Goal: Task Accomplishment & Management: Use online tool/utility

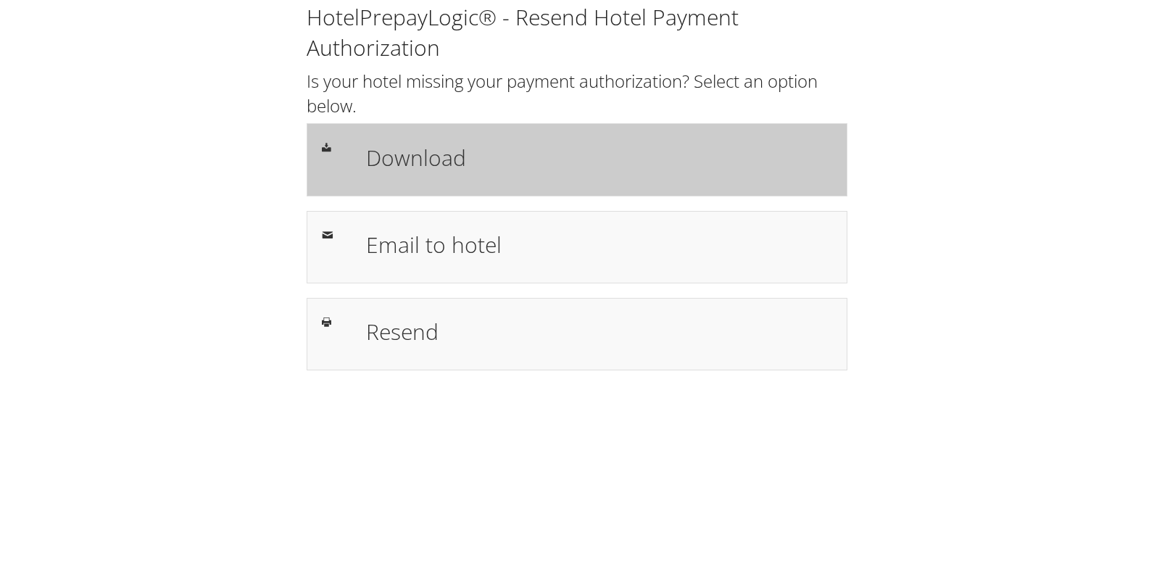
click at [415, 169] on h1 "Download" at bounding box center [599, 157] width 466 height 33
click at [382, 173] on h1 "Download" at bounding box center [599, 157] width 466 height 33
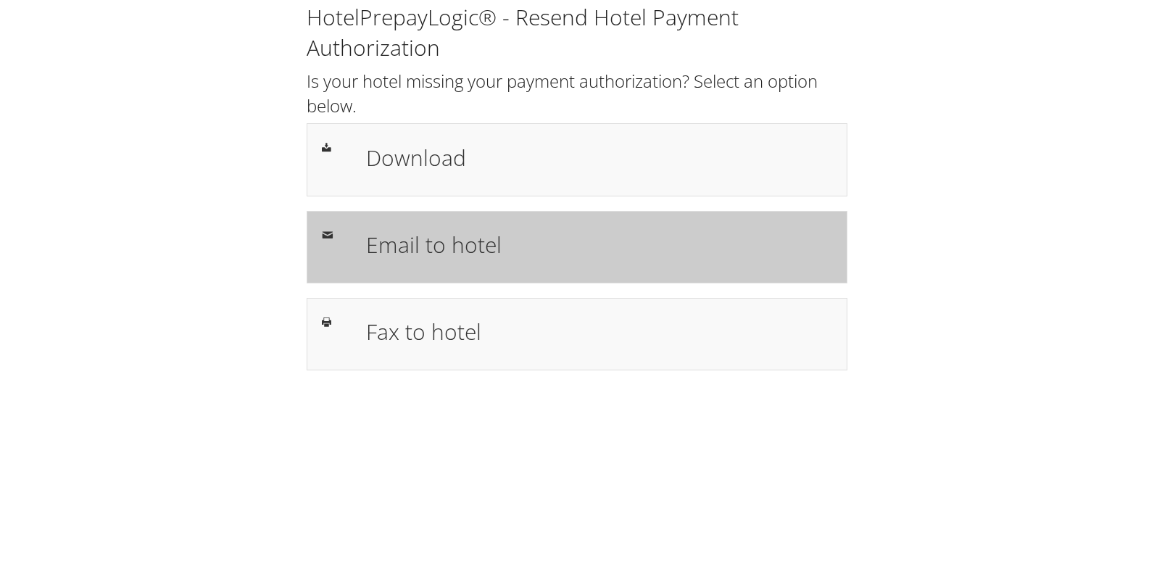
click at [439, 244] on h1 "Email to hotel" at bounding box center [599, 244] width 466 height 33
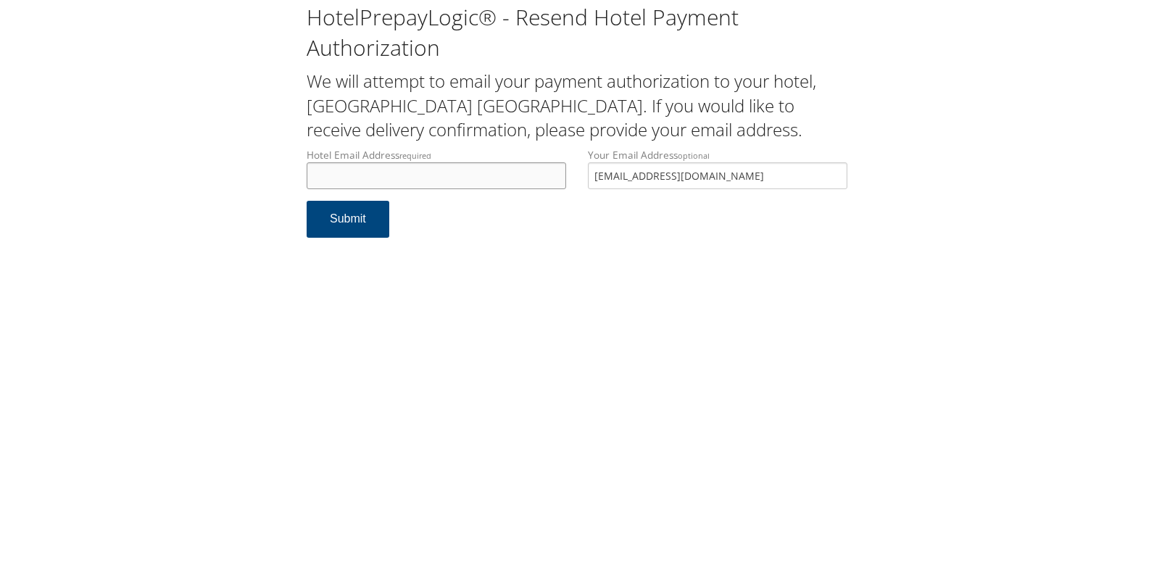
click at [472, 175] on input "Hotel Email Address required" at bounding box center [437, 175] width 260 height 27
drag, startPoint x: 720, startPoint y: 180, endPoint x: 468, endPoint y: 189, distance: 251.7
click at [468, 189] on div "Hotel Email Address required Hotel email address is required Your Email Address…" at bounding box center [577, 174] width 563 height 53
click at [431, 181] on input "Hotel Email Address required" at bounding box center [437, 175] width 260 height 27
click at [412, 172] on input "Hotel Email Address required" at bounding box center [437, 175] width 260 height 27
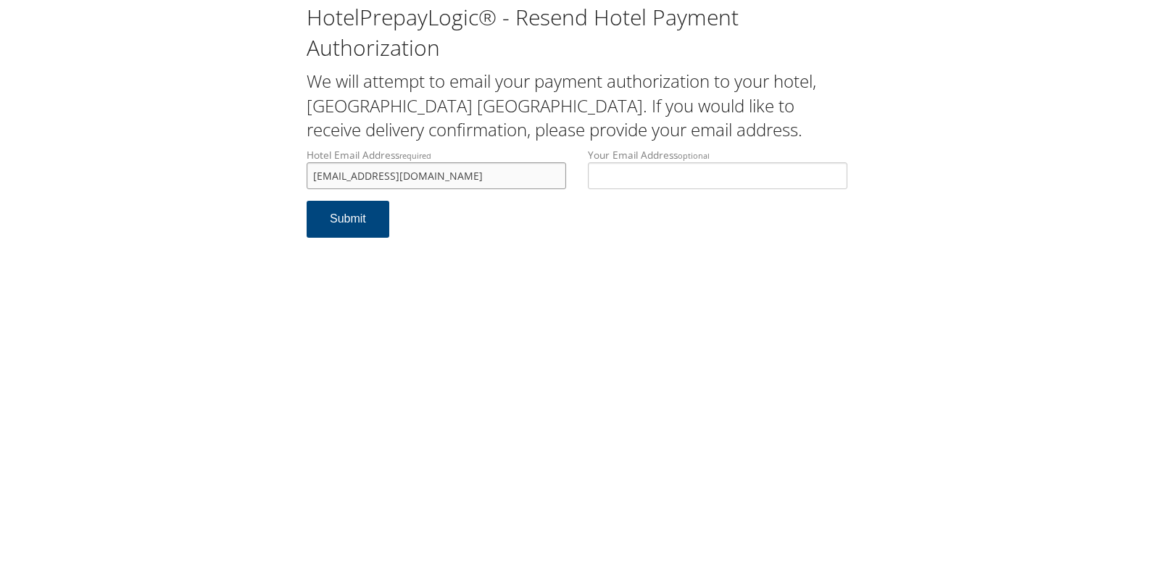
click at [331, 175] on input "hlmfn2024@gmail.com" at bounding box center [437, 175] width 260 height 27
type input "hlnfn2024@gmail.com"
click at [328, 221] on button "Submit" at bounding box center [348, 219] width 83 height 37
drag, startPoint x: 431, startPoint y: 173, endPoint x: 262, endPoint y: 174, distance: 168.2
click at [262, 174] on div "HotelPrepayLogic® - Resend Hotel Payment Authorization We will attempt to email…" at bounding box center [577, 126] width 1125 height 252
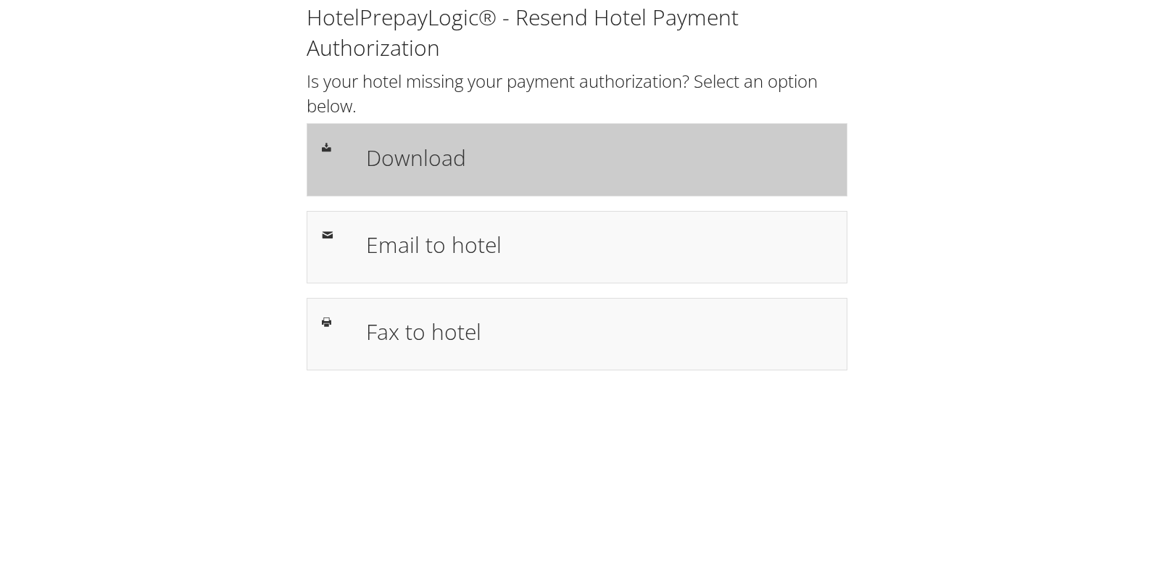
click at [421, 151] on h1 "Download" at bounding box center [599, 157] width 466 height 33
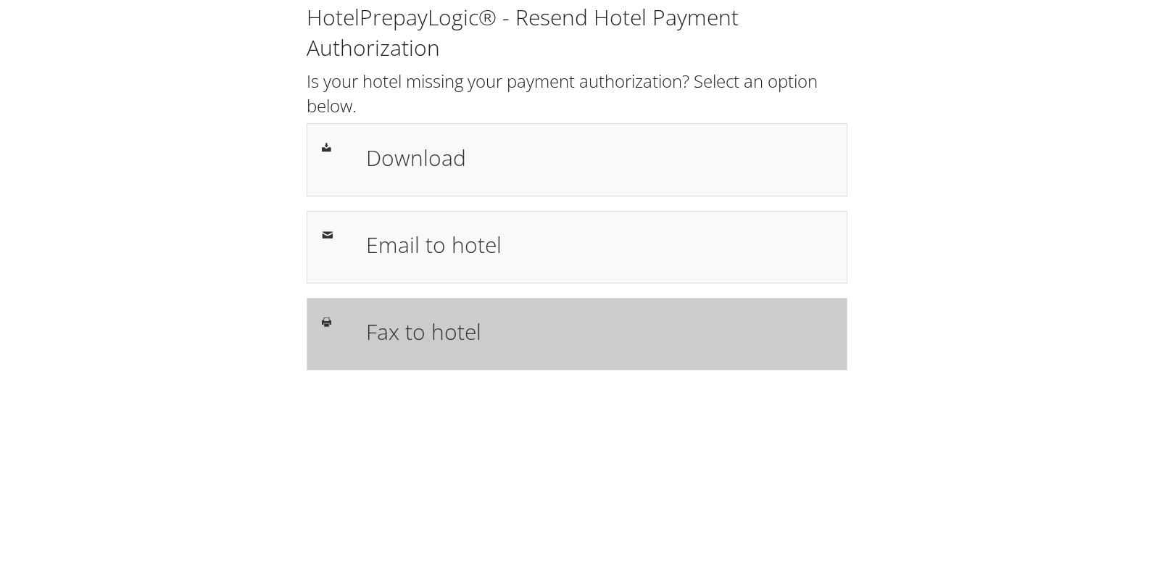
click at [423, 336] on h1 "Fax to hotel" at bounding box center [599, 331] width 466 height 33
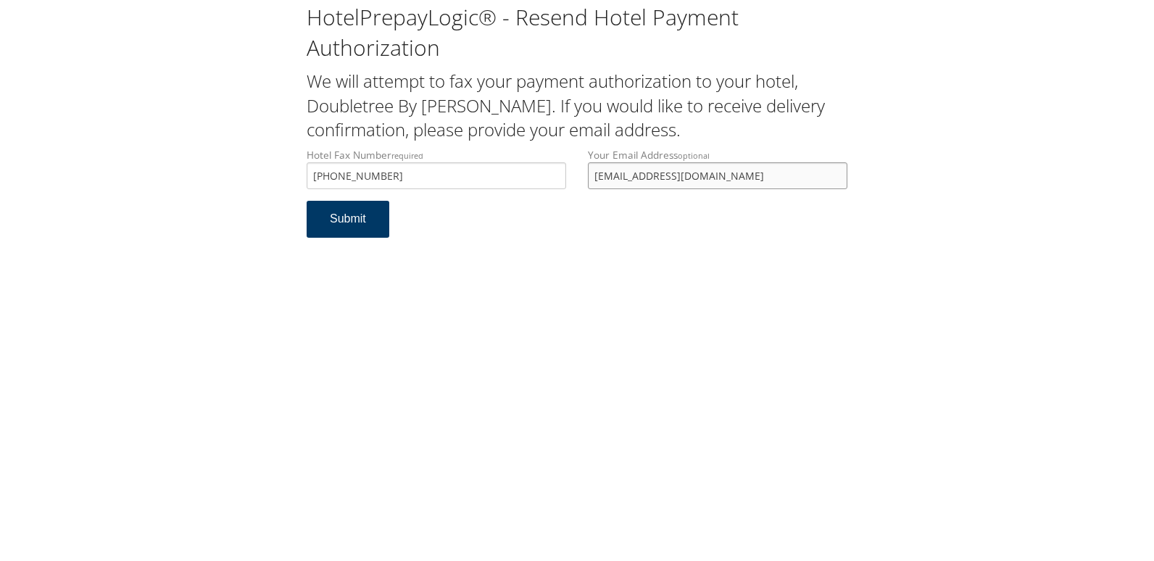
drag, startPoint x: 745, startPoint y: 181, endPoint x: 360, endPoint y: 210, distance: 385.3
click at [360, 210] on form "Hotel Fax Number required +1 (530) 893-3040 Hotel fax number is required Your E…" at bounding box center [577, 200] width 541 height 104
click at [341, 225] on button "Submit" at bounding box center [348, 219] width 83 height 37
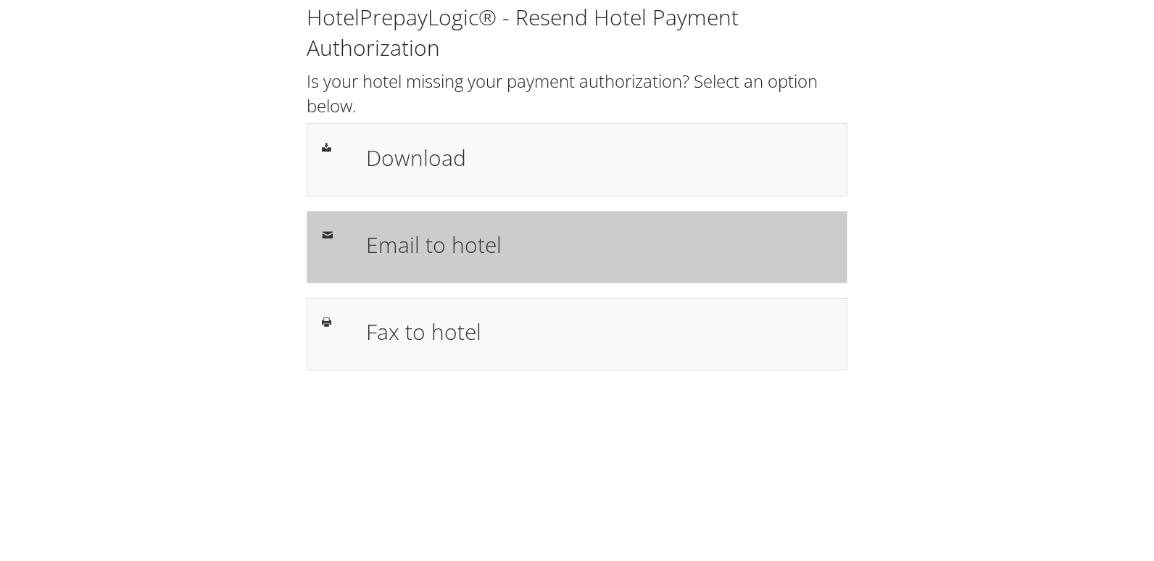
click at [440, 228] on h1 "Email to hotel" at bounding box center [599, 244] width 466 height 33
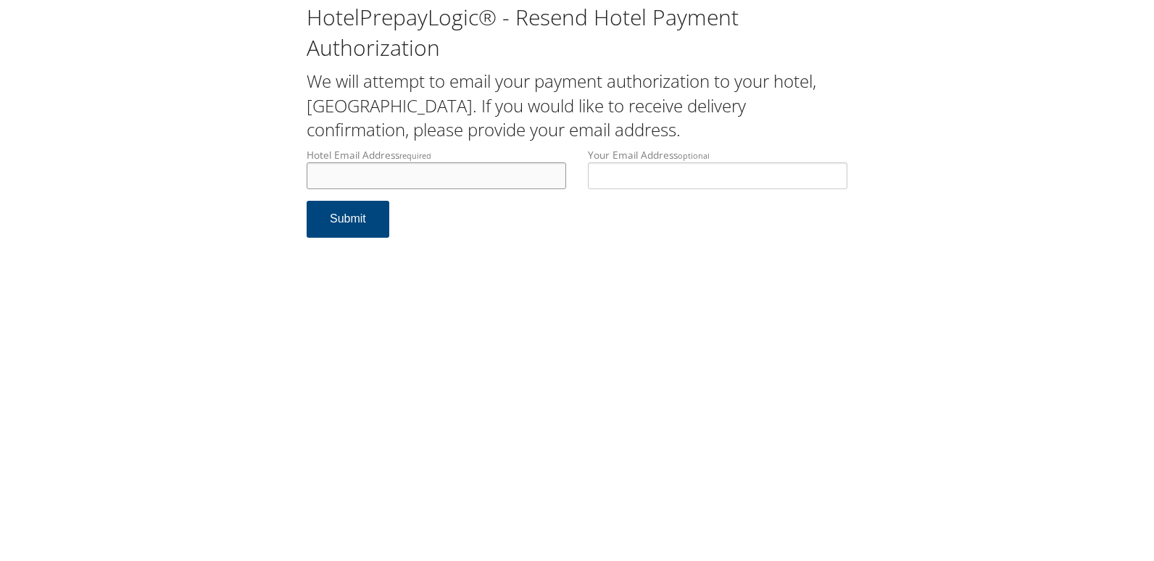
click at [483, 187] on input "Hotel Email Address required" at bounding box center [437, 175] width 260 height 27
type input "frontdeskma.hie@gmail.com"
click at [334, 227] on button "Submit" at bounding box center [348, 219] width 83 height 37
drag, startPoint x: 487, startPoint y: 176, endPoint x: 265, endPoint y: 173, distance: 222.6
click at [265, 173] on div "HotelPrepayLogic® - Resend Hotel Payment Authorization We will attempt to email…" at bounding box center [577, 126] width 1125 height 252
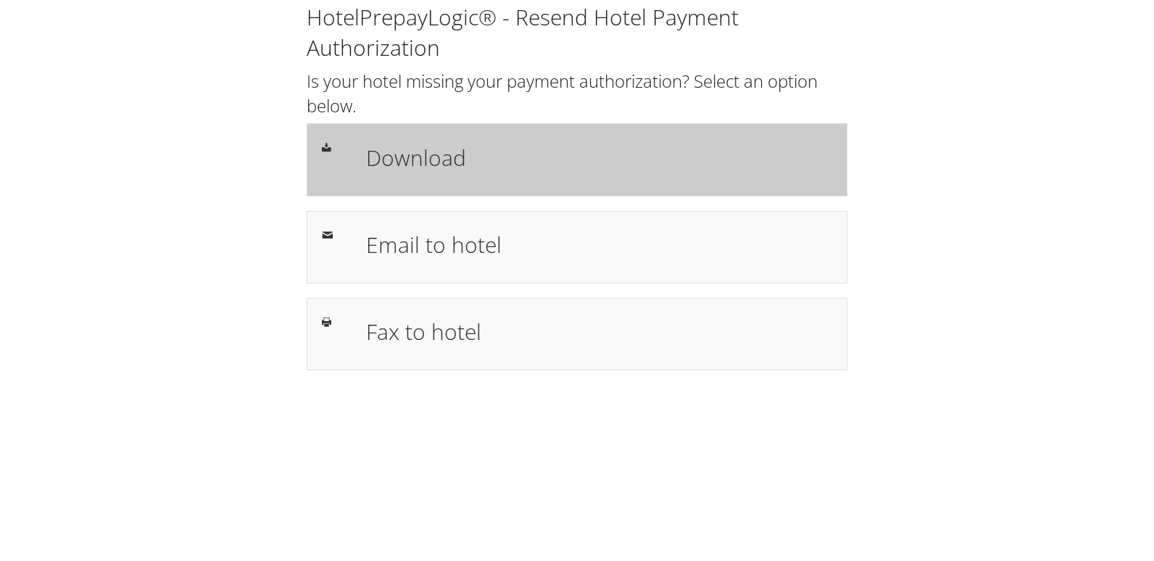
click at [439, 167] on h1 "Download" at bounding box center [599, 157] width 466 height 33
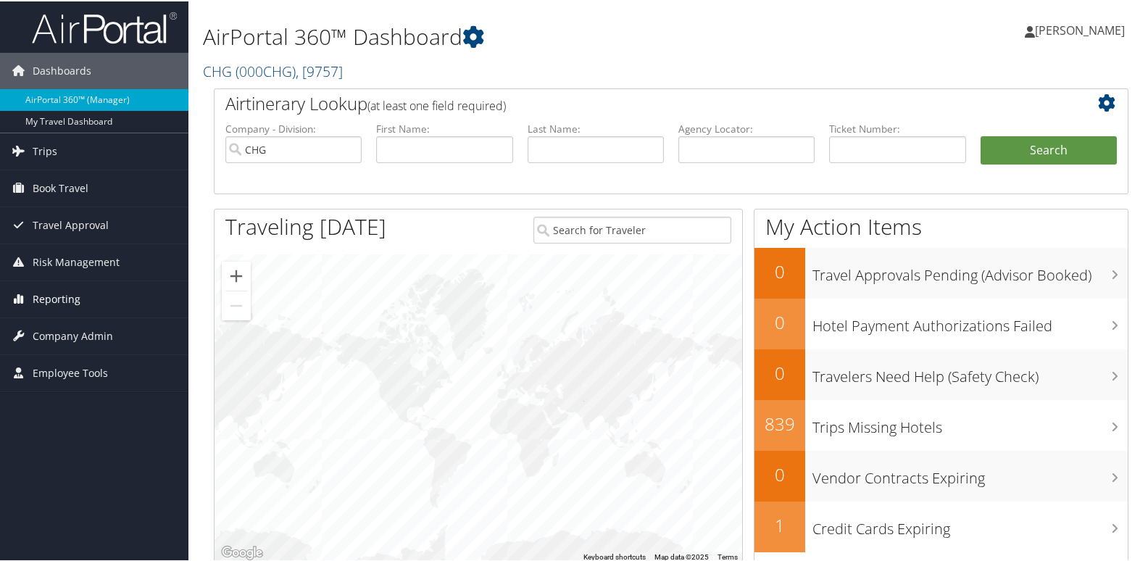
click at [49, 298] on span "Reporting" at bounding box center [57, 298] width 48 height 36
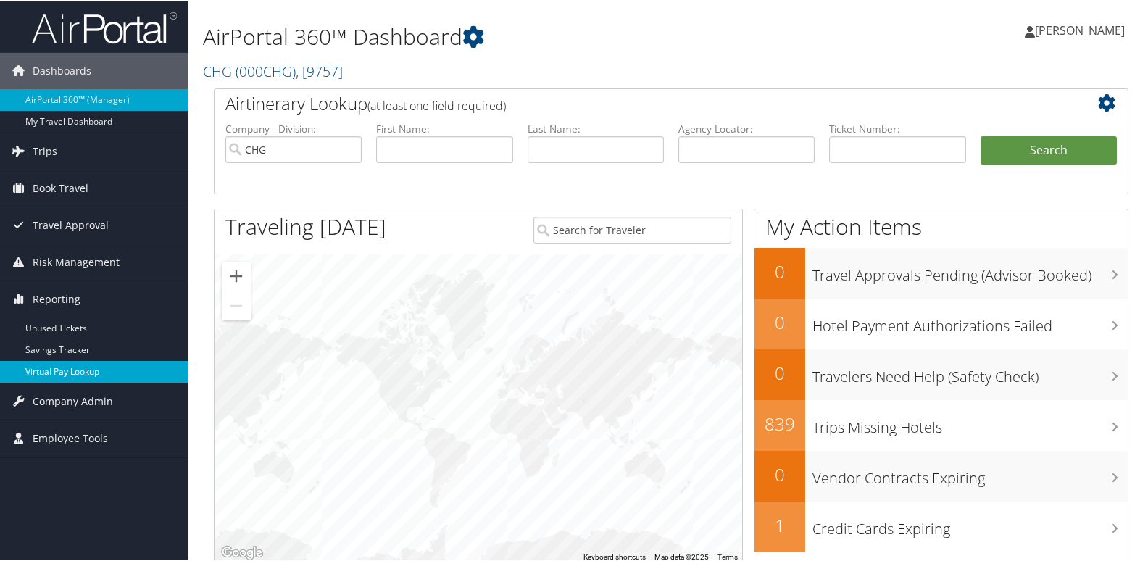
click at [61, 365] on link "Virtual Pay Lookup" at bounding box center [94, 371] width 189 height 22
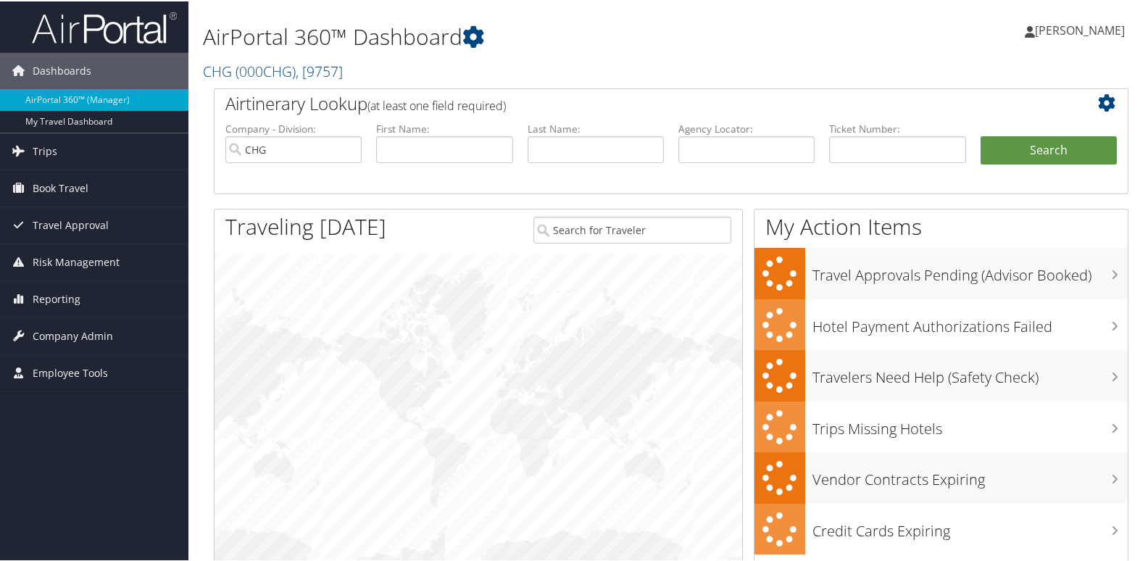
click at [48, 297] on span "Reporting" at bounding box center [57, 298] width 48 height 36
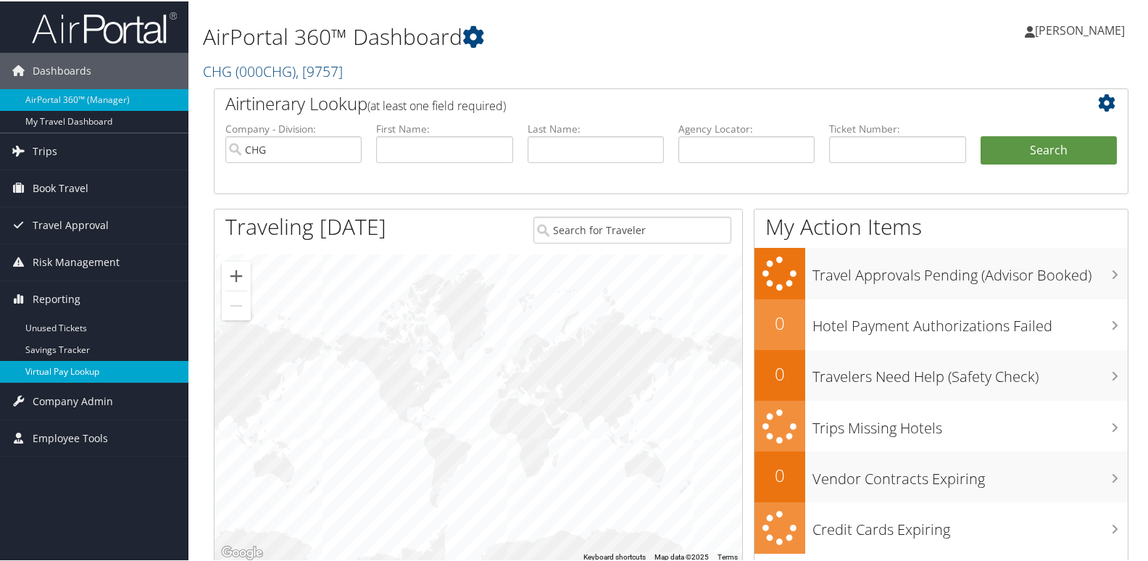
click at [59, 377] on link "Virtual Pay Lookup" at bounding box center [94, 371] width 189 height 22
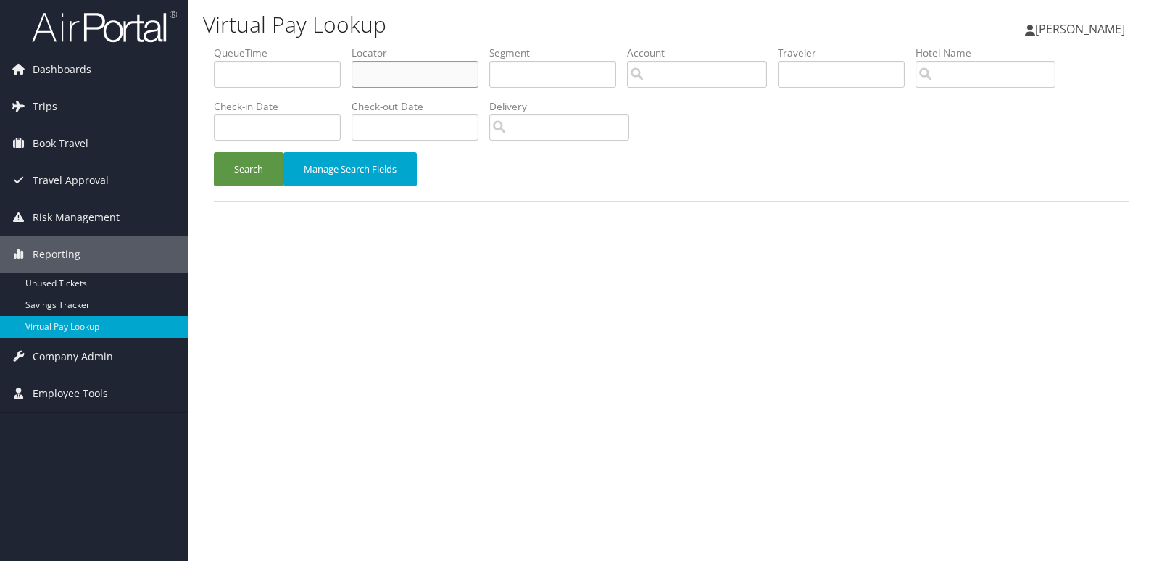
click at [381, 71] on input "text" at bounding box center [415, 74] width 127 height 27
paste input "KSMCZS"
type input "KSMCZS"
click at [272, 173] on button "Search" at bounding box center [249, 169] width 70 height 34
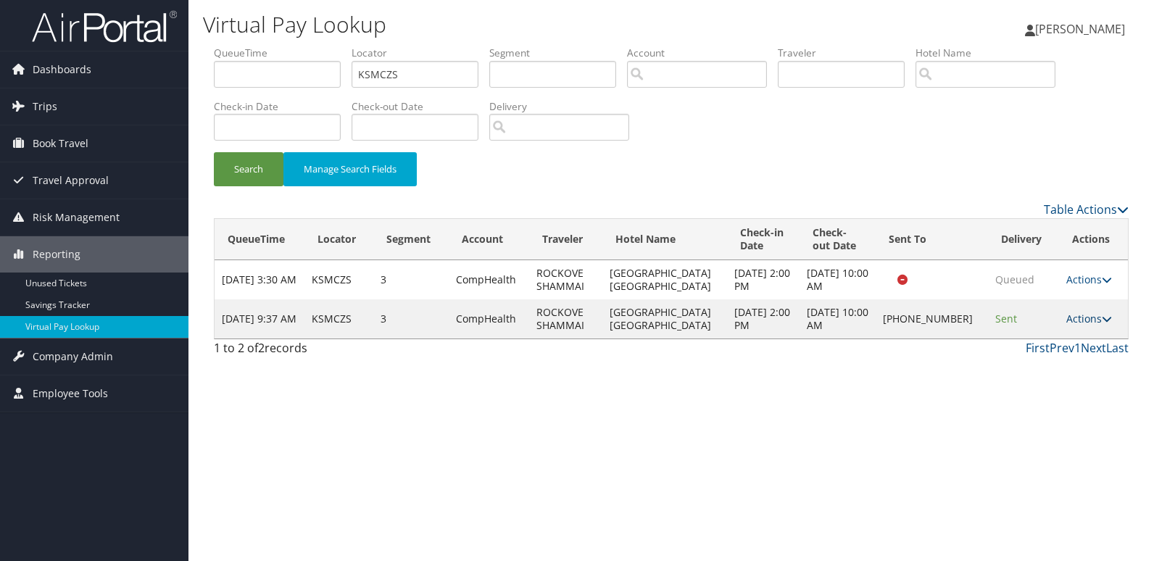
click at [1082, 319] on link "Actions" at bounding box center [1089, 319] width 46 height 14
click at [1000, 370] on link "Logs" at bounding box center [1041, 364] width 124 height 25
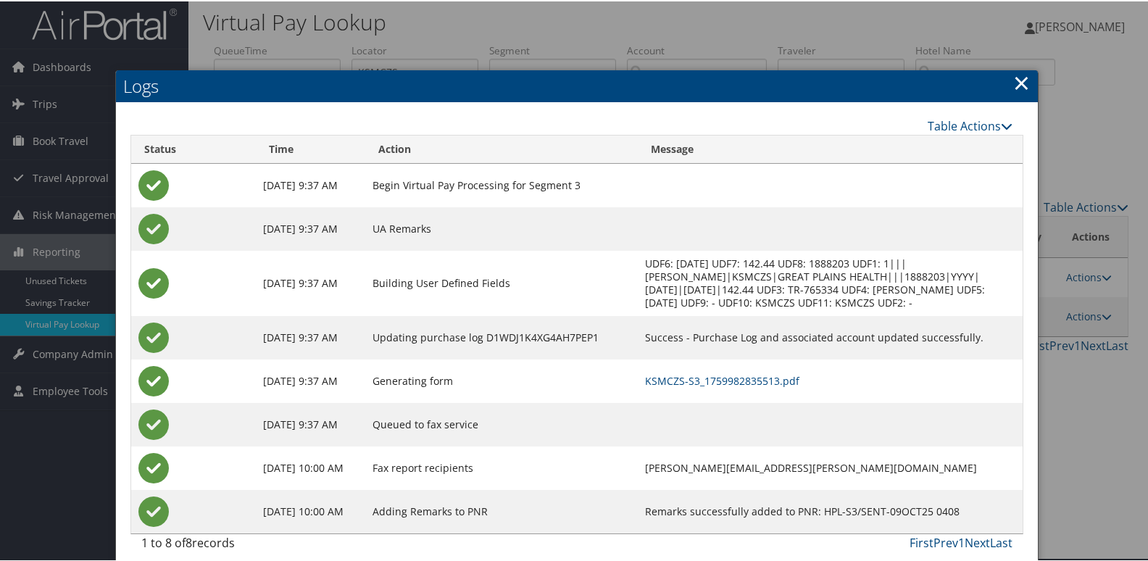
scroll to position [15, 0]
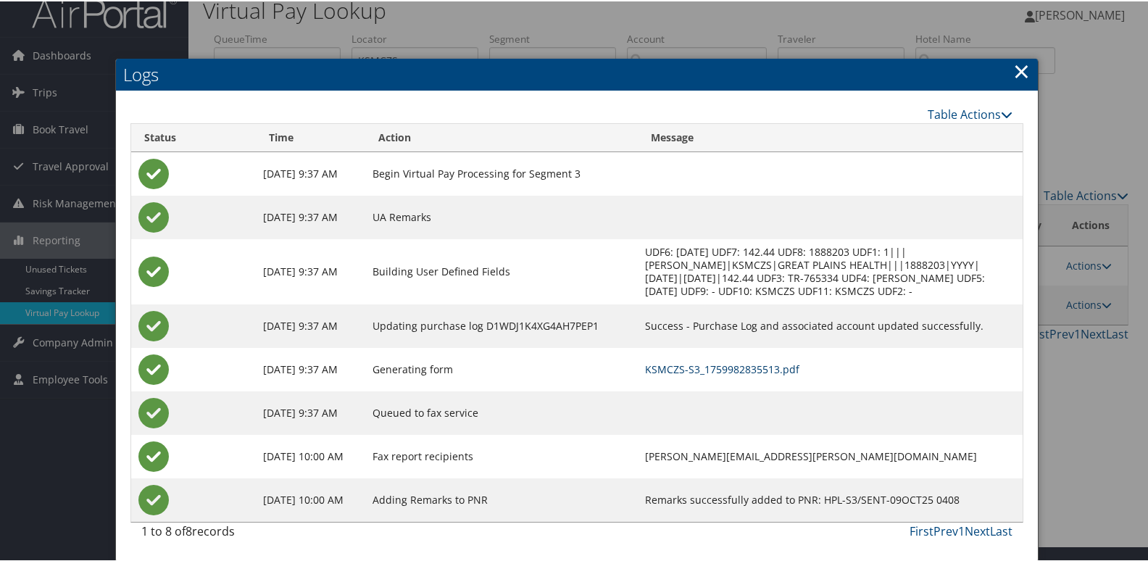
click at [700, 364] on link "KSMCZS-S3_1759982835513.pdf" at bounding box center [722, 368] width 154 height 14
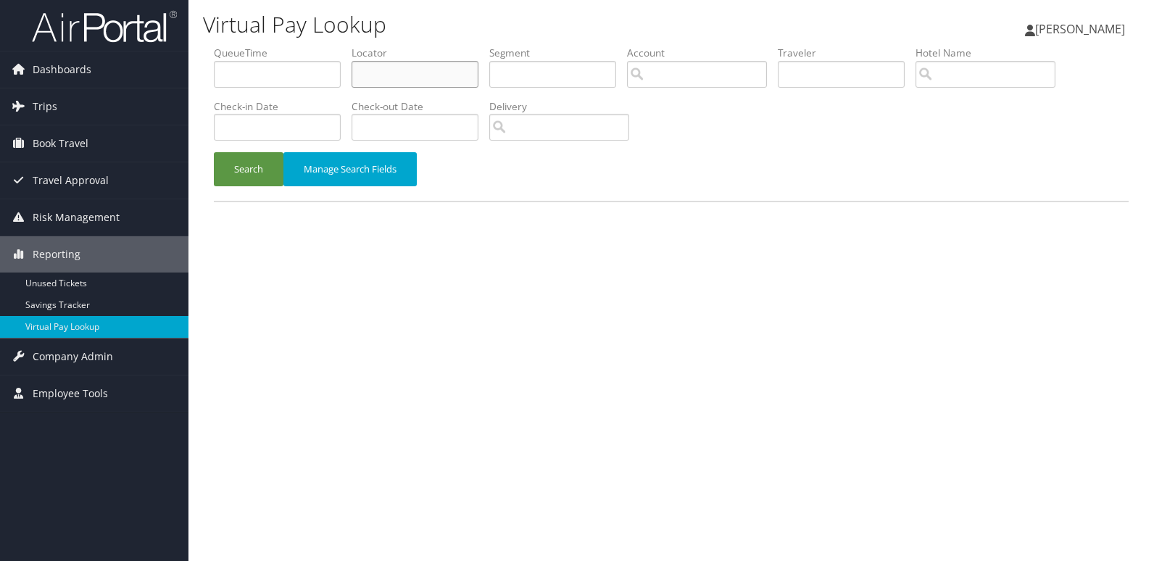
click at [376, 66] on input "text" at bounding box center [415, 74] width 127 height 27
paste input "LFMQHI"
type input "LFMQHI"
click at [269, 160] on button "Search" at bounding box center [249, 169] width 70 height 34
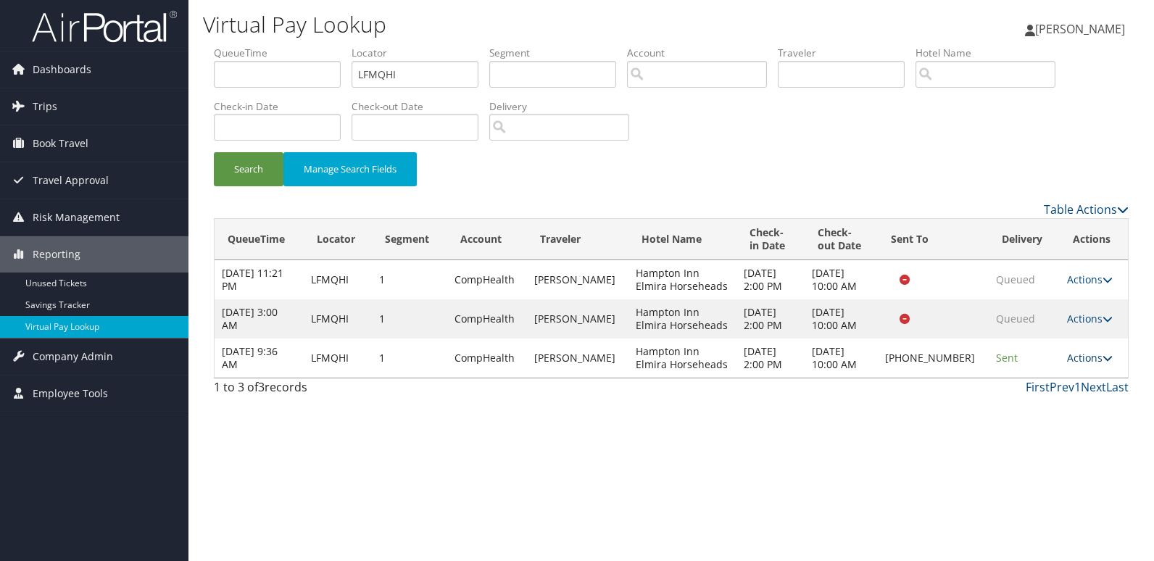
click at [1092, 361] on link "Actions" at bounding box center [1090, 358] width 46 height 14
click at [1037, 400] on link "Logs" at bounding box center [1041, 404] width 124 height 25
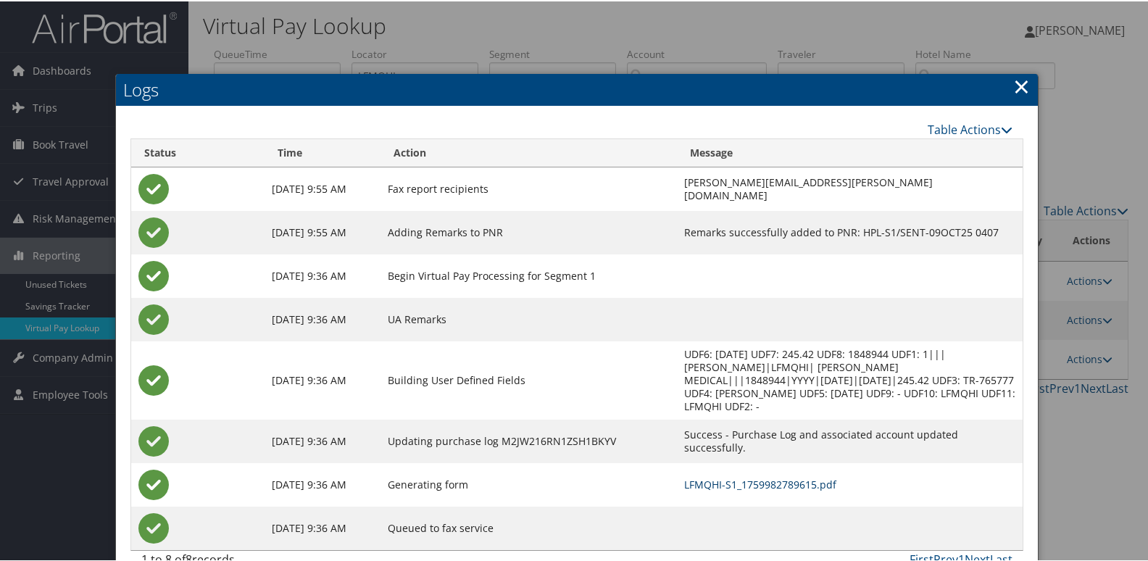
click at [705, 476] on link "LFMQHI-S1_1759982789615.pdf" at bounding box center [760, 483] width 152 height 14
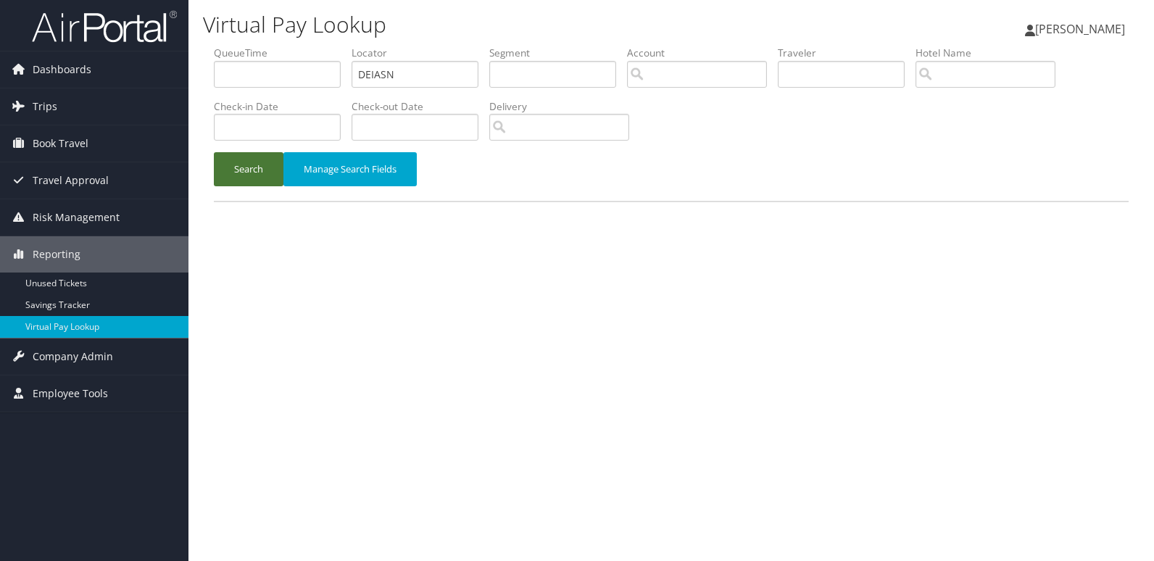
type input "DEIASN"
click at [265, 154] on button "Search" at bounding box center [249, 169] width 70 height 34
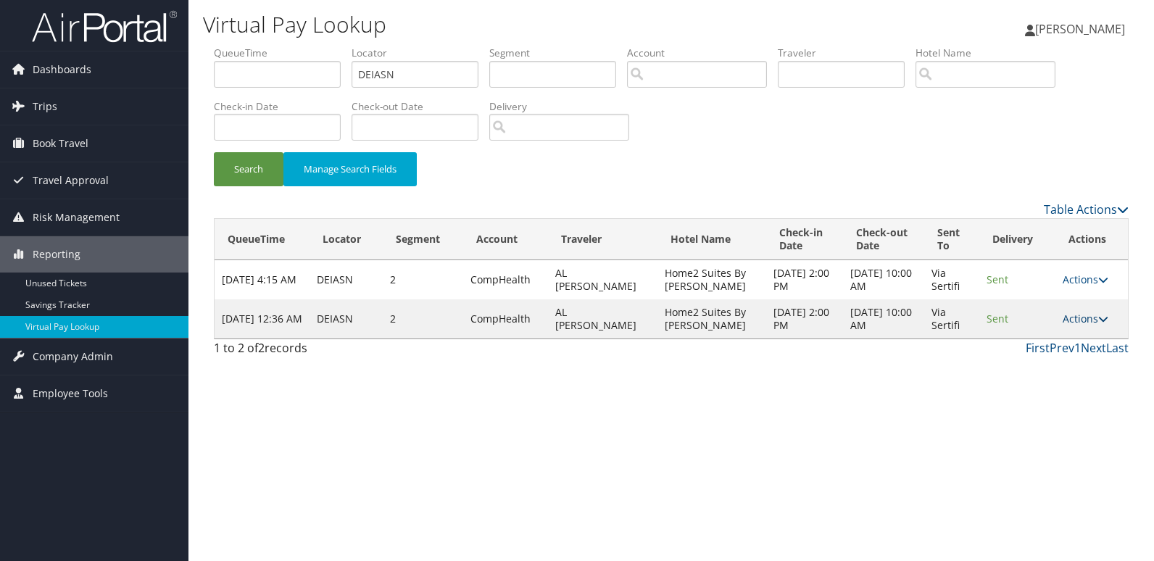
click at [1083, 320] on link "Actions" at bounding box center [1086, 319] width 46 height 14
click at [1055, 358] on link "Logs" at bounding box center [1057, 364] width 91 height 25
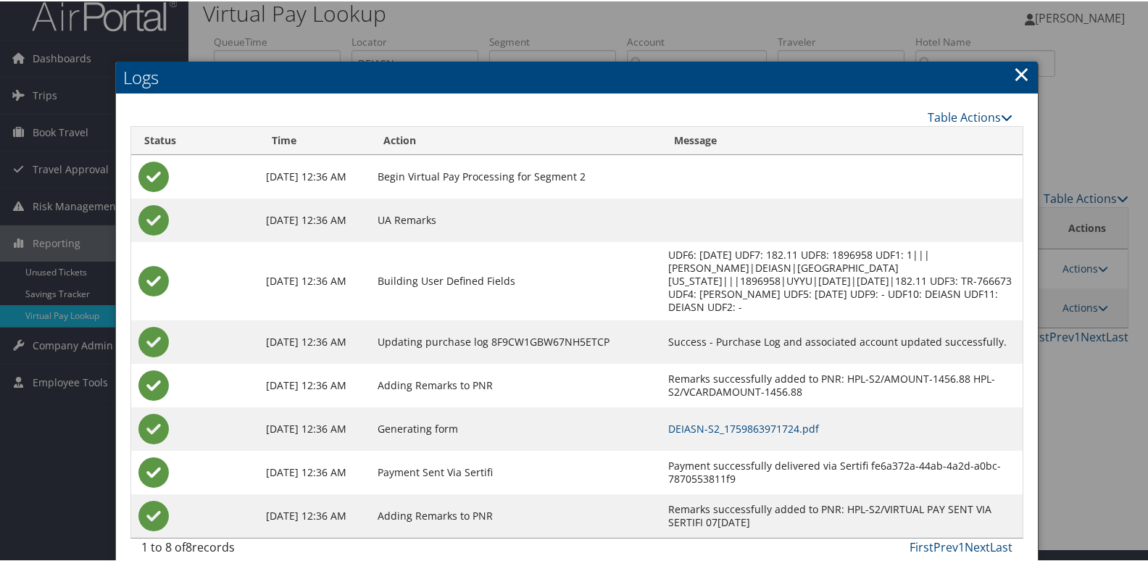
scroll to position [15, 0]
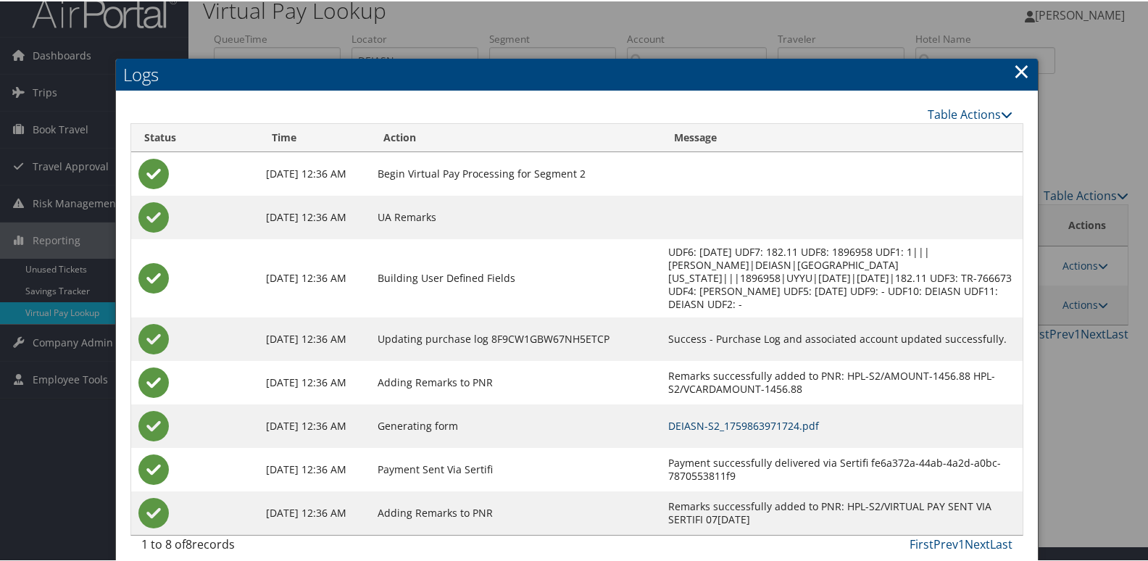
click at [704, 418] on link "DEIASN-S2_1759863971724.pdf" at bounding box center [743, 425] width 151 height 14
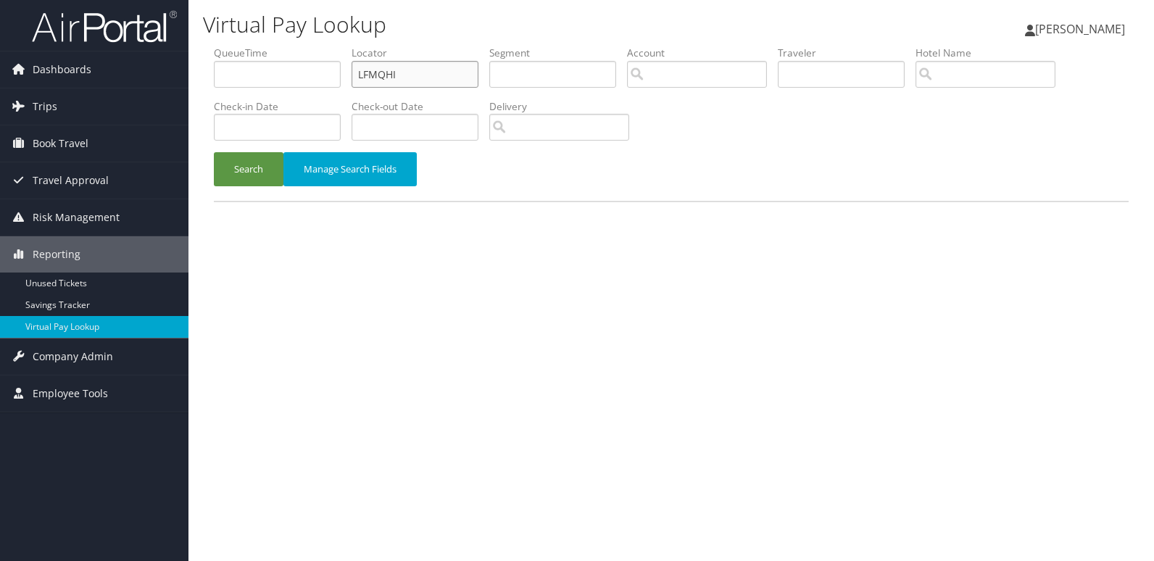
drag, startPoint x: 0, startPoint y: 0, endPoint x: 341, endPoint y: 84, distance: 351.7
click at [344, 46] on ul "QueueTime Locator LFMQHI Segment Account Traveler Hotel Name Check-in Date Chec…" at bounding box center [671, 46] width 915 height 0
paste input "NMQADK"
type input "NMQADK"
click at [277, 158] on button "Search" at bounding box center [249, 169] width 70 height 34
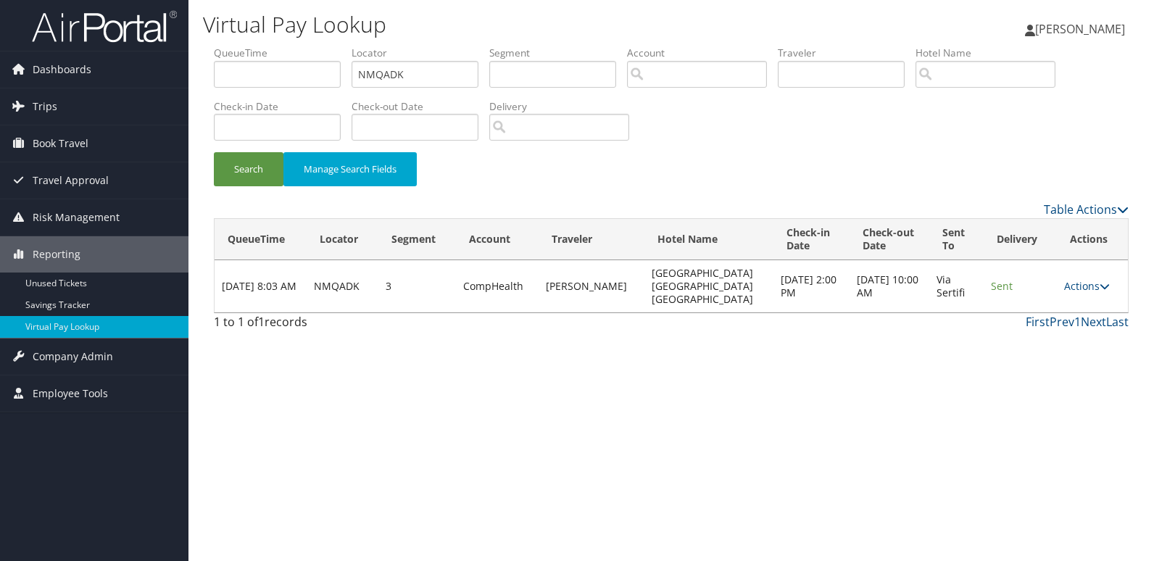
click at [640, 336] on div "Virtual Pay Lookup Luke Perry Luke Perry My Settings Travel Agency Contacts Vie…" at bounding box center [672, 280] width 966 height 561
click at [1074, 282] on link "Actions" at bounding box center [1087, 286] width 46 height 14
click at [1045, 320] on link "Logs" at bounding box center [1059, 325] width 91 height 25
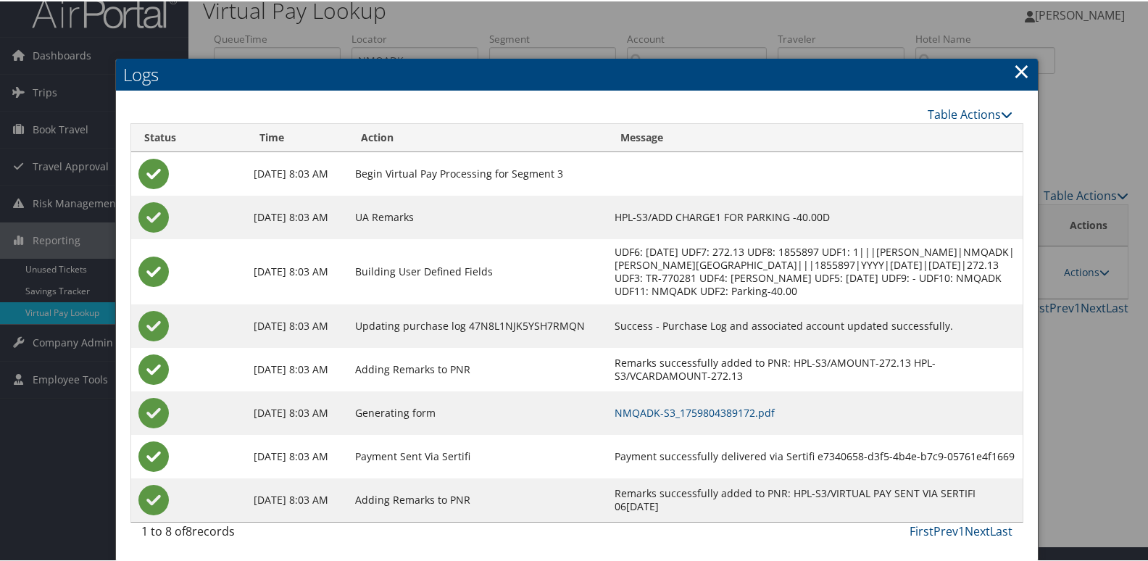
scroll to position [28, 0]
click at [754, 411] on link "NMQADK-S3_1759804389172.pdf" at bounding box center [695, 412] width 160 height 14
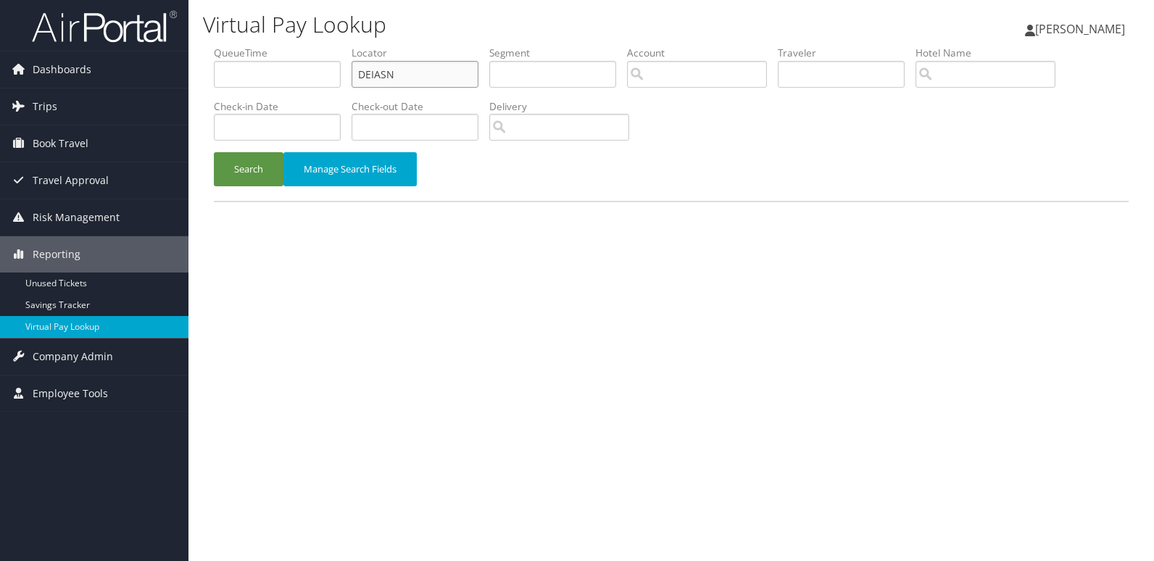
drag, startPoint x: 402, startPoint y: 75, endPoint x: 353, endPoint y: 94, distance: 52.1
click at [353, 46] on ul "QueueTime Locator DEIASN Segment Account Traveler Hotel Name Check-in Date Chec…" at bounding box center [671, 46] width 915 height 0
paste input "CWJUWY"
type input "CWJUWY"
click at [263, 160] on button "Search" at bounding box center [249, 169] width 70 height 34
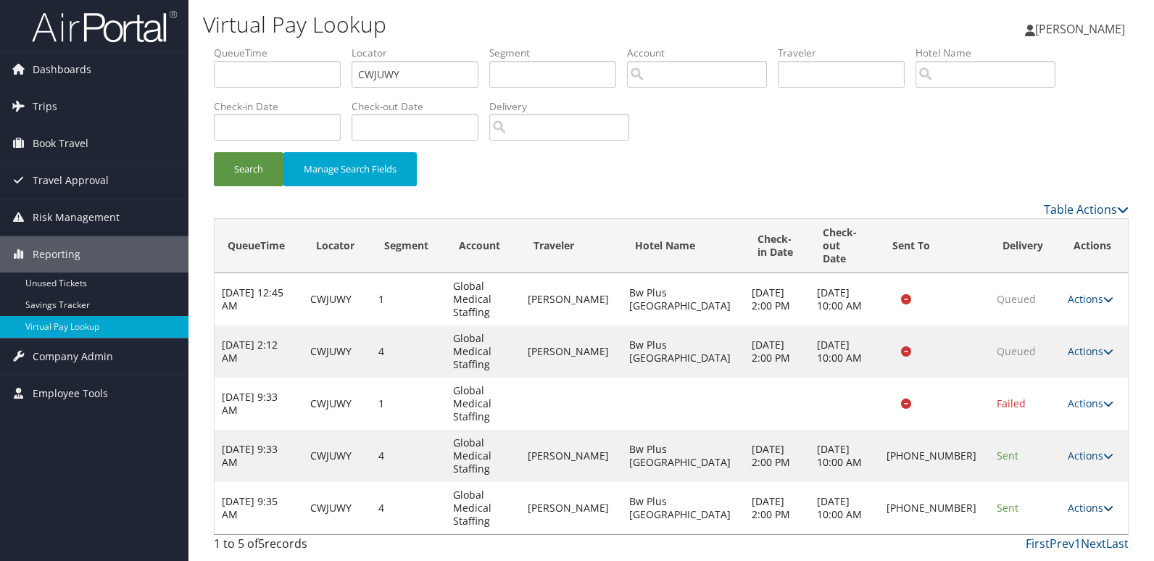
click at [1090, 501] on link "Actions" at bounding box center [1091, 508] width 46 height 14
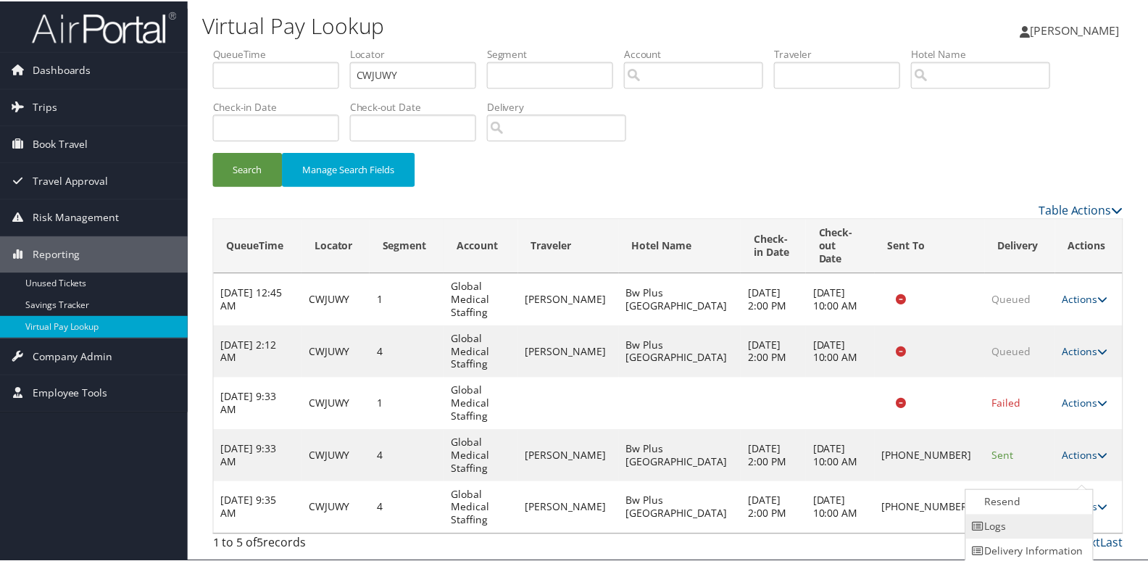
scroll to position [29, 0]
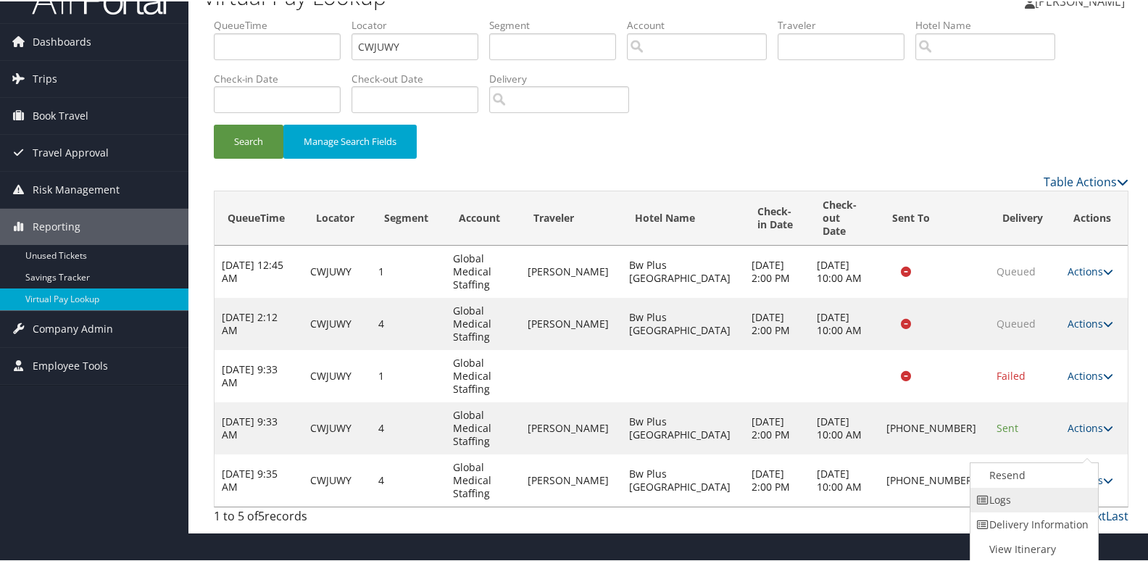
click at [1014, 507] on link "Logs" at bounding box center [1033, 498] width 124 height 25
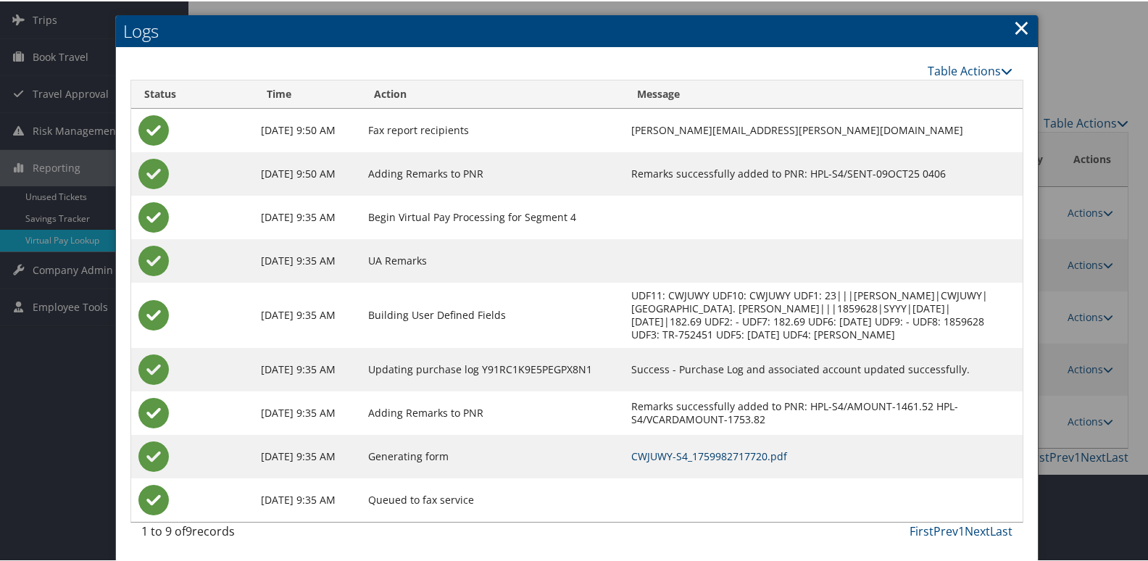
scroll to position [101, 0]
click at [724, 456] on link "CWJUWY-S4_1759982717720.pdf" at bounding box center [709, 455] width 156 height 14
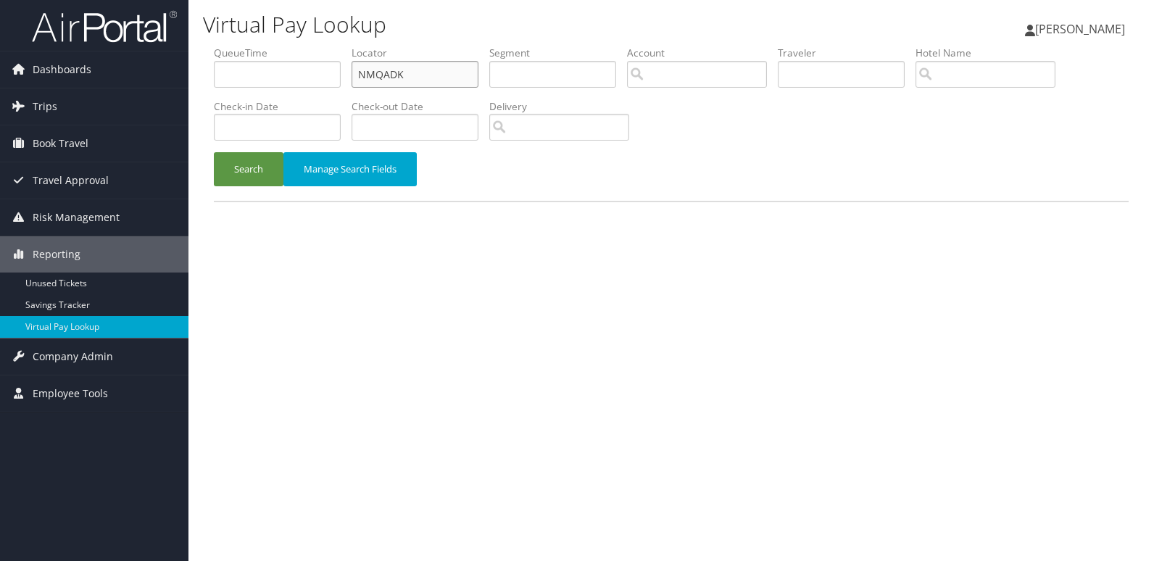
drag, startPoint x: 418, startPoint y: 76, endPoint x: 253, endPoint y: 96, distance: 166.5
click at [254, 46] on ul "QueueTime Locator NMQADK Segment Account Traveler Hotel Name Check-in Date Chec…" at bounding box center [671, 46] width 915 height 0
paste input "LACSMZ"
type input "LACSMZ"
click at [247, 181] on button "Search" at bounding box center [249, 169] width 70 height 34
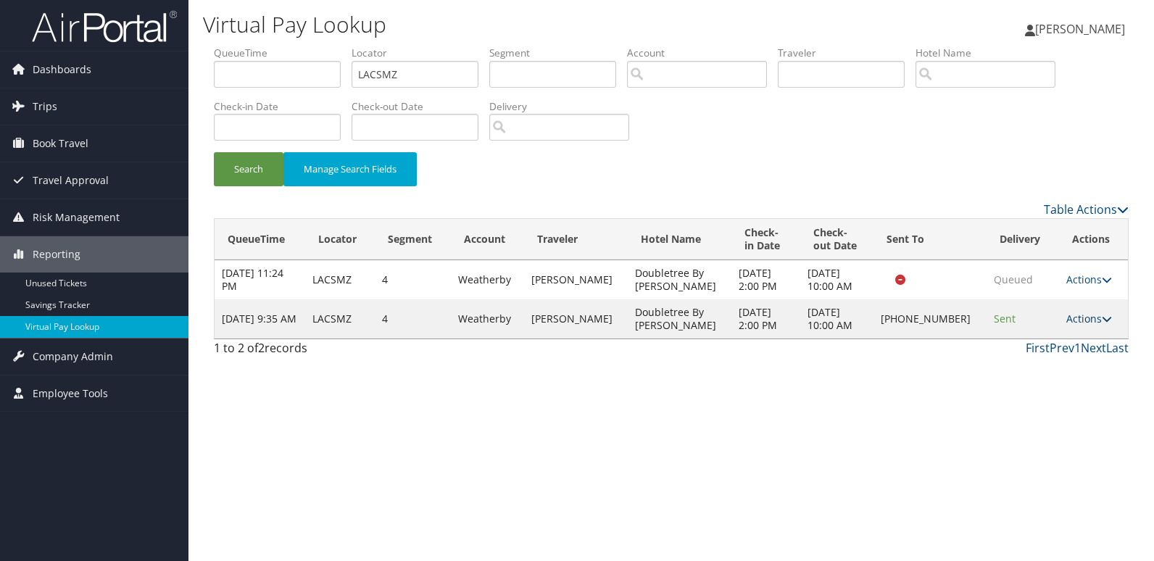
click at [1069, 318] on link "Actions" at bounding box center [1089, 319] width 46 height 14
click at [1036, 355] on link "Logs" at bounding box center [1041, 364] width 124 height 25
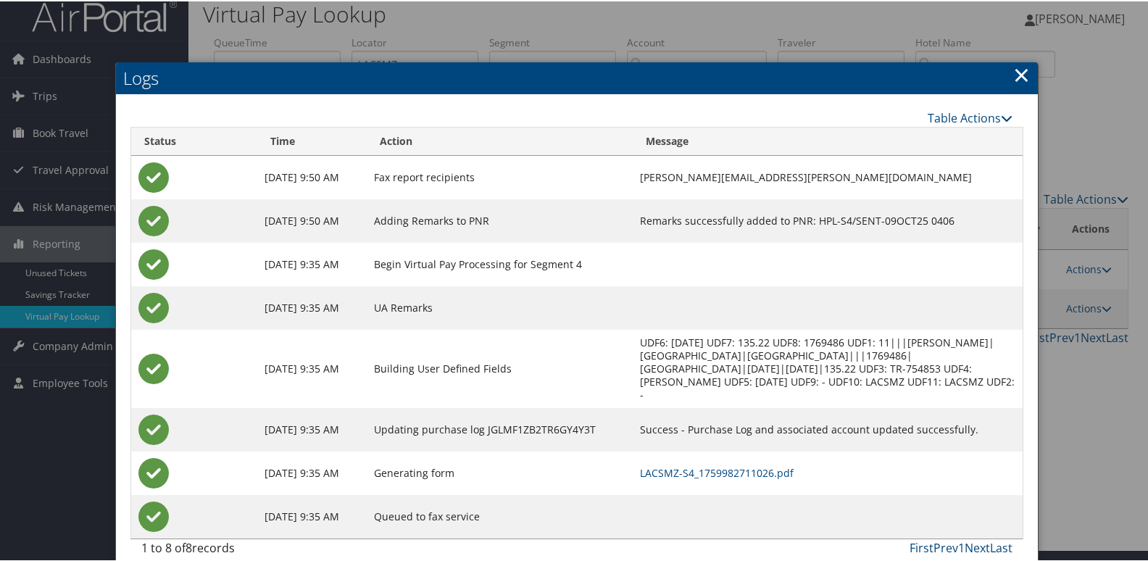
scroll to position [15, 0]
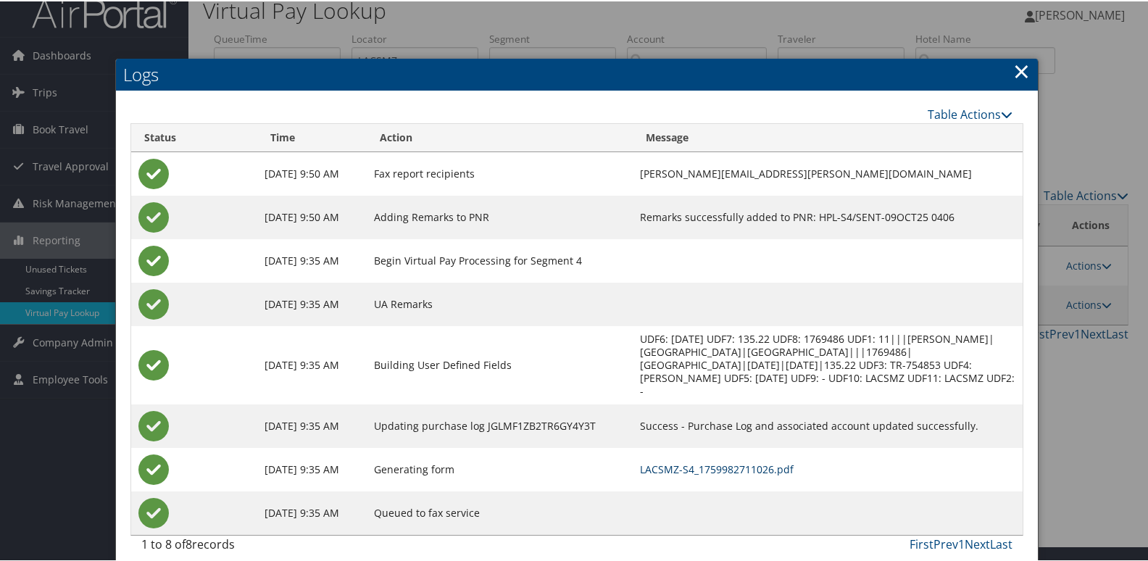
click at [681, 461] on link "LACSMZ-S4_1759982711026.pdf" at bounding box center [717, 468] width 154 height 14
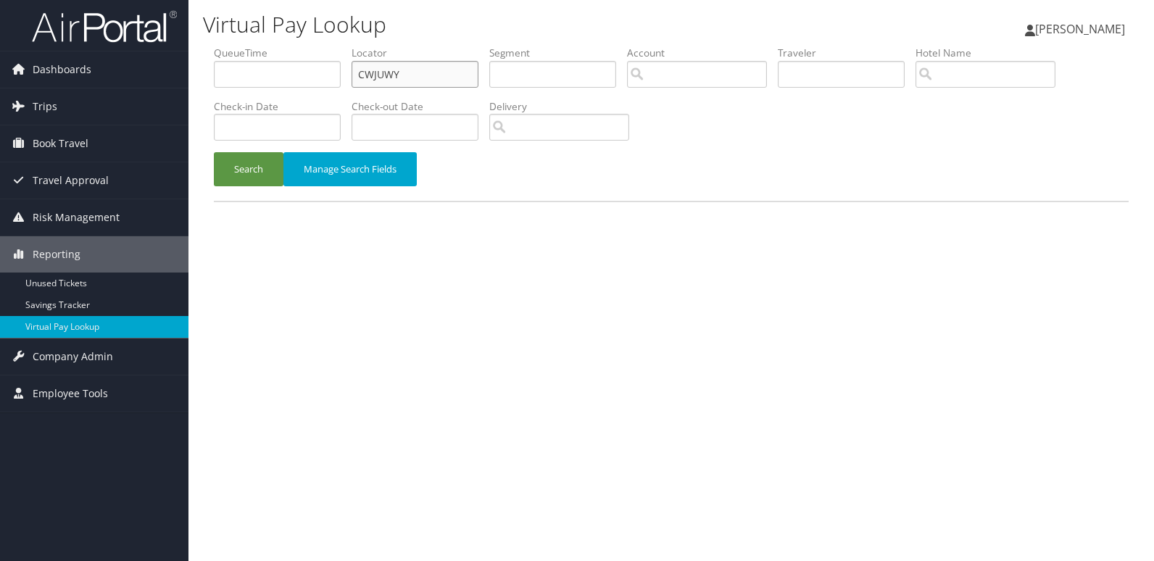
drag, startPoint x: 440, startPoint y: 78, endPoint x: 271, endPoint y: 78, distance: 168.9
click at [285, 46] on ul "QueueTime Locator CWJUWY Segment Account Traveler Hotel Name Check-in Date Chec…" at bounding box center [671, 46] width 915 height 0
paste input "WPCJZP"
type input "WPCJZP"
click at [249, 165] on button "Search" at bounding box center [249, 169] width 70 height 34
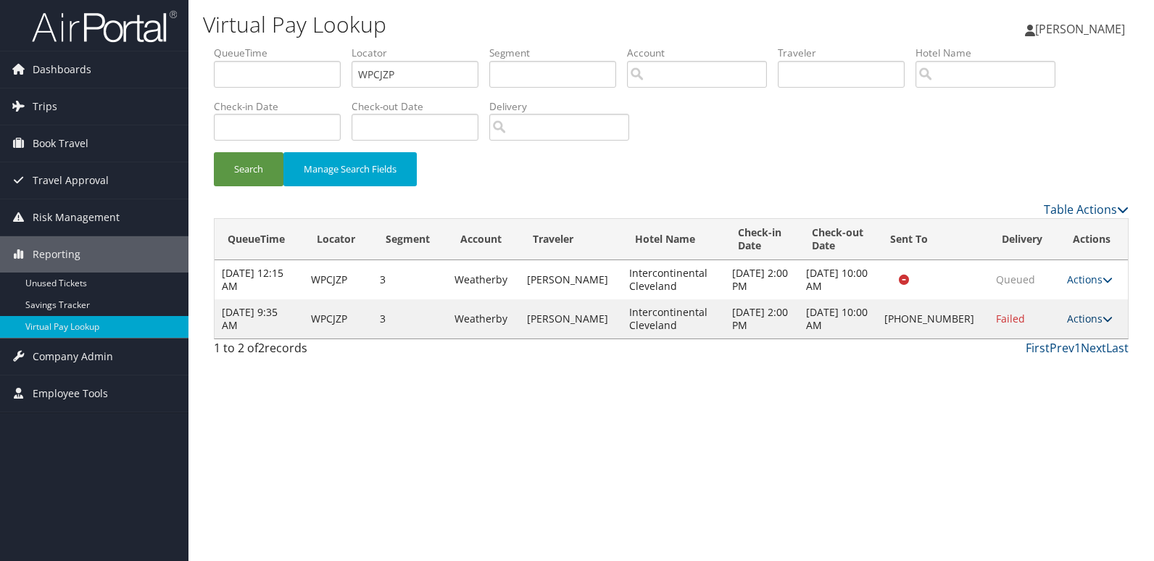
click at [1088, 315] on link "Actions" at bounding box center [1090, 319] width 46 height 14
click at [1020, 370] on link "Logs" at bounding box center [1041, 364] width 124 height 25
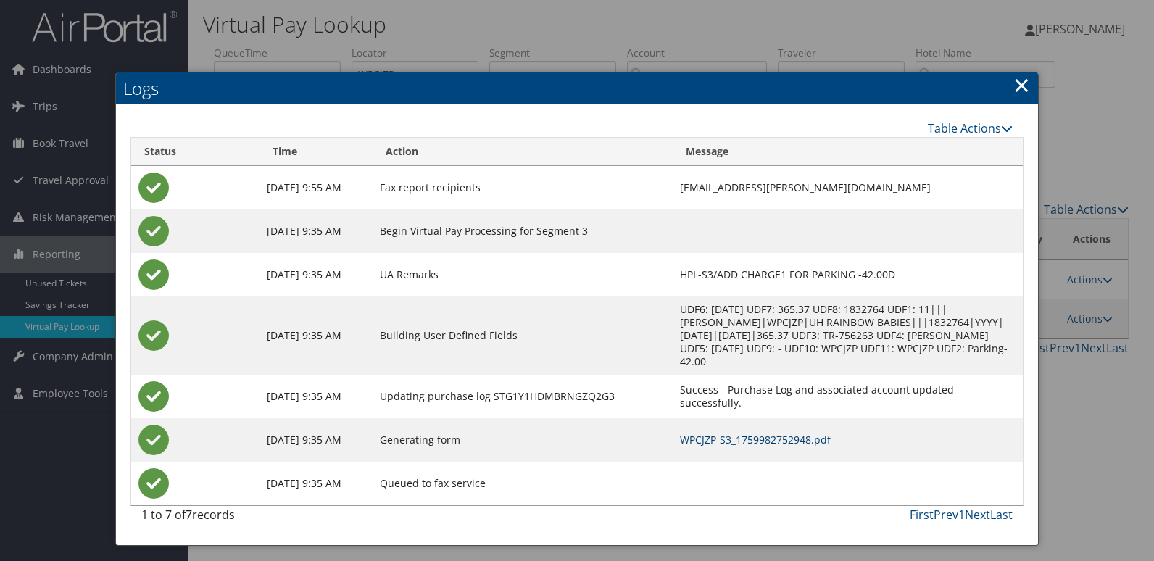
click at [716, 433] on link "WPCJZP-S3_1759982752948.pdf" at bounding box center [755, 440] width 151 height 14
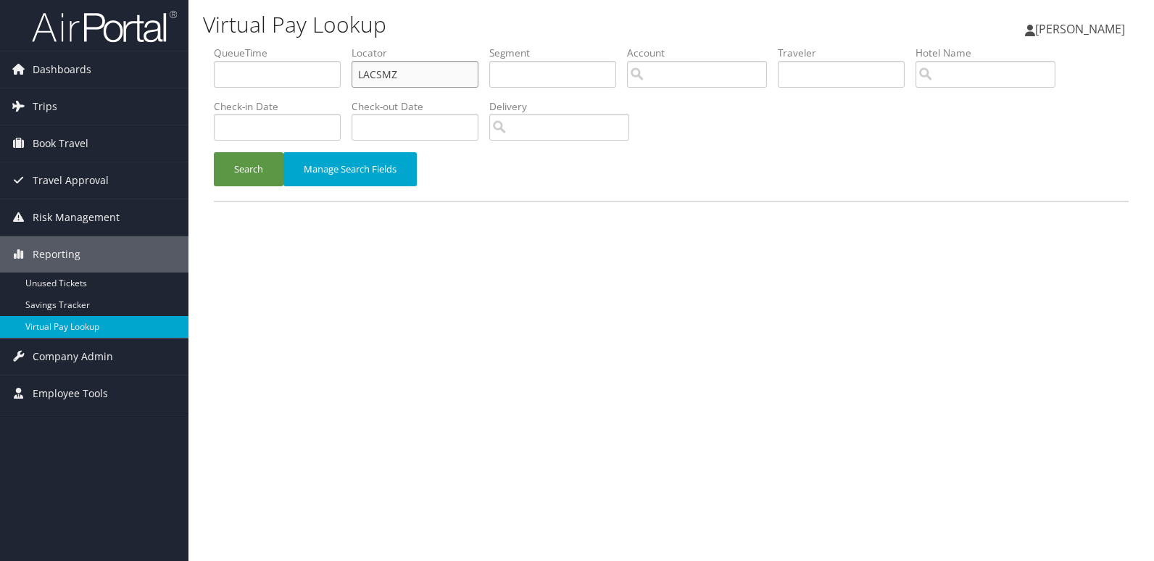
drag, startPoint x: 368, startPoint y: 83, endPoint x: 258, endPoint y: 96, distance: 111.0
click at [265, 46] on ul "QueueTime Locator LACSMZ Segment Account Traveler Hotel Name Check-in Date Chec…" at bounding box center [671, 46] width 915 height 0
paste input "HQBSRI"
type input "HQBSRI"
click at [244, 178] on button "Search" at bounding box center [249, 169] width 70 height 34
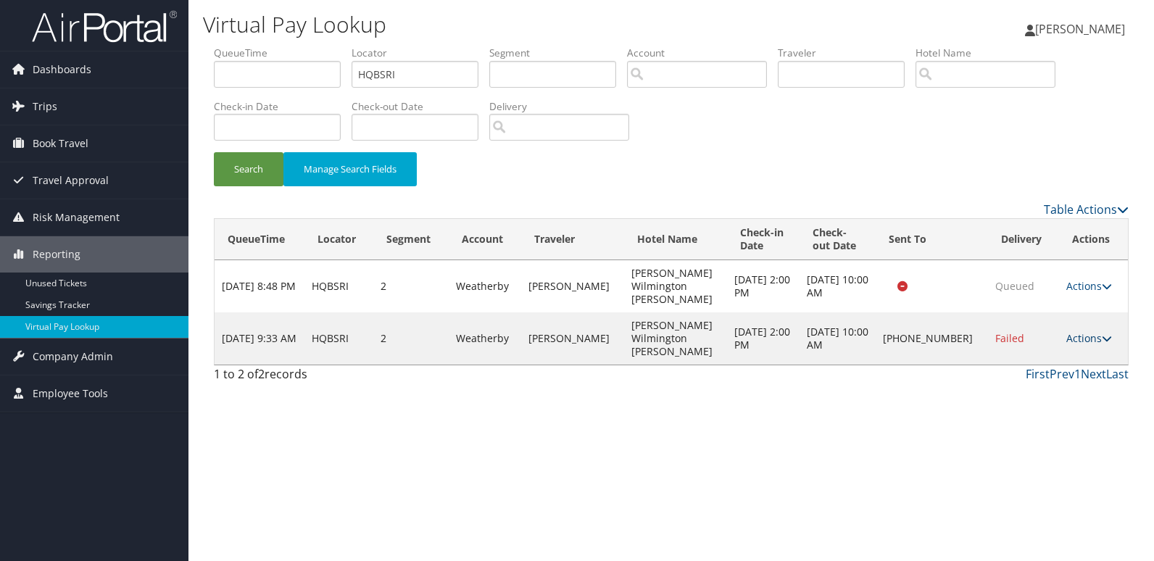
click at [1074, 331] on link "Actions" at bounding box center [1089, 338] width 46 height 14
click at [1015, 359] on link "Logs" at bounding box center [1041, 364] width 124 height 25
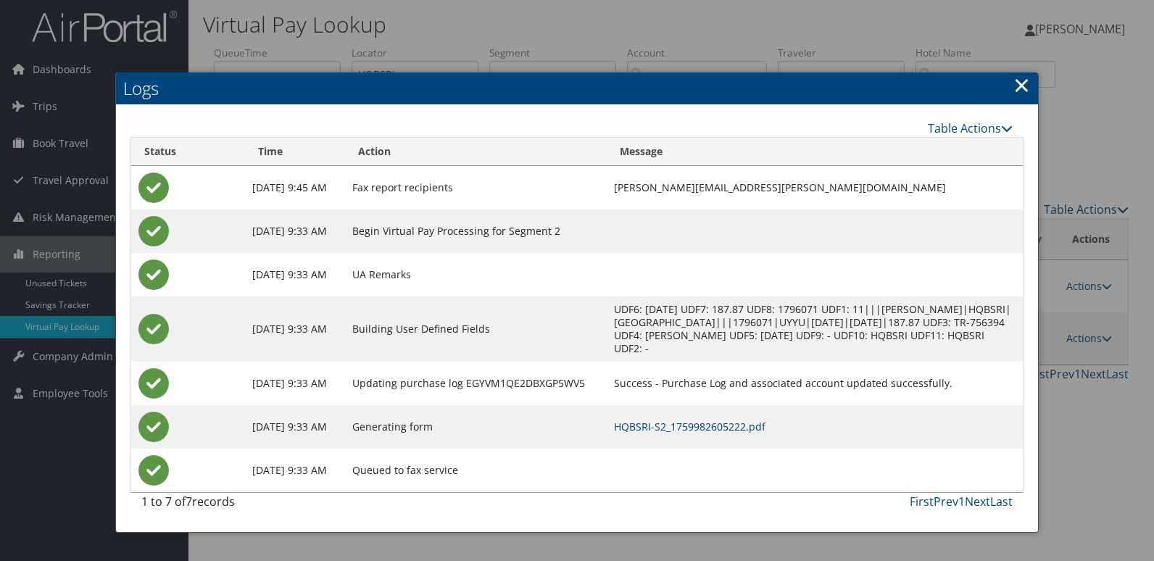
click at [712, 422] on link "HQBSRI-S2_1759982605222.pdf" at bounding box center [690, 427] width 152 height 14
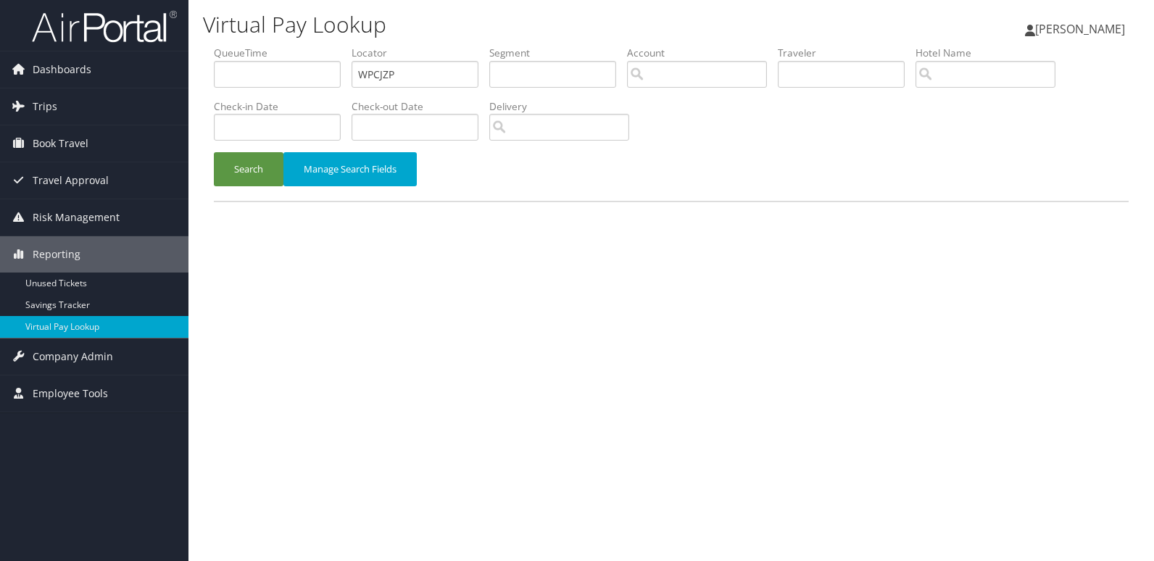
click at [281, 46] on ul "QueueTime Locator WPCJZP Segment Account Traveler Hotel Name Check-in Date Chec…" at bounding box center [671, 46] width 915 height 0
type input "OXFRZM"
click at [260, 167] on button "Search" at bounding box center [249, 169] width 70 height 34
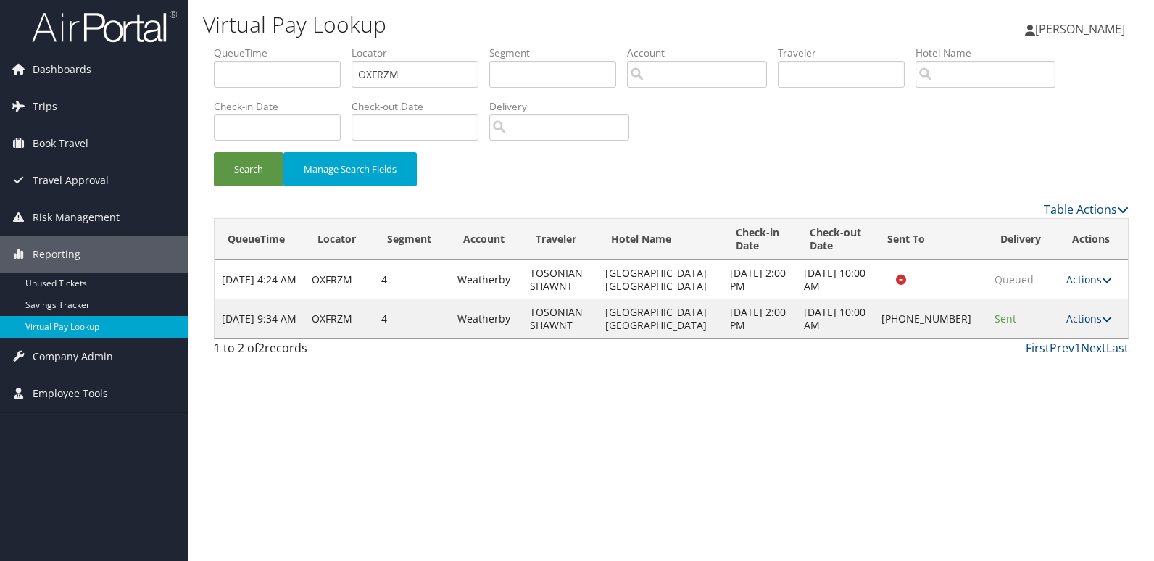
click at [1076, 324] on link "Actions" at bounding box center [1089, 319] width 46 height 14
click at [1030, 359] on link "Logs" at bounding box center [1040, 364] width 124 height 25
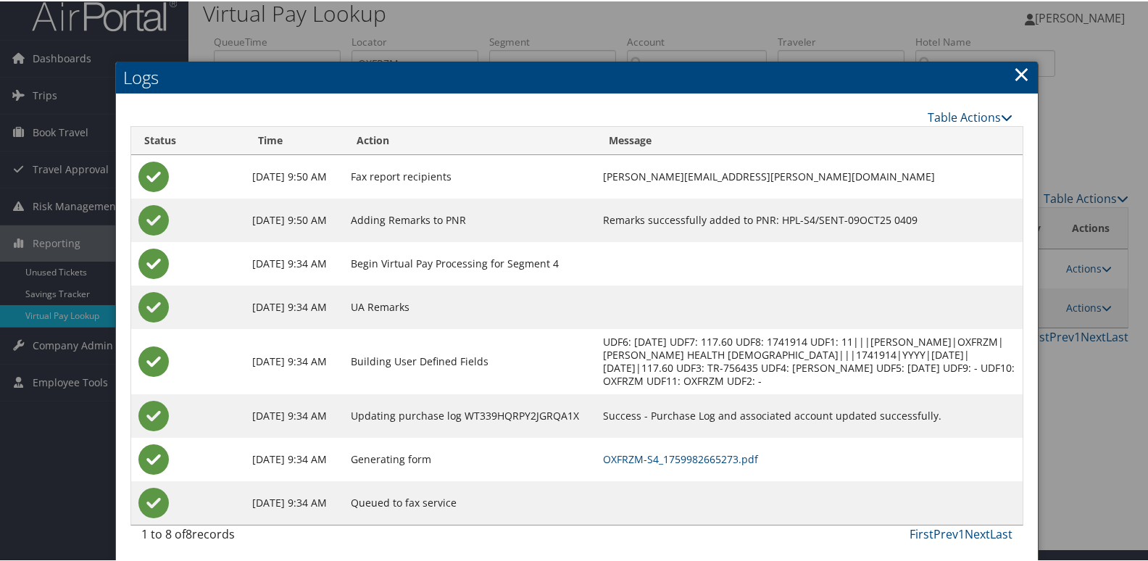
scroll to position [15, 0]
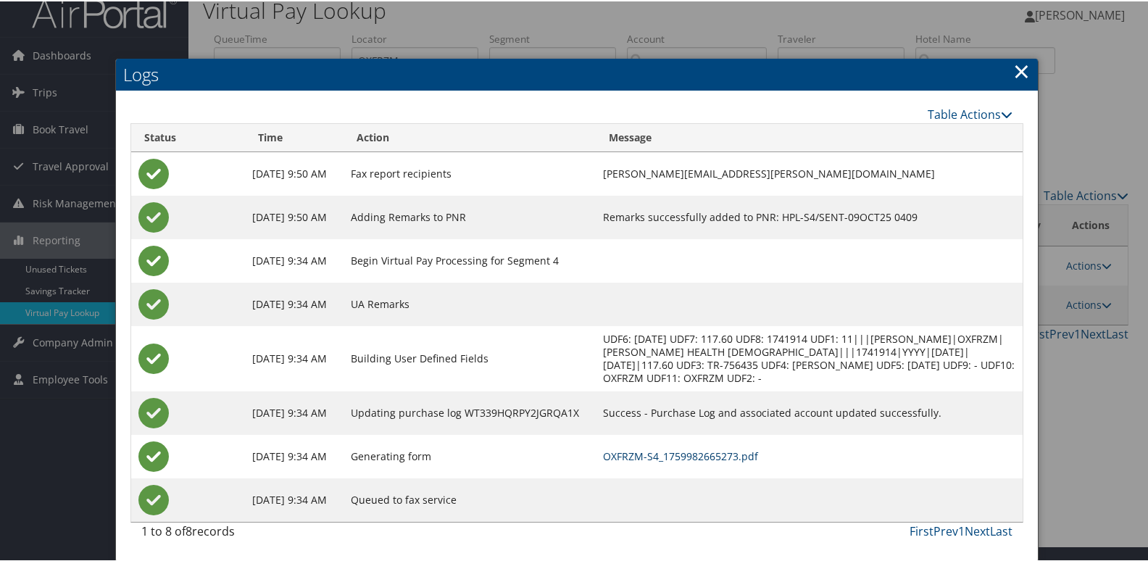
click at [708, 457] on link "OXFRZM-S4_1759982665273.pdf" at bounding box center [680, 455] width 155 height 14
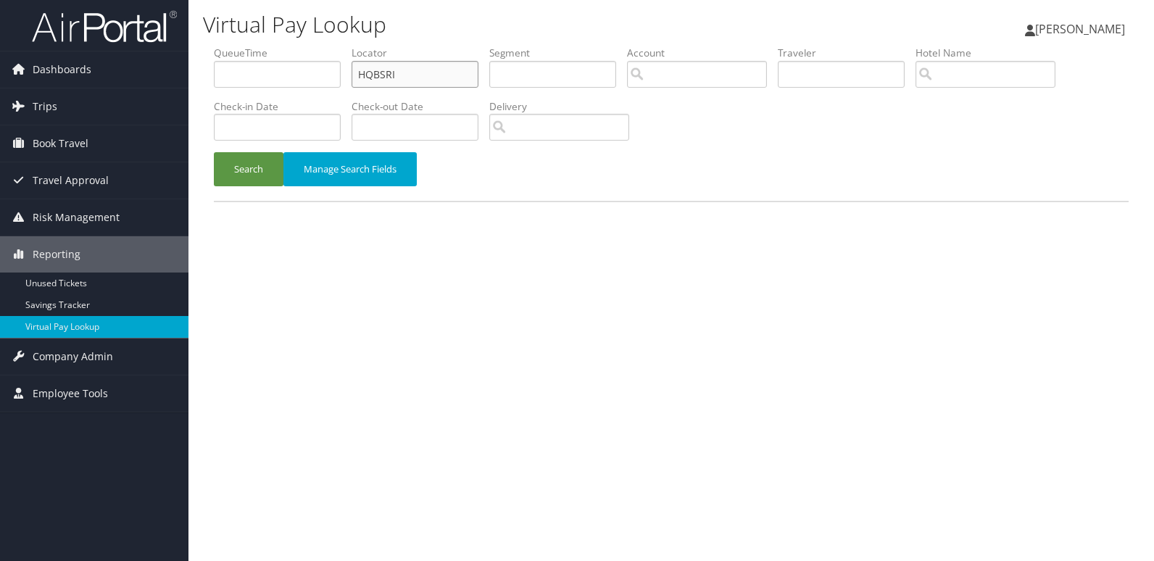
drag, startPoint x: 404, startPoint y: 70, endPoint x: 308, endPoint y: 89, distance: 97.7
click at [309, 46] on ul "QueueTime Locator HQBSRI Segment Account Traveler Hotel Name Check-in Date Chec…" at bounding box center [671, 46] width 915 height 0
paste input "ITNMKT"
type input "ITNMKT"
click at [268, 157] on button "Search" at bounding box center [249, 169] width 70 height 34
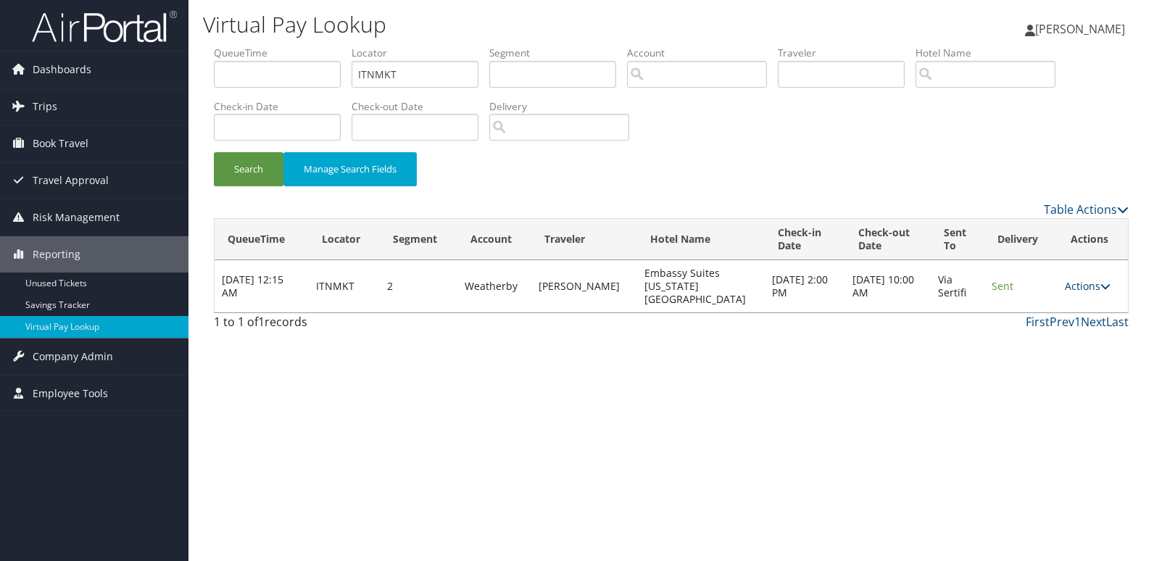
click at [1107, 281] on icon at bounding box center [1106, 286] width 10 height 10
click at [1038, 331] on link "Logs" at bounding box center [1059, 325] width 91 height 25
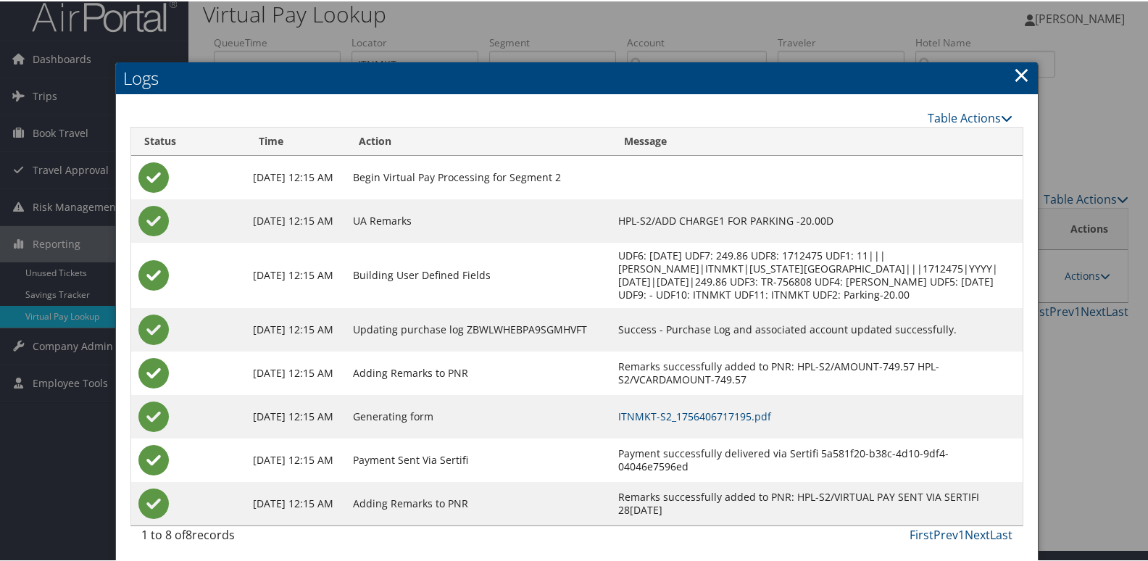
scroll to position [15, 0]
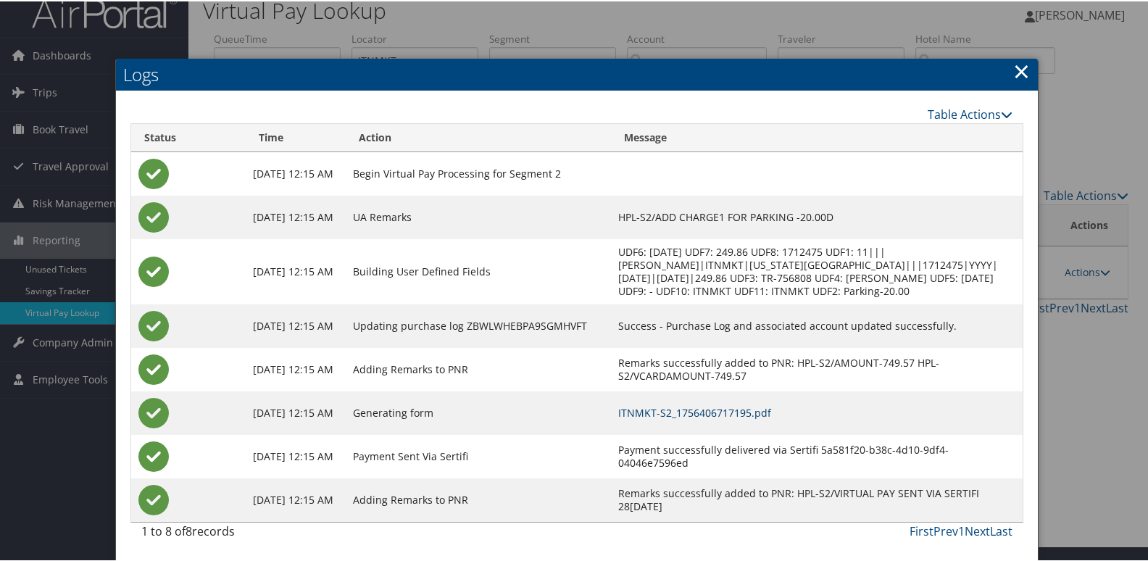
click at [731, 413] on link "ITNMKT-S2_1756406717195.pdf" at bounding box center [694, 412] width 153 height 14
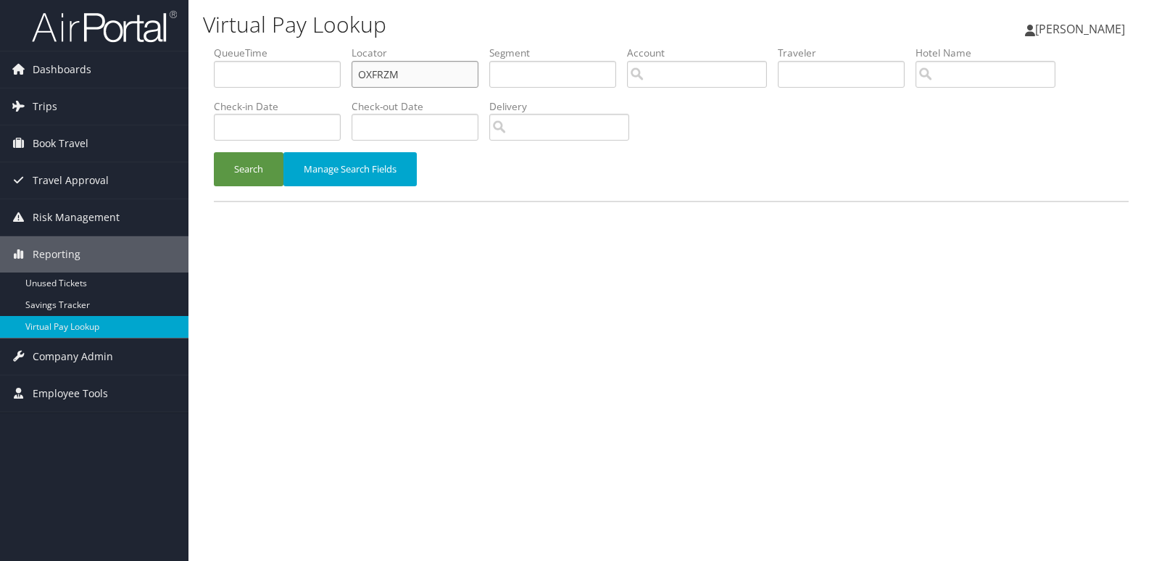
drag, startPoint x: 430, startPoint y: 65, endPoint x: 363, endPoint y: 69, distance: 66.8
click at [409, 68] on input "OXFRZM" at bounding box center [415, 74] width 127 height 27
drag, startPoint x: 289, startPoint y: 89, endPoint x: 146, endPoint y: 110, distance: 143.6
click at [146, 110] on div "Dashboards AirPortal 360™ (Manager) My Travel Dashboard Trips Airtinerary® Look…" at bounding box center [577, 280] width 1154 height 561
paste input "CSJZQH"
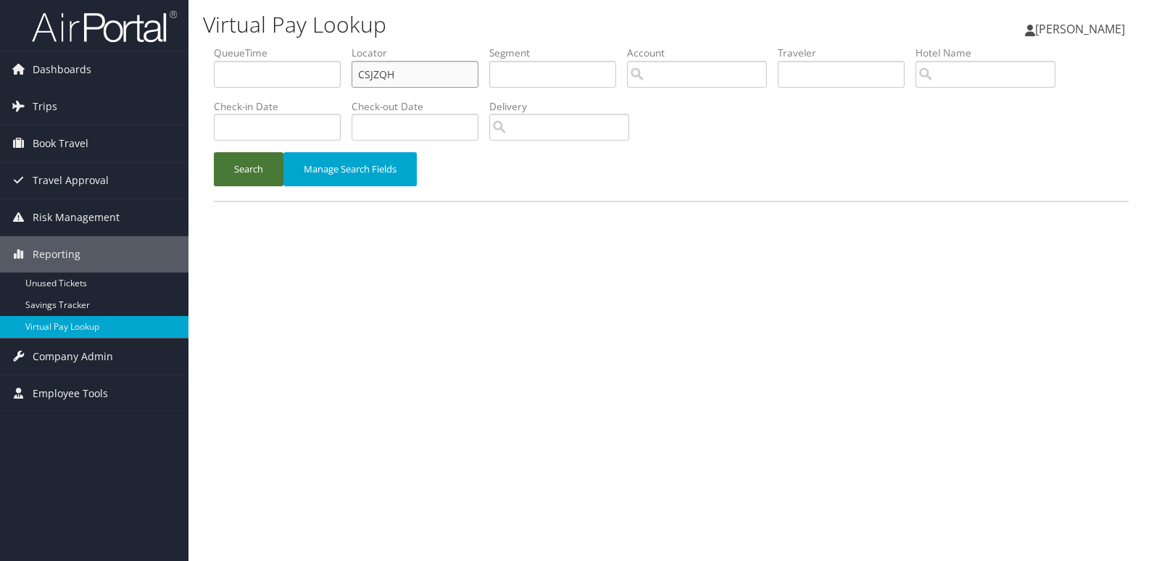
type input "CSJZQH"
click at [240, 167] on button "Search" at bounding box center [249, 169] width 70 height 34
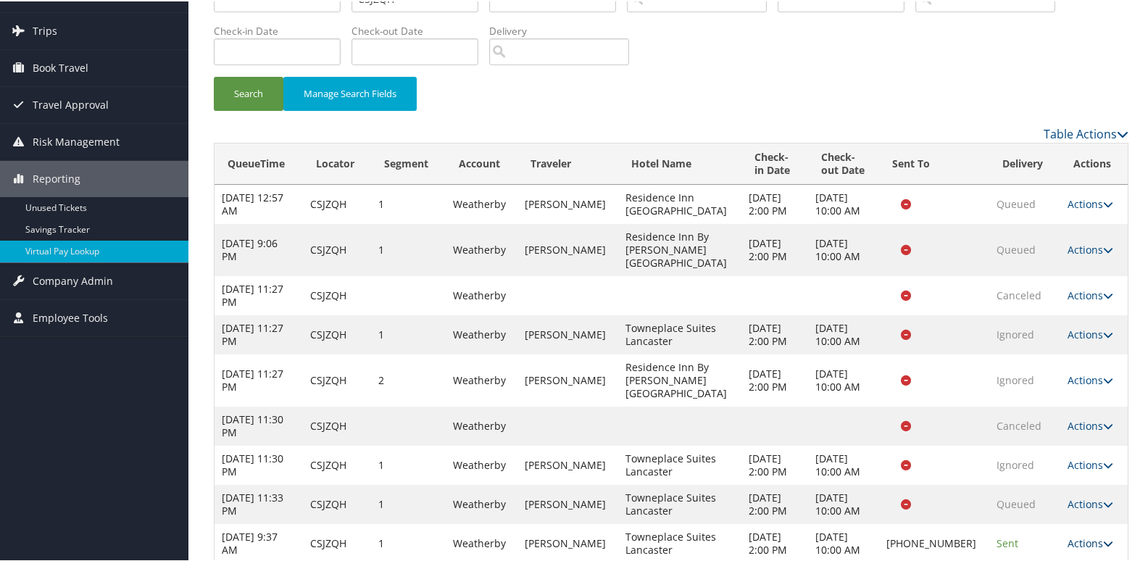
click at [1083, 535] on link "Actions" at bounding box center [1091, 542] width 46 height 14
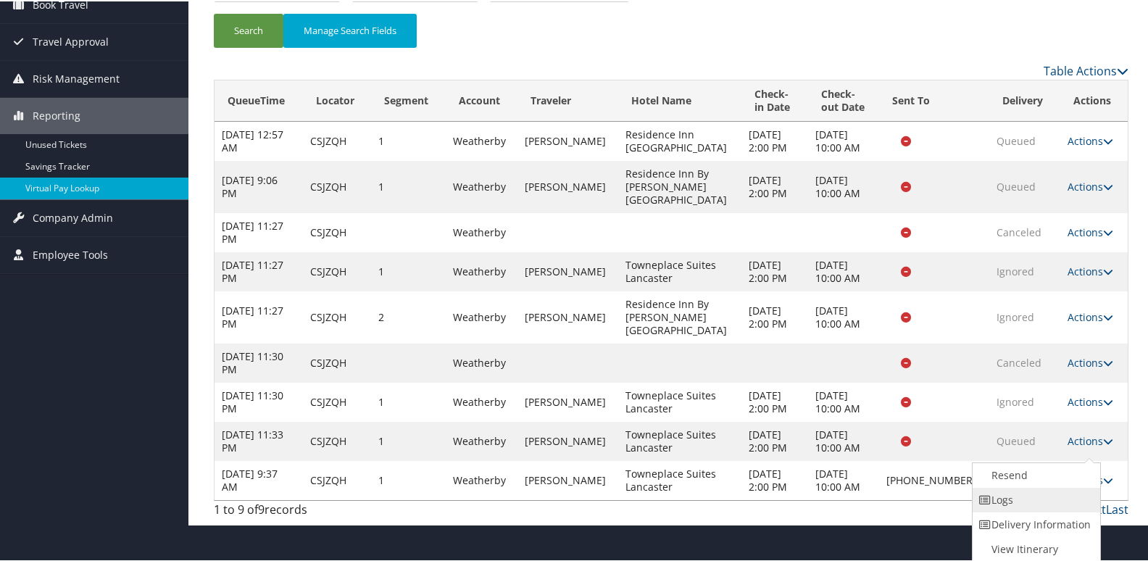
click at [979, 500] on icon at bounding box center [985, 499] width 13 height 10
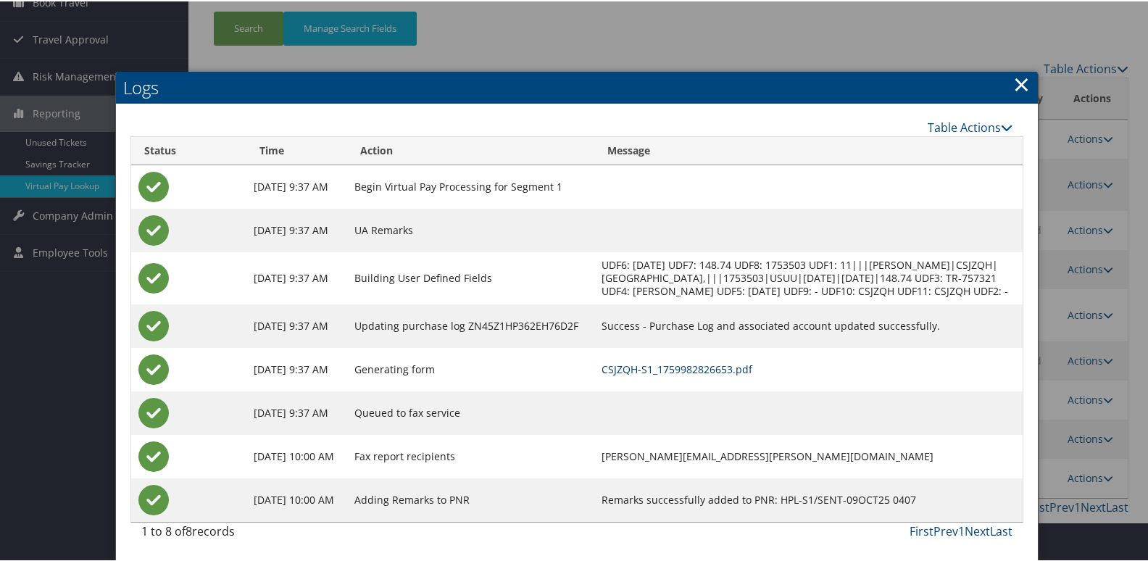
scroll to position [155, 0]
click at [647, 366] on link "CSJZQH-S1_1759982826653.pdf" at bounding box center [677, 368] width 151 height 14
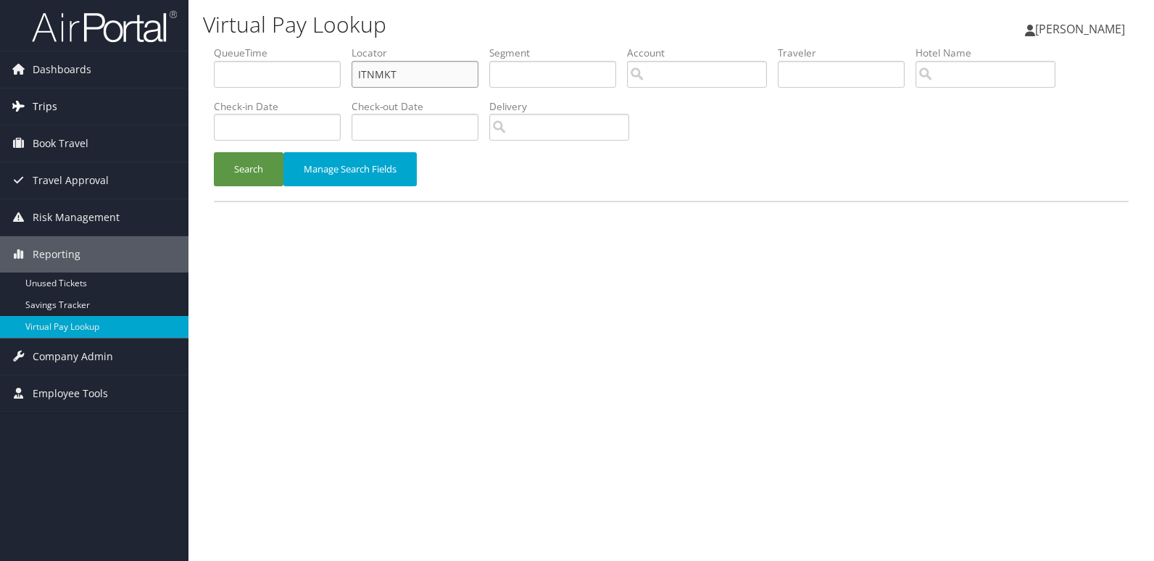
drag, startPoint x: 157, startPoint y: 83, endPoint x: 112, endPoint y: 91, distance: 45.5
click at [112, 91] on div "Dashboards AirPortal 360™ (Manager) My Travel Dashboard Trips Airtinerary® Look…" at bounding box center [577, 280] width 1154 height 561
paste input "JVXLQ"
type input "IJVXLQ"
drag, startPoint x: 241, startPoint y: 165, endPoint x: 674, endPoint y: 397, distance: 491.1
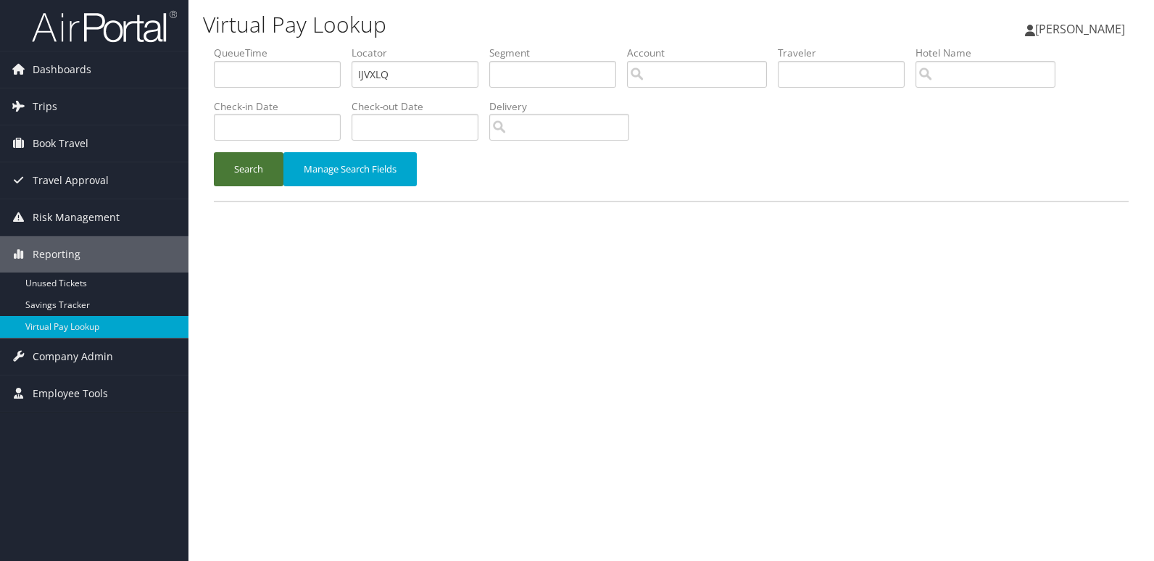
click at [243, 167] on button "Search" at bounding box center [249, 169] width 70 height 34
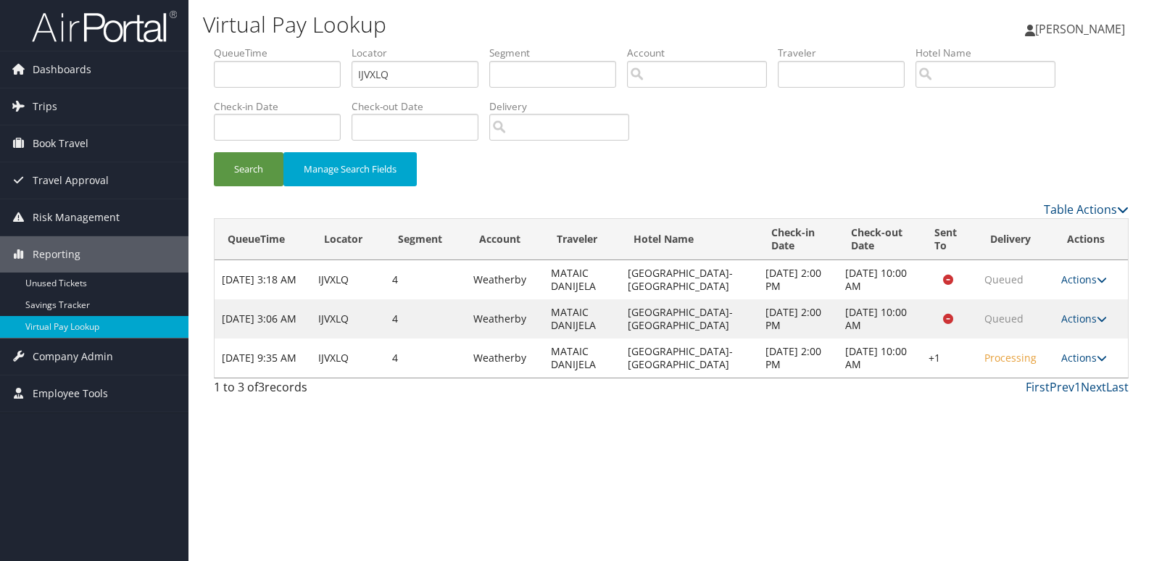
drag, startPoint x: 516, startPoint y: 500, endPoint x: 633, endPoint y: 463, distance: 122.7
click at [518, 500] on div "Virtual Pay Lookup Luke Perry Luke Perry My Settings Travel Agency Contacts Vie…" at bounding box center [672, 280] width 966 height 561
click at [1088, 360] on link "Actions" at bounding box center [1084, 358] width 46 height 14
click at [1031, 407] on link "Logs" at bounding box center [1042, 404] width 124 height 25
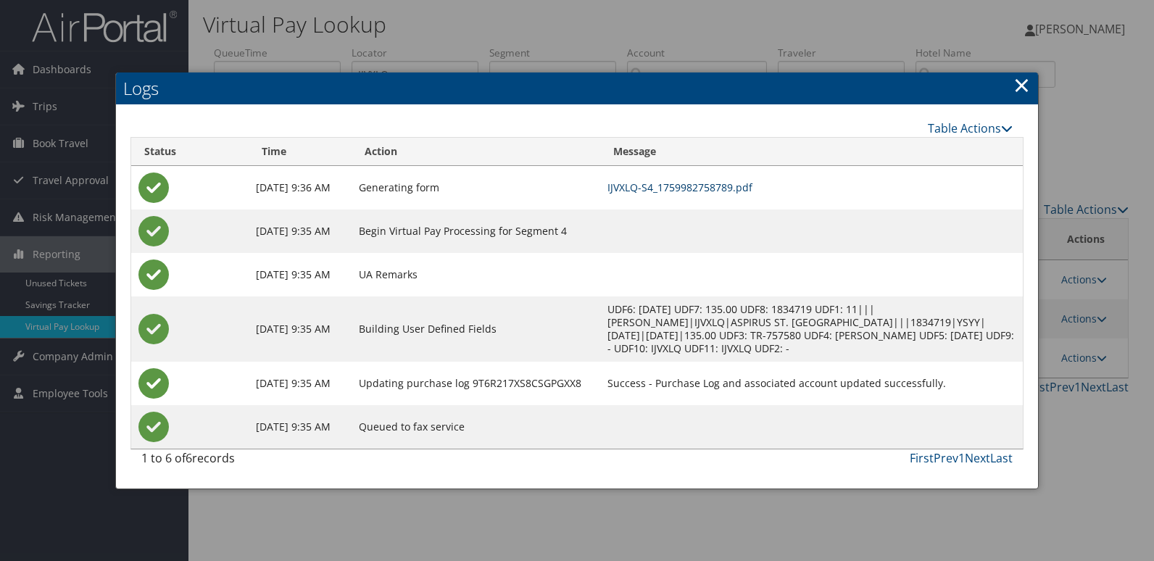
click at [701, 189] on link "IJVXLQ-S4_1759982758789.pdf" at bounding box center [680, 188] width 145 height 14
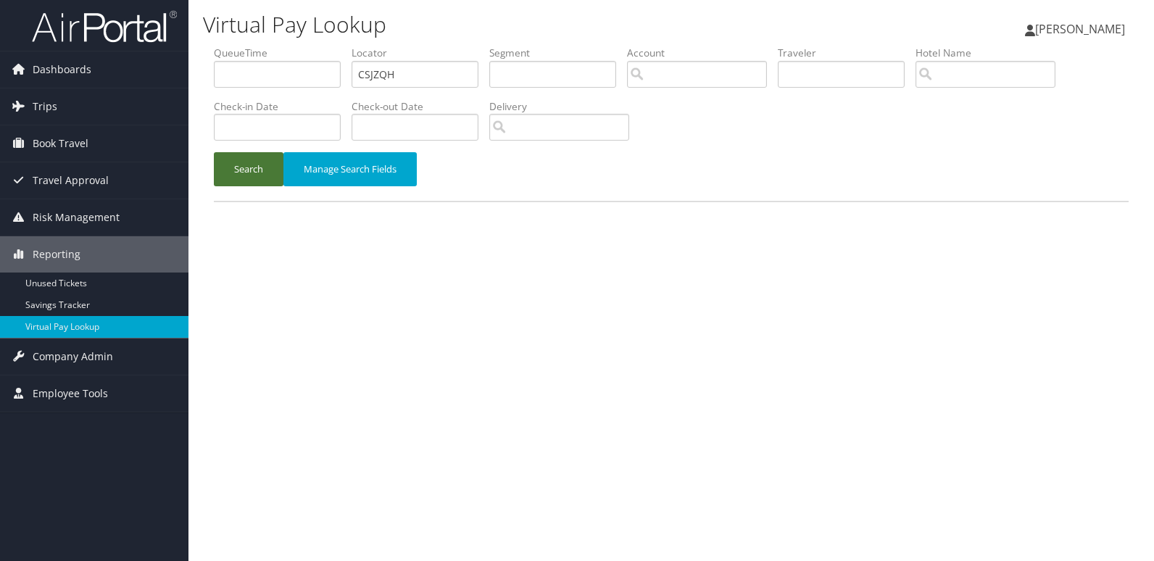
click at [229, 167] on button "Search" at bounding box center [249, 169] width 70 height 34
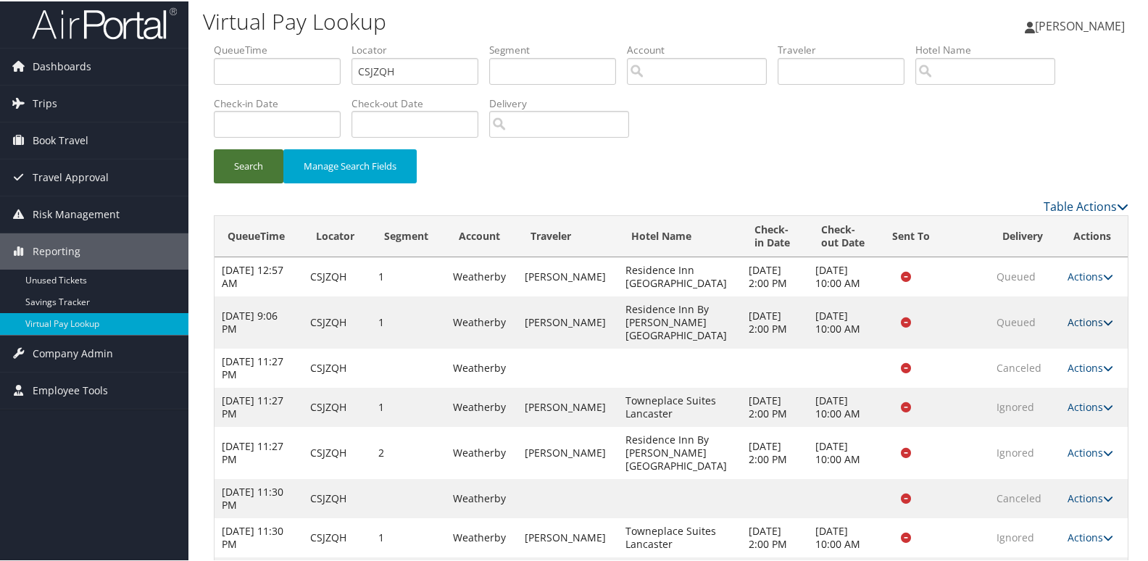
scroll to position [77, 0]
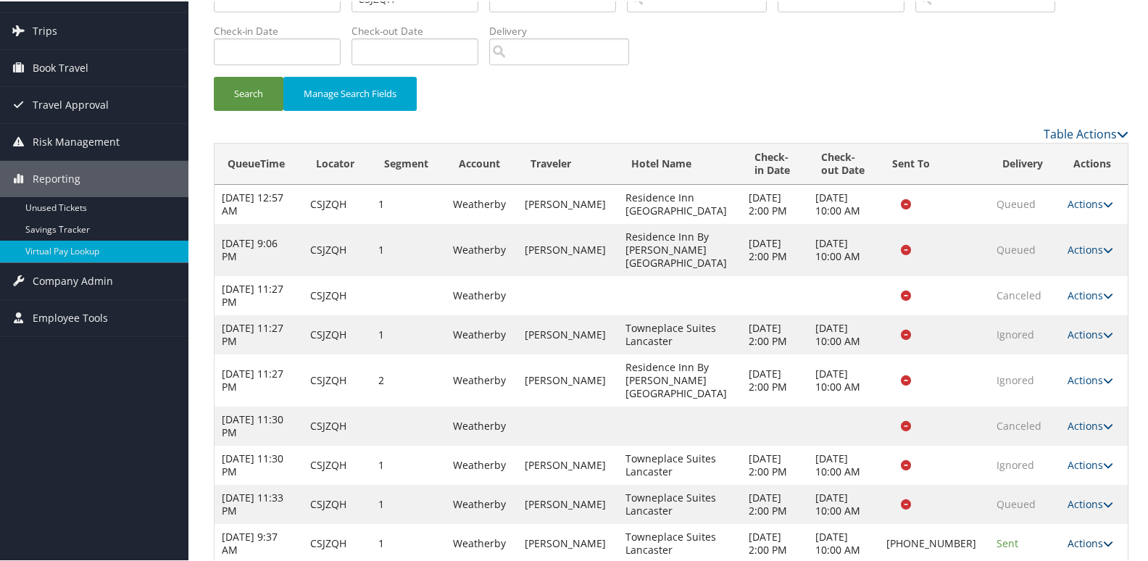
click at [1088, 535] on link "Actions" at bounding box center [1091, 542] width 46 height 14
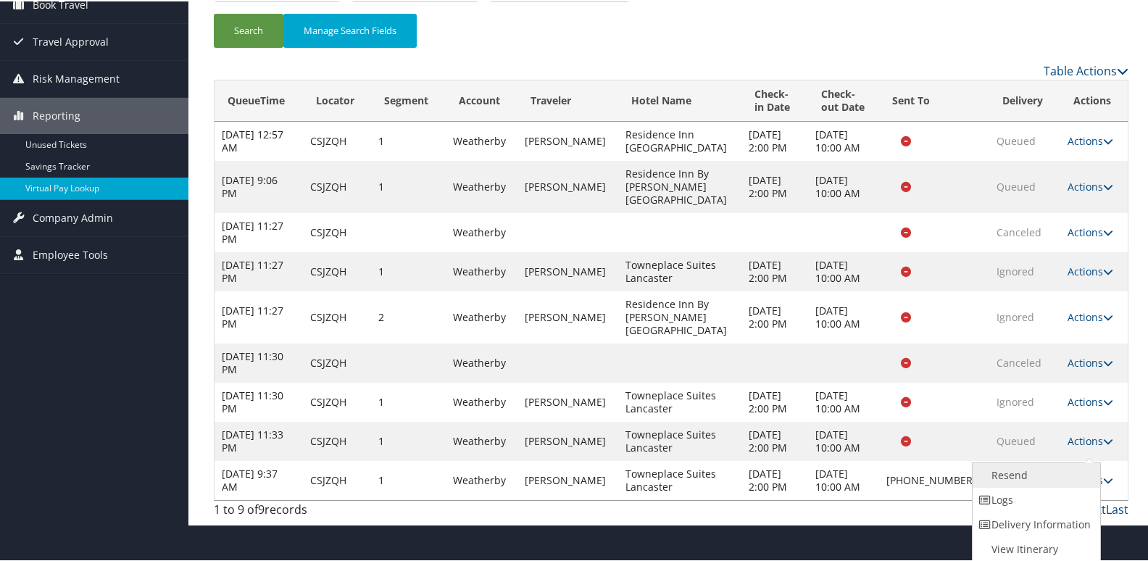
click at [1027, 479] on link "Resend" at bounding box center [1035, 474] width 124 height 25
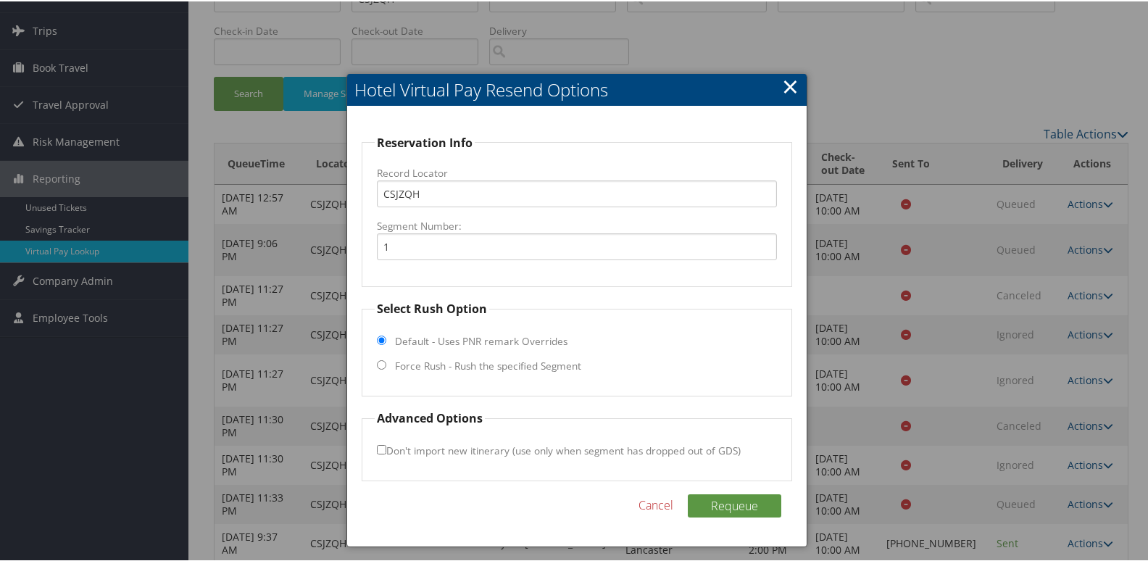
click at [437, 363] on label "Force Rush - Rush the specified Segment" at bounding box center [488, 364] width 186 height 15
click at [386, 363] on input "Force Rush - Rush the specified Segment" at bounding box center [381, 363] width 9 height 9
radio input "true"
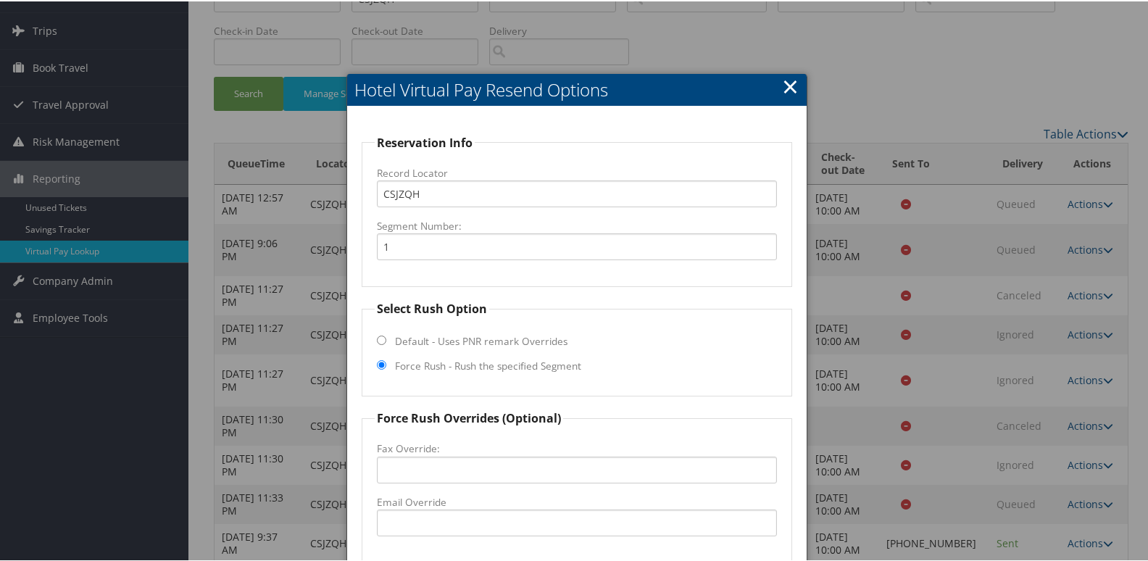
scroll to position [222, 0]
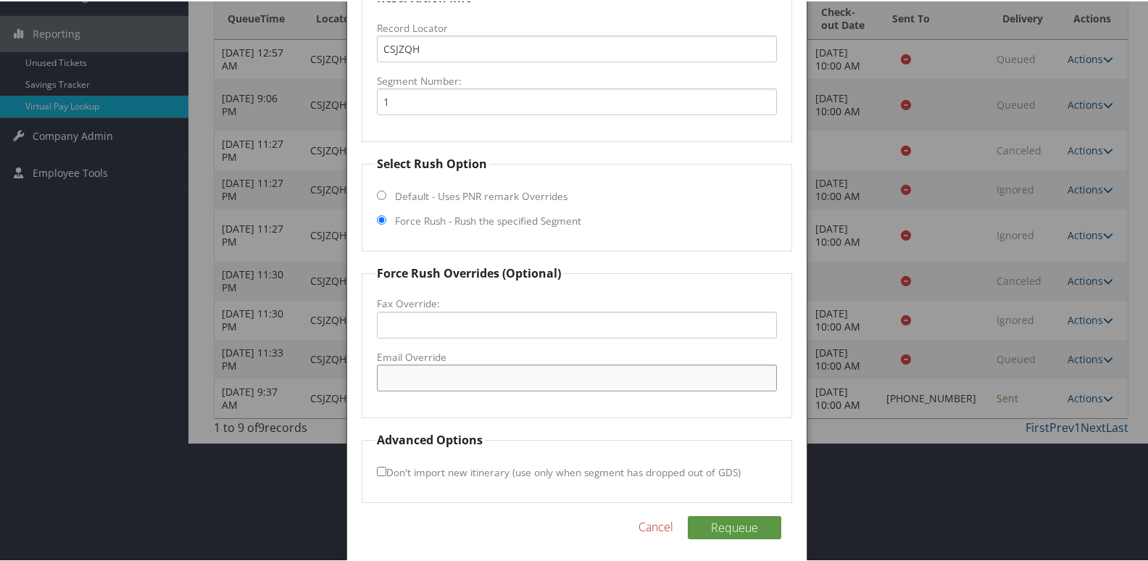
click at [434, 375] on input "Email Override" at bounding box center [577, 376] width 401 height 27
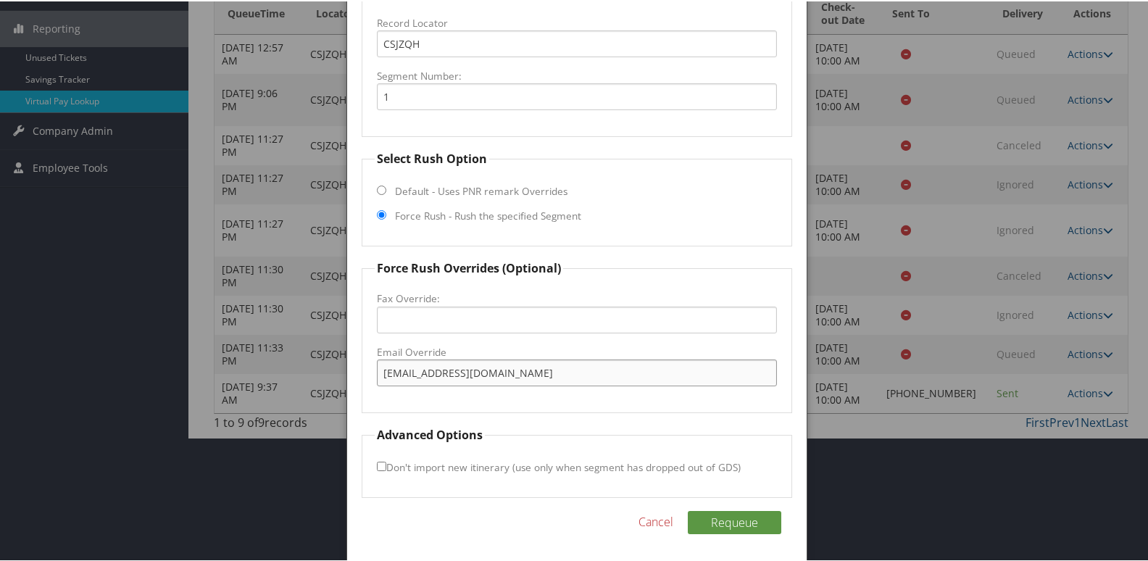
scroll to position [228, 0]
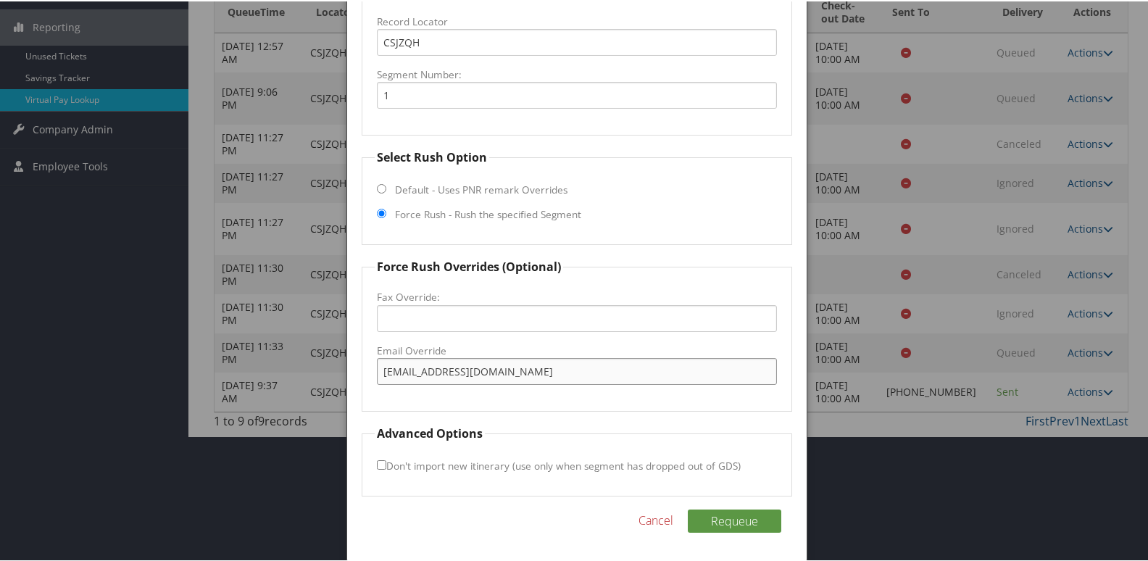
type input "dlpfd@gospringwood.com"
click at [379, 463] on input "Don't import new itinerary (use only when segment has dropped out of GDS)" at bounding box center [381, 463] width 9 height 9
checkbox input "true"
click at [740, 515] on button "Requeue" at bounding box center [735, 519] width 94 height 23
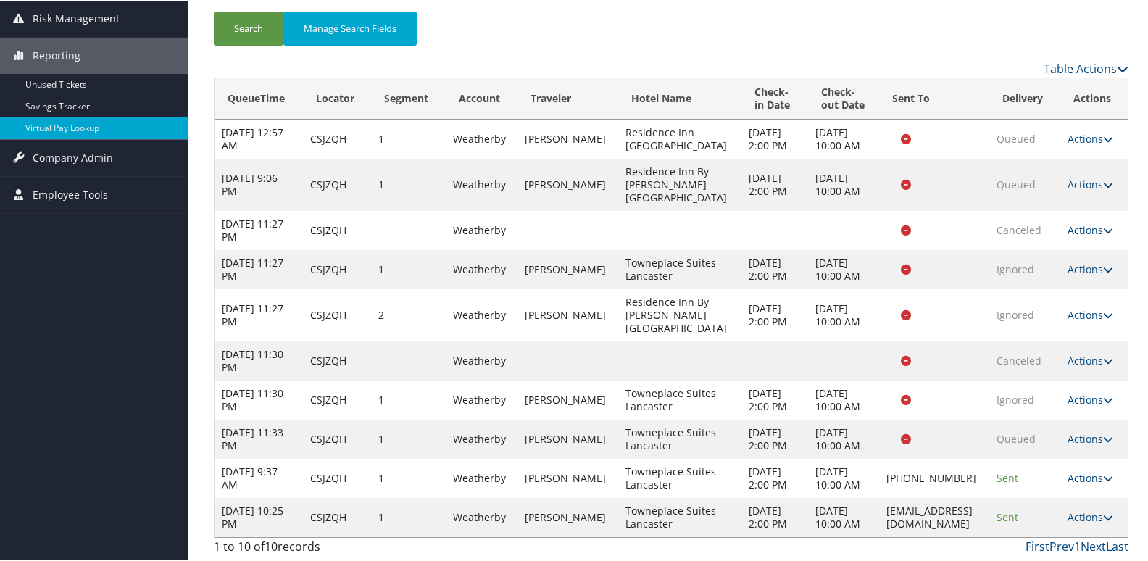
scroll to position [220, 0]
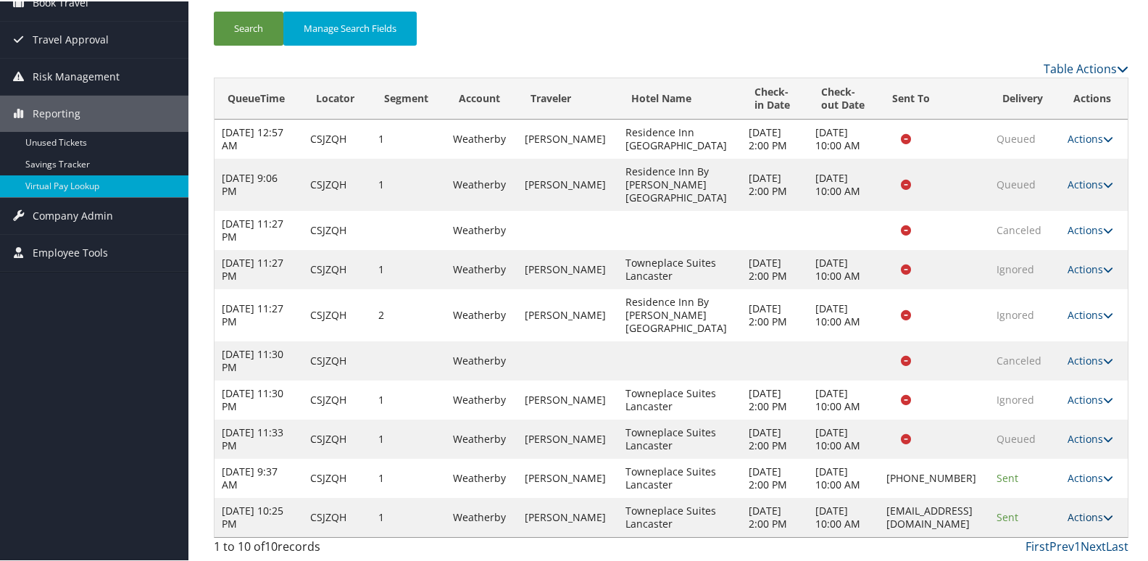
click at [1082, 515] on link "Actions" at bounding box center [1091, 516] width 46 height 14
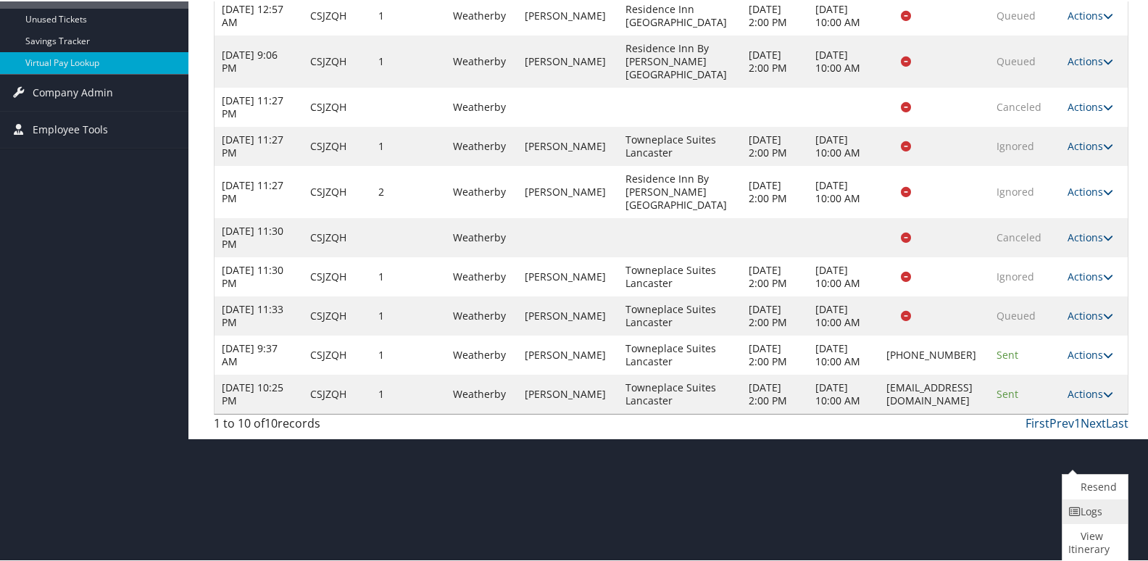
click at [1082, 513] on link "Logs" at bounding box center [1094, 510] width 62 height 25
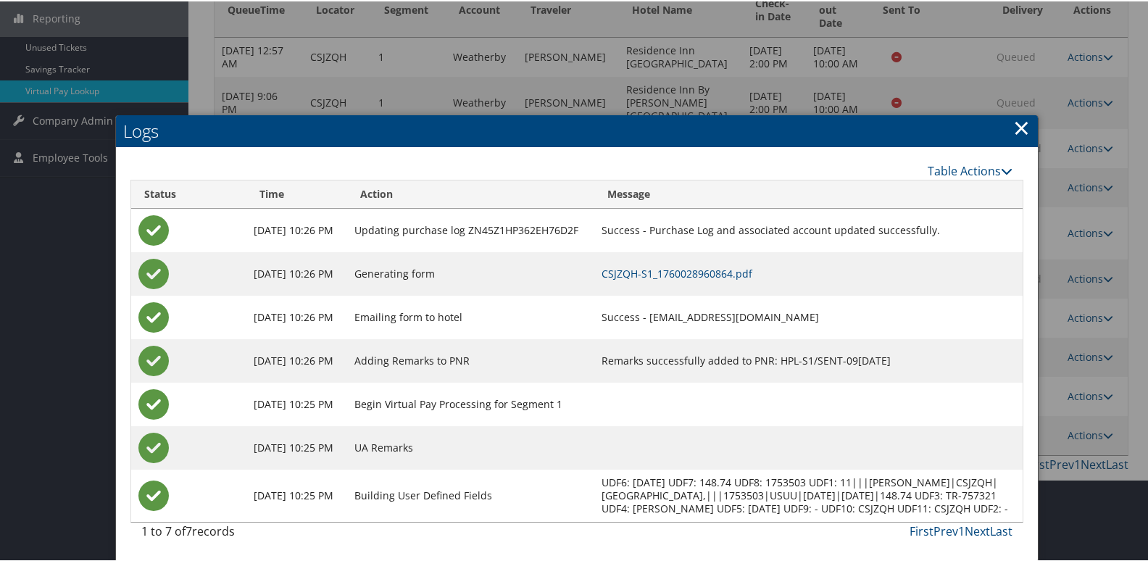
scroll to position [250, 0]
click at [721, 265] on link "CSJZQH-S1_1760028960864.pdf" at bounding box center [677, 272] width 151 height 14
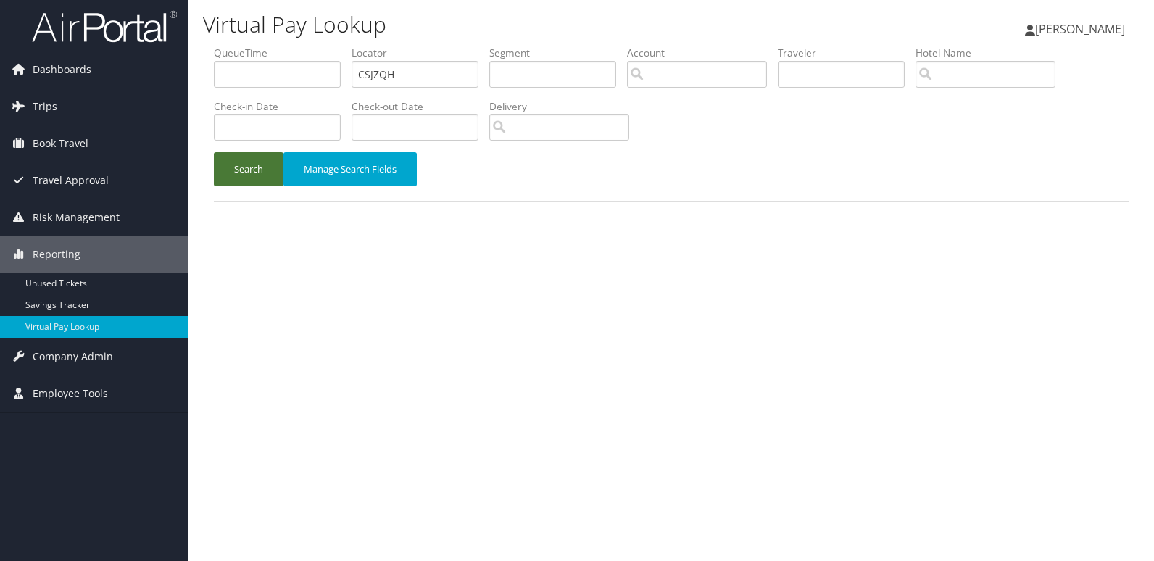
drag, startPoint x: 254, startPoint y: 162, endPoint x: 330, endPoint y: 190, distance: 80.3
click at [254, 164] on button "Search" at bounding box center [249, 169] width 70 height 34
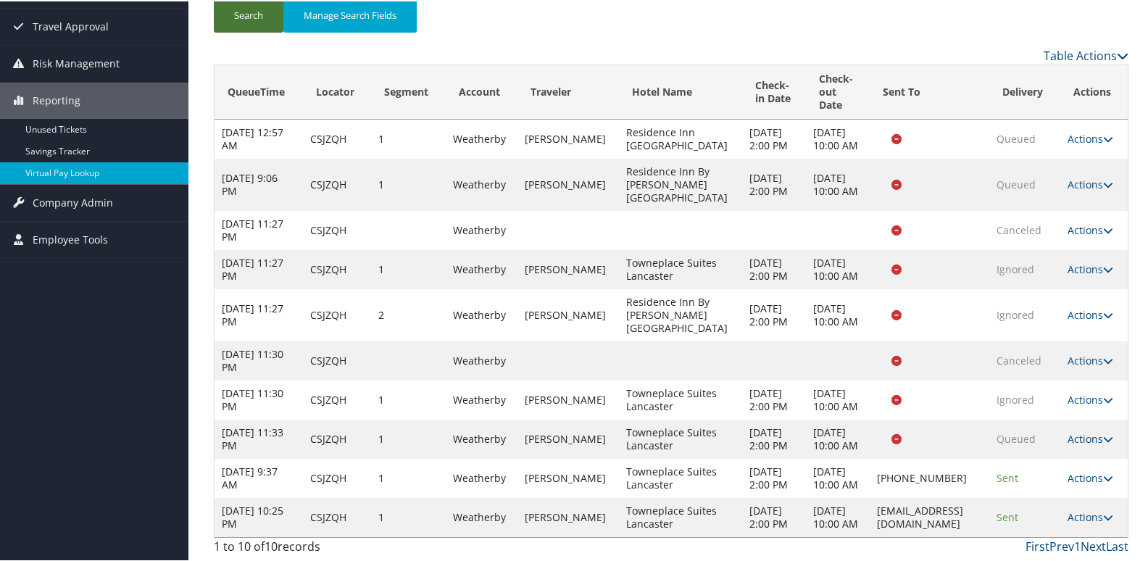
scroll to position [233, 0]
drag, startPoint x: 832, startPoint y: 509, endPoint x: 954, endPoint y: 507, distance: 122.5
click at [954, 507] on td "[EMAIL_ADDRESS][DOMAIN_NAME]" at bounding box center [930, 516] width 120 height 39
copy td "[EMAIL_ADDRESS][DOMAIN_NAME]"
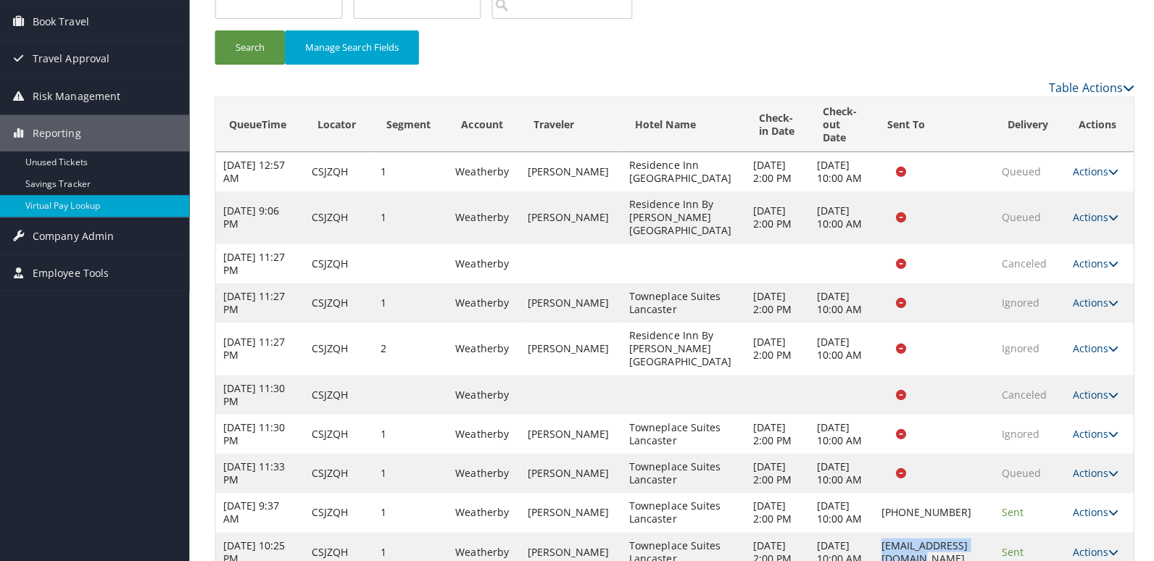
scroll to position [0, 0]
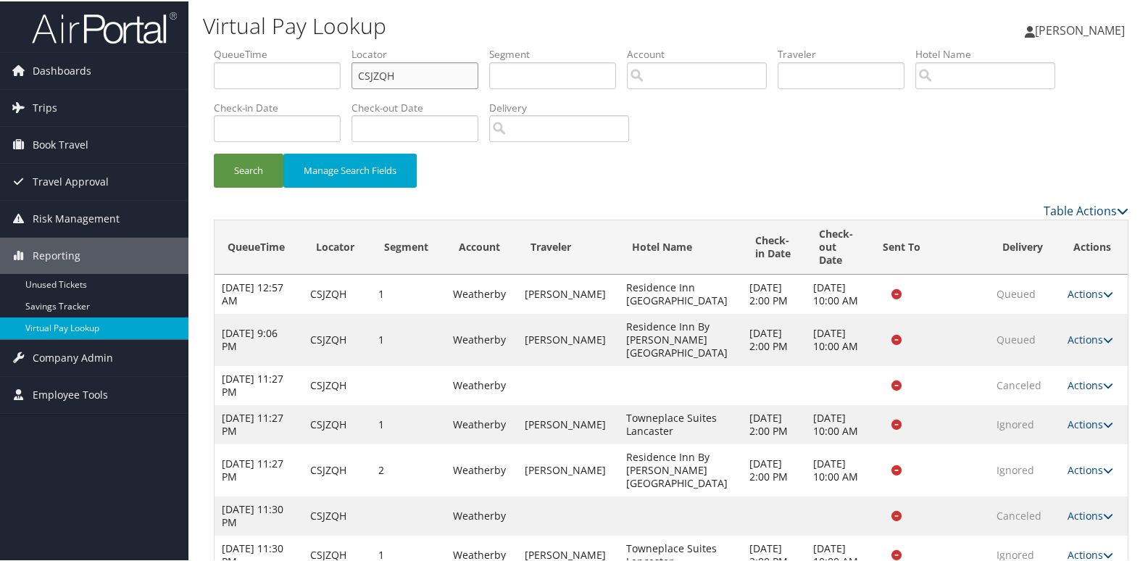
drag, startPoint x: 394, startPoint y: 73, endPoint x: 303, endPoint y: 97, distance: 93.7
click at [320, 46] on ul "QueueTime Locator CSJZQH Segment Account Traveler Hotel Name Check-in Date Chec…" at bounding box center [671, 46] width 915 height 0
paste input "LTVQYD"
type input "LTVQYD"
drag, startPoint x: 265, startPoint y: 161, endPoint x: 281, endPoint y: 188, distance: 30.8
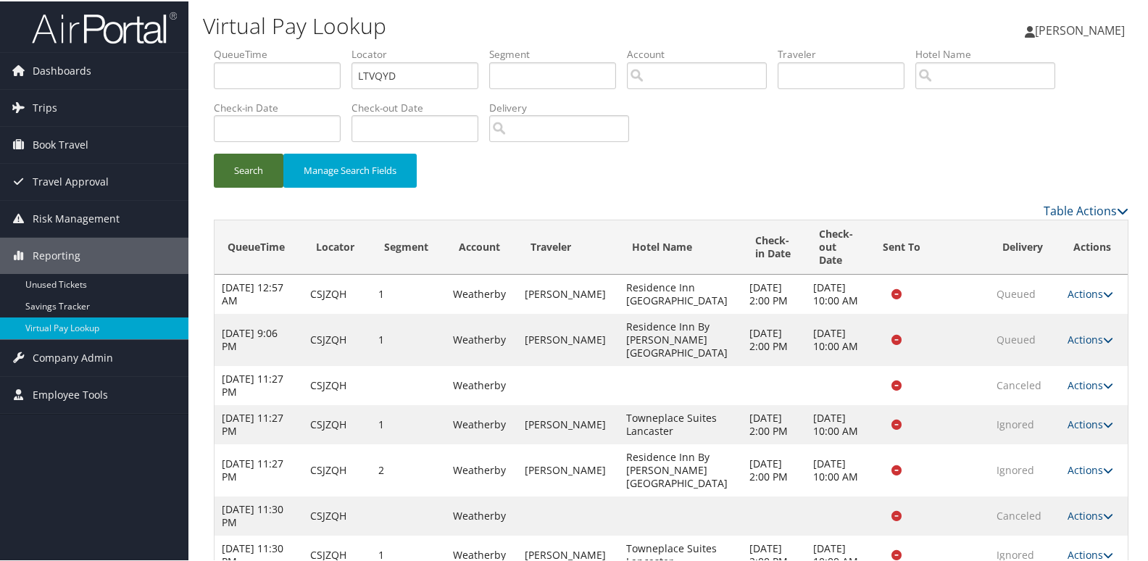
click at [265, 162] on button "Search" at bounding box center [249, 169] width 70 height 34
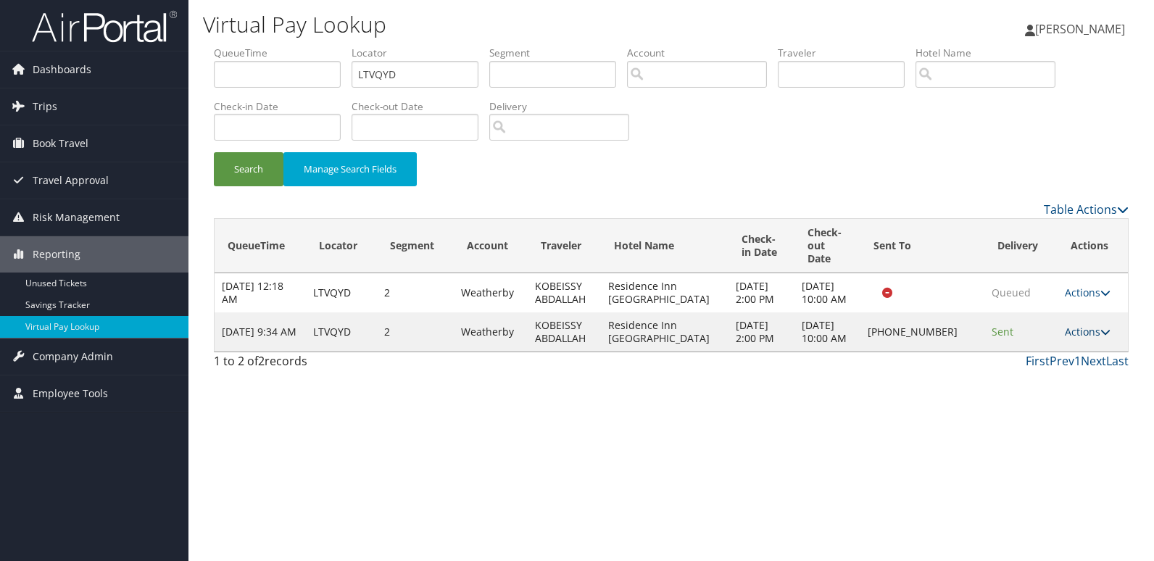
click at [1077, 339] on link "Actions" at bounding box center [1088, 332] width 46 height 14
click at [1020, 403] on link "Logs" at bounding box center [1043, 397] width 124 height 25
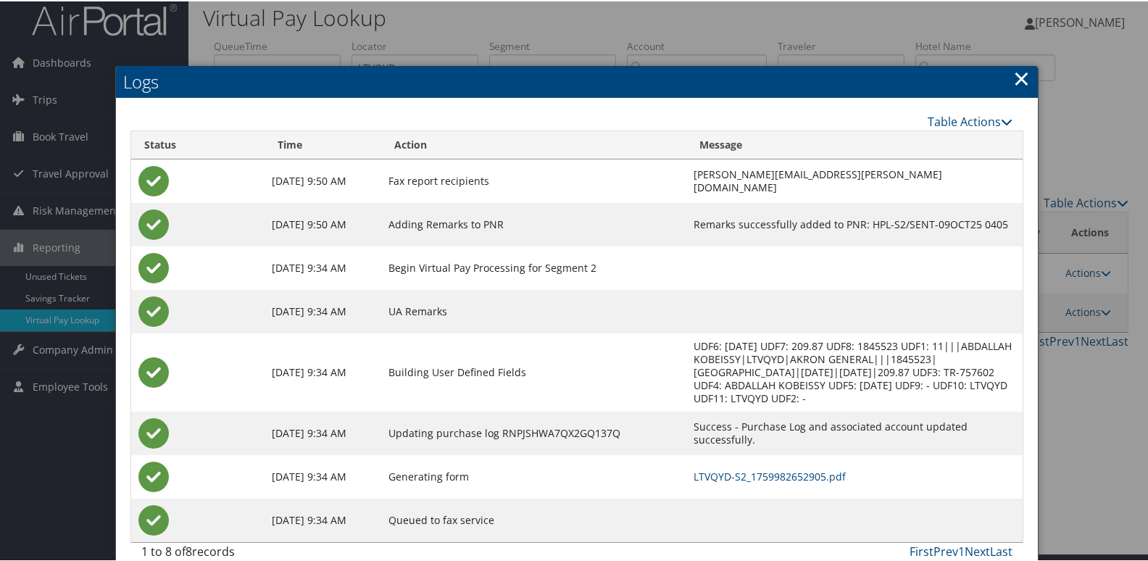
scroll to position [15, 0]
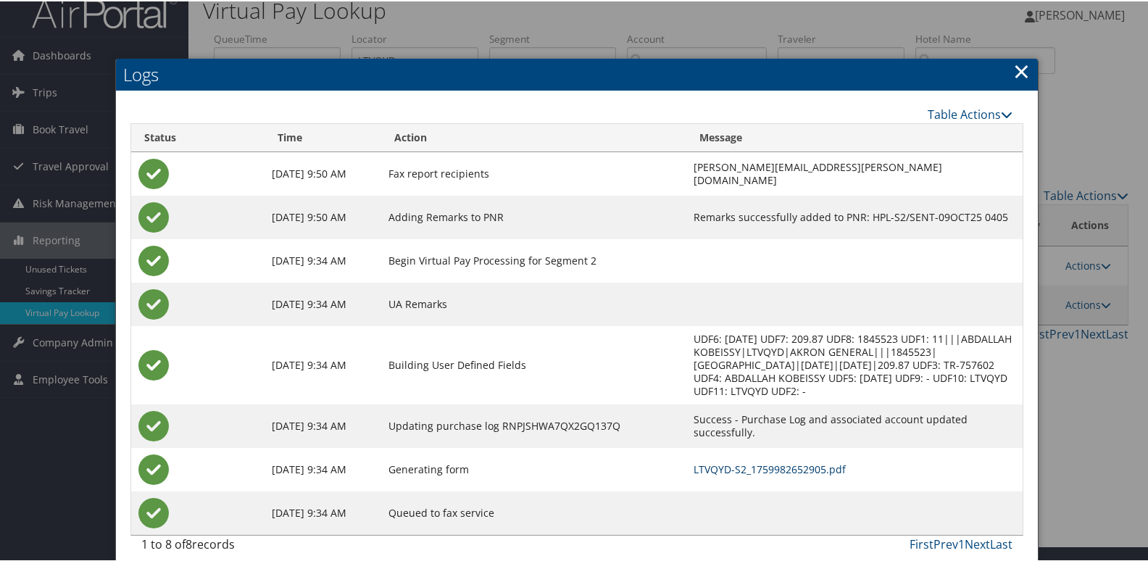
click at [715, 461] on link "LTVQYD-S2_1759982652905.pdf" at bounding box center [770, 468] width 152 height 14
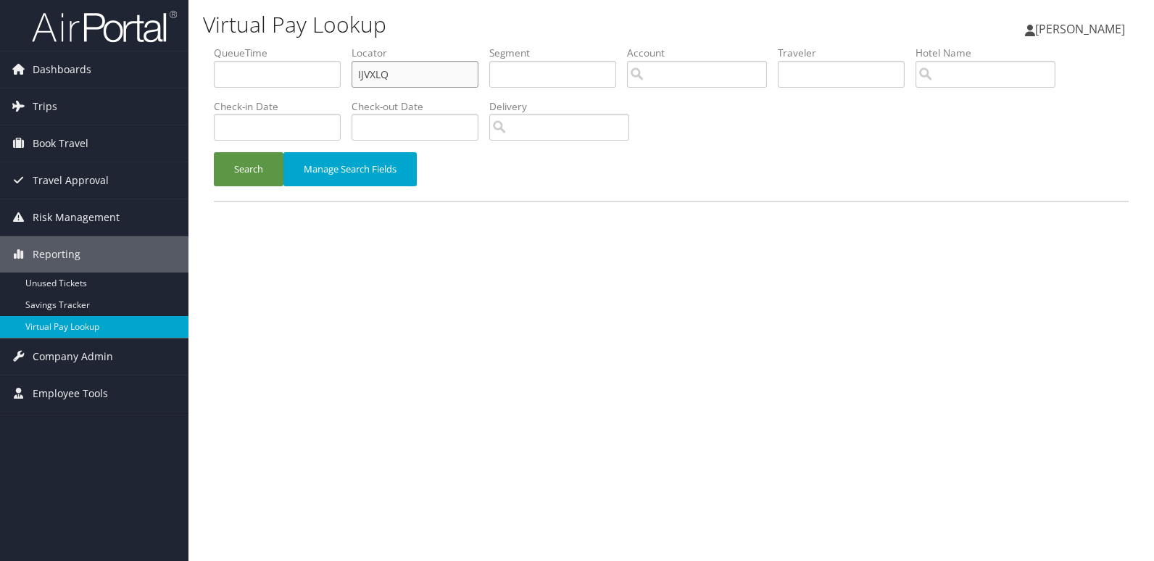
drag, startPoint x: 406, startPoint y: 71, endPoint x: 325, endPoint y: 91, distance: 83.7
click at [341, 46] on ul "QueueTime Locator IJVXLQ Segment Account Traveler Hotel Name Check-in Date Chec…" at bounding box center [671, 46] width 915 height 0
paste input "SGX"
type input "IJSGXQ"
click at [241, 167] on button "Search" at bounding box center [249, 169] width 70 height 34
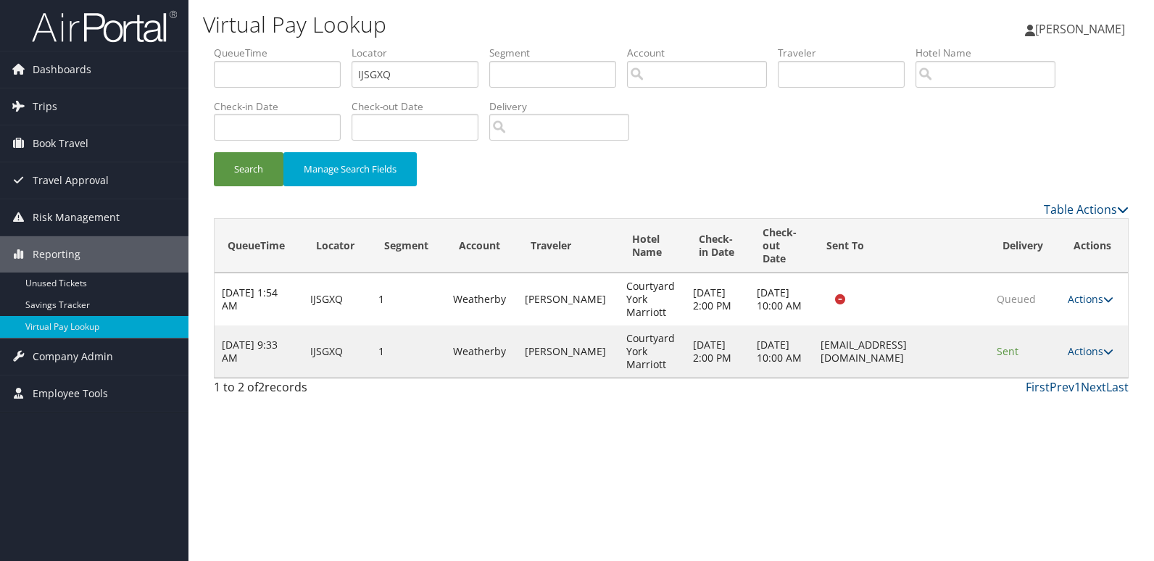
click at [426, 24] on h1 "Virtual Pay Lookup" at bounding box center [515, 24] width 624 height 30
click at [1081, 352] on link "Actions" at bounding box center [1091, 351] width 46 height 14
click at [1059, 390] on link "Logs" at bounding box center [1064, 397] width 91 height 25
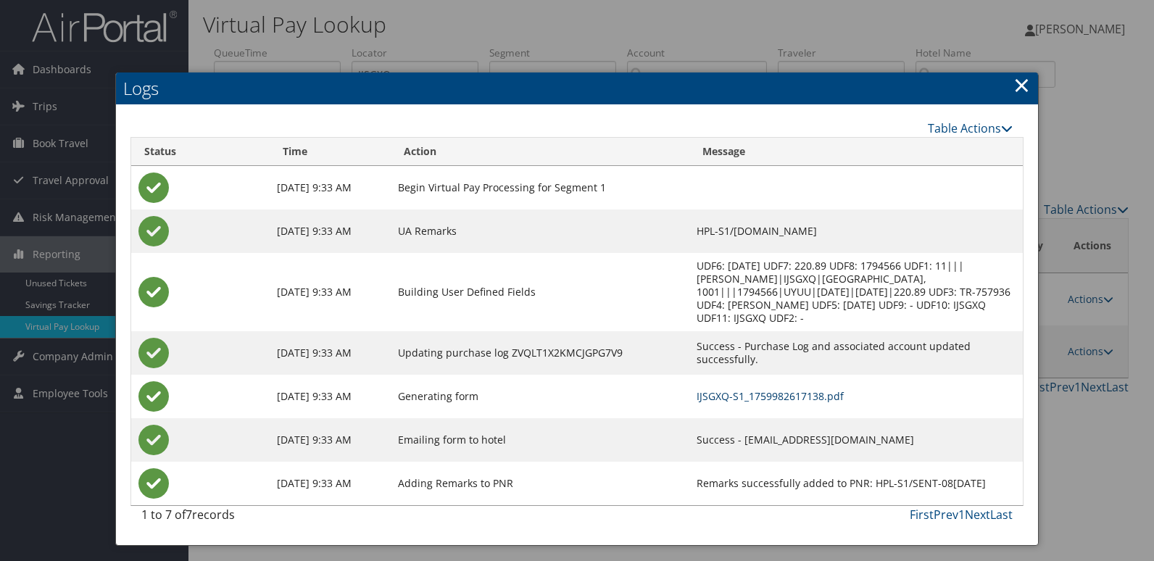
click at [697, 389] on link "IJSGXQ-S1_1759982617138.pdf" at bounding box center [770, 396] width 147 height 14
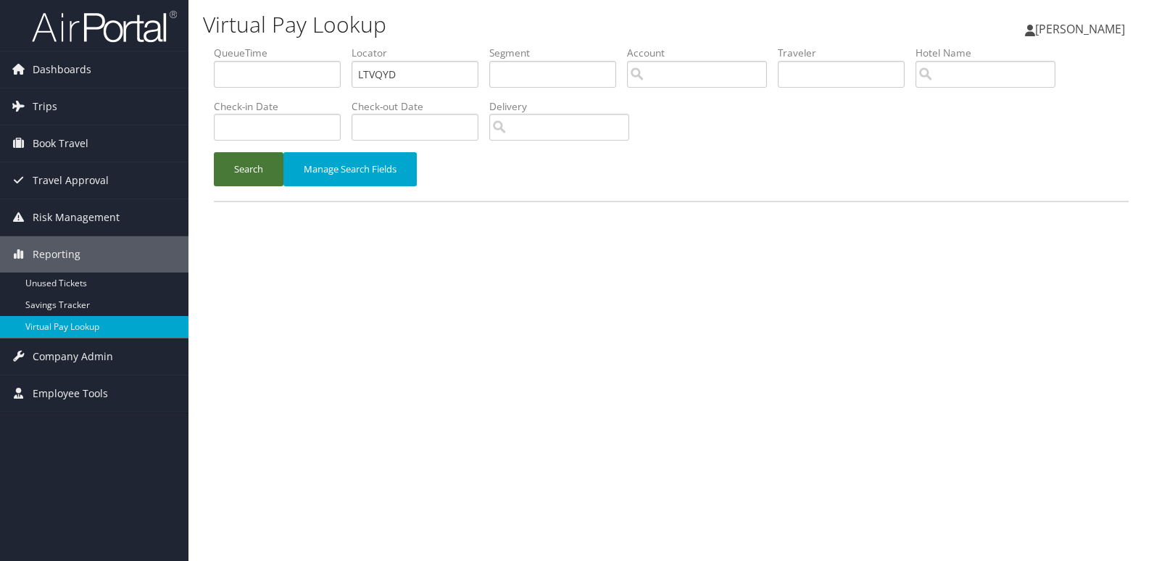
click at [240, 171] on button "Search" at bounding box center [249, 169] width 70 height 34
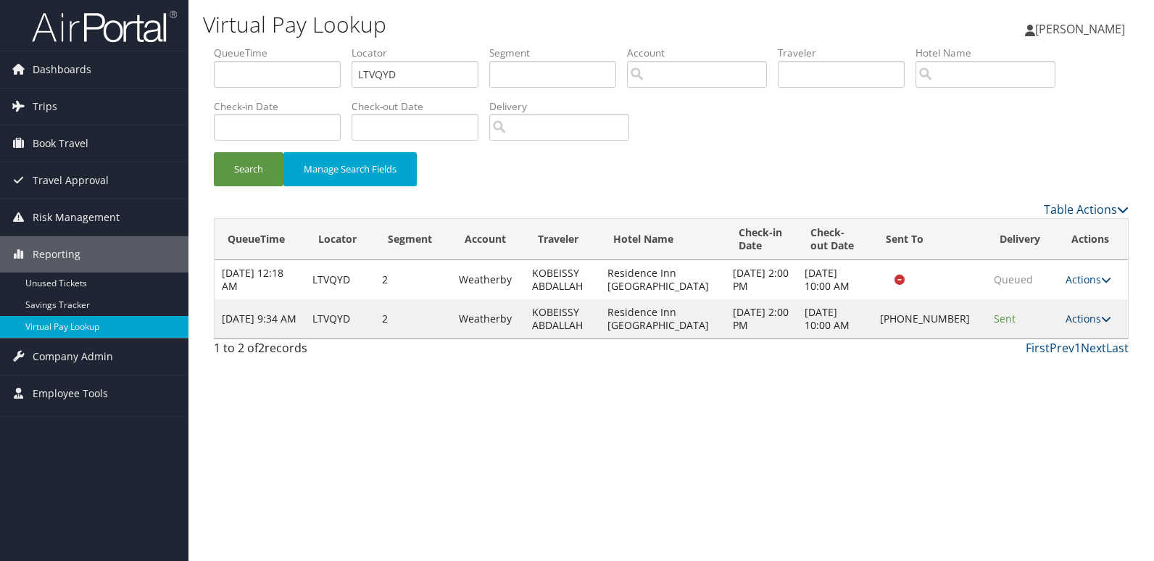
click at [1074, 317] on link "Actions" at bounding box center [1089, 319] width 46 height 14
click at [1024, 344] on link "Resend" at bounding box center [1040, 340] width 124 height 25
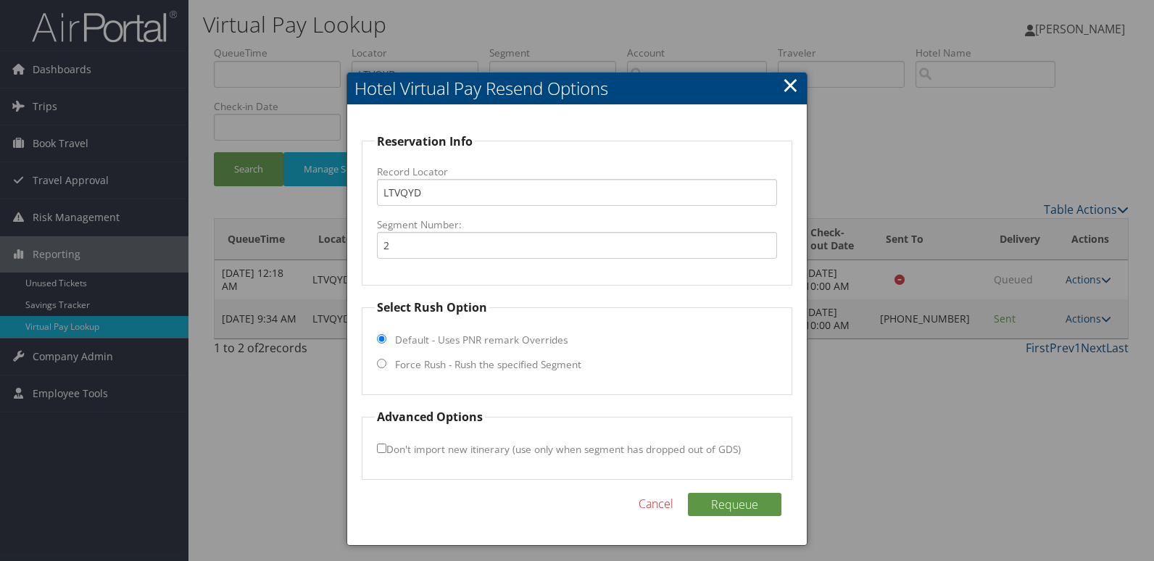
click at [428, 365] on label "Force Rush - Rush the specified Segment" at bounding box center [488, 364] width 186 height 15
click at [386, 365] on input "Force Rush - Rush the specified Segment" at bounding box center [381, 363] width 9 height 9
radio input "true"
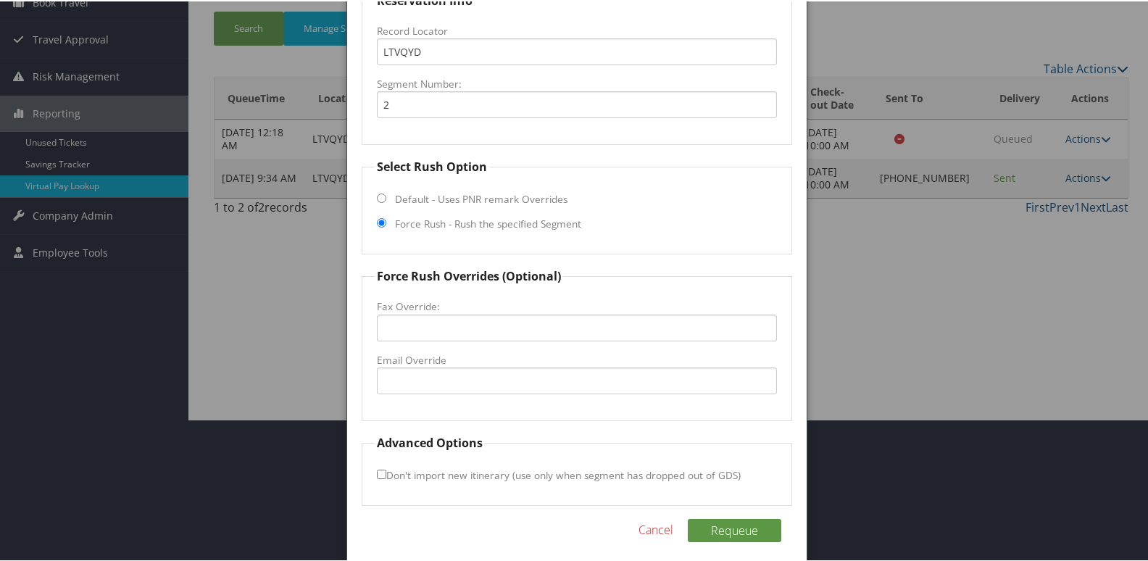
scroll to position [152, 0]
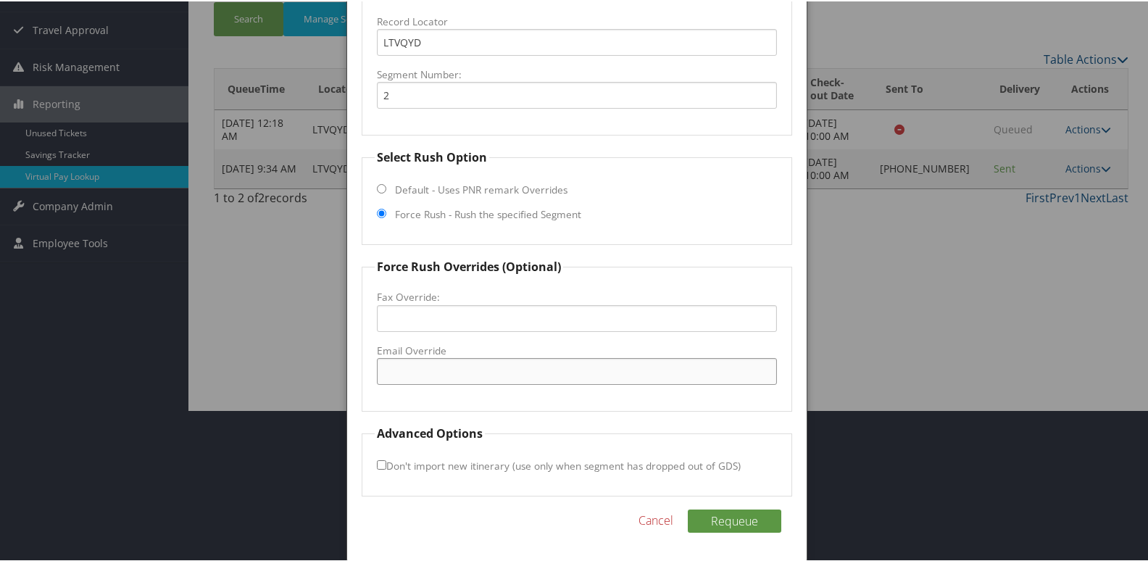
click at [421, 374] on input "Email Override" at bounding box center [577, 370] width 401 height 27
type input "[PERSON_NAME][EMAIL_ADDRESS][DOMAIN_NAME]"
click at [378, 461] on input "Don't import new itinerary (use only when segment has dropped out of GDS)" at bounding box center [381, 463] width 9 height 9
checkbox input "true"
click at [757, 521] on button "Requeue" at bounding box center [735, 519] width 94 height 23
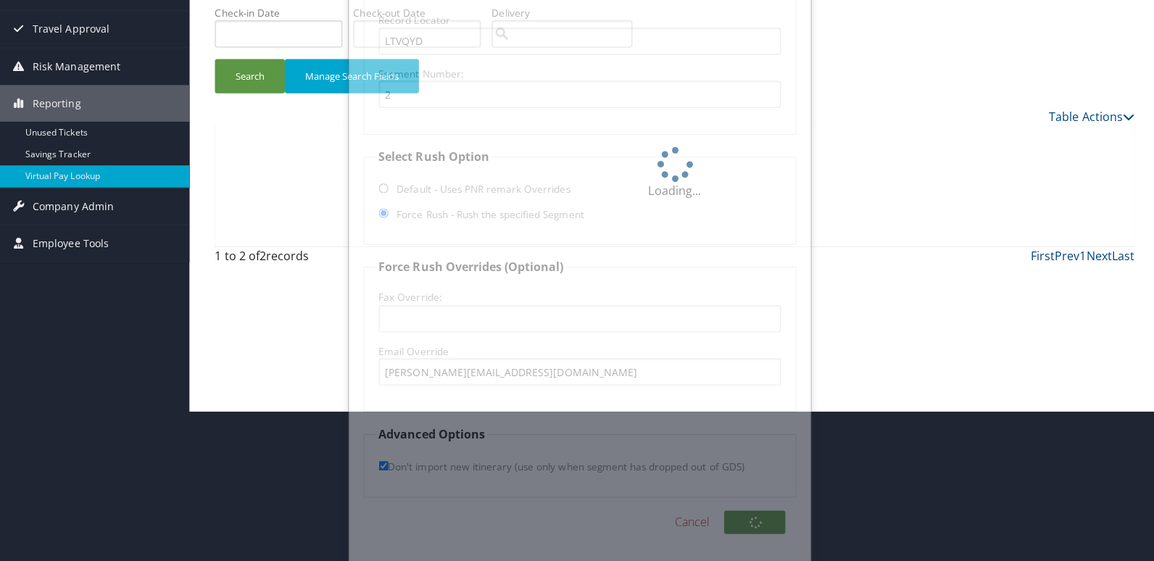
scroll to position [0, 0]
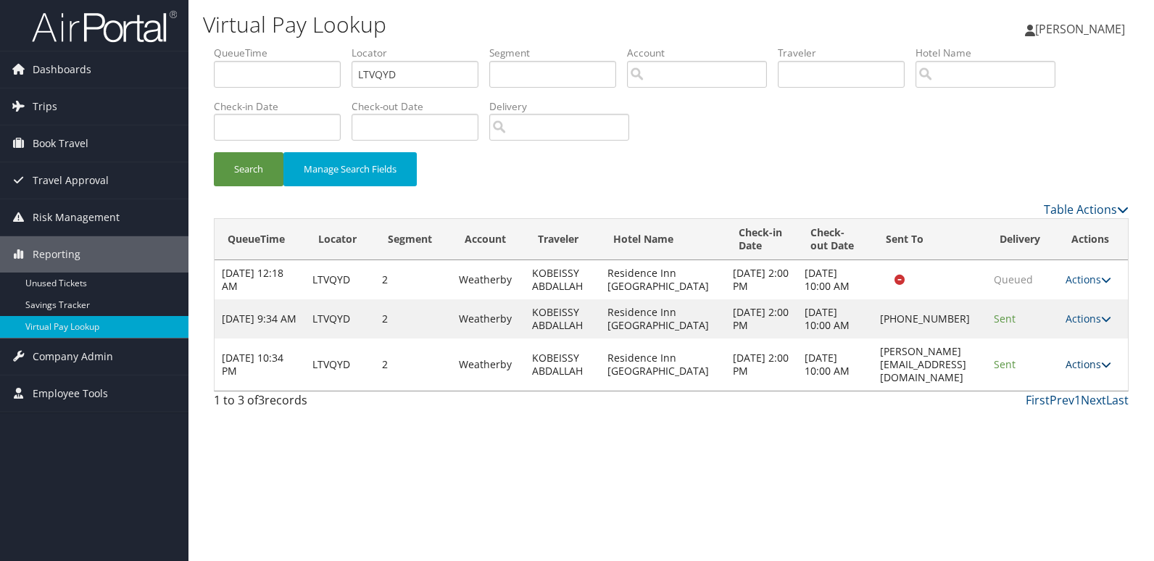
click at [1074, 371] on link "Actions" at bounding box center [1089, 364] width 46 height 14
click at [1040, 428] on link "Logs" at bounding box center [1066, 436] width 91 height 25
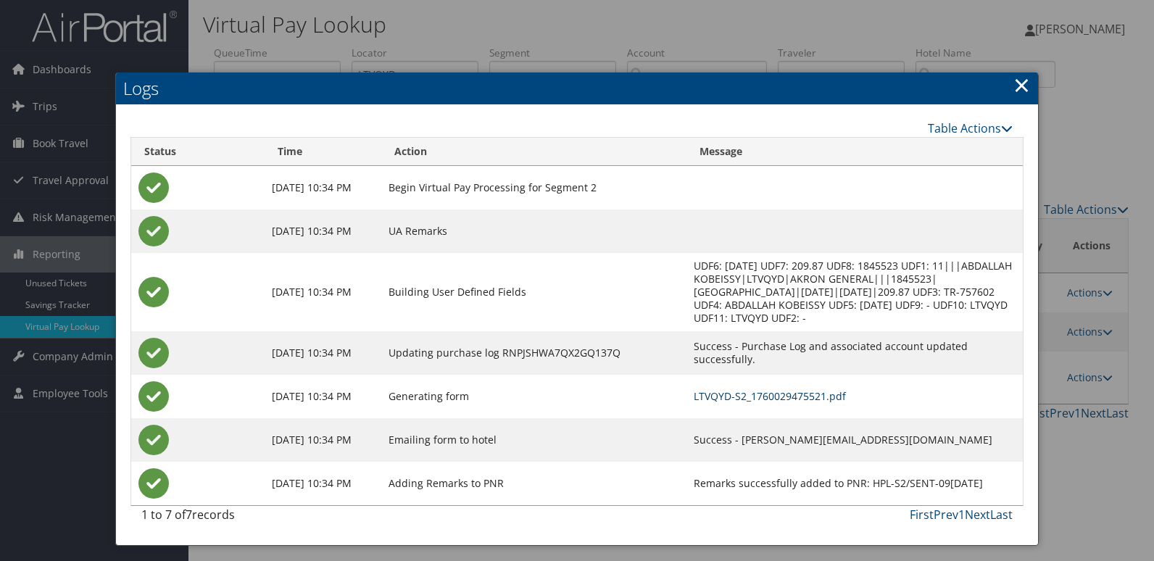
click at [716, 389] on link "LTVQYD-S2_1760029475521.pdf" at bounding box center [770, 396] width 152 height 14
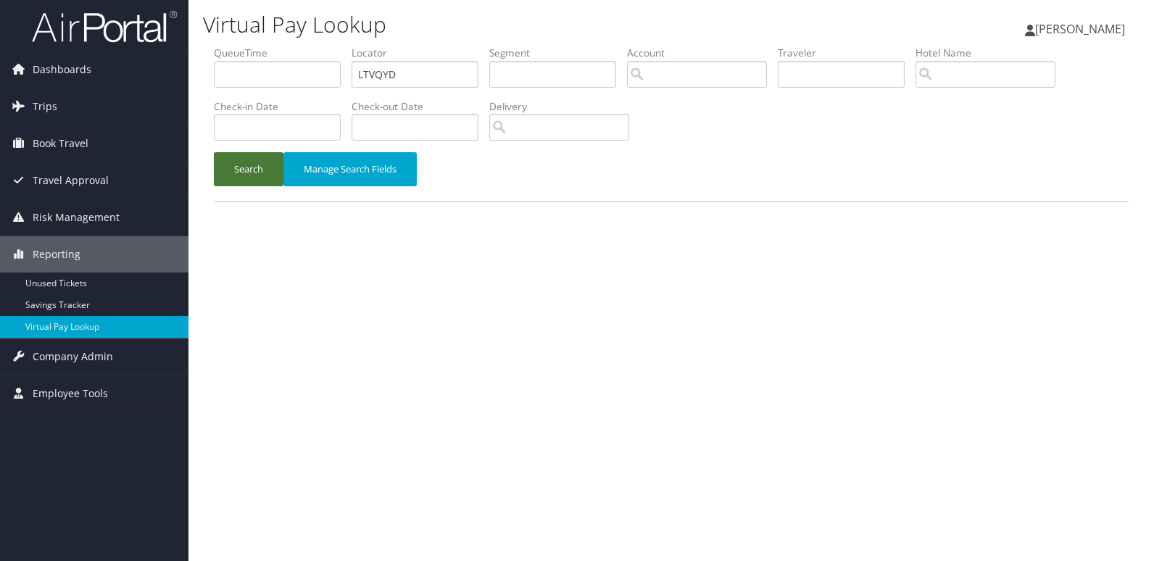
click at [252, 171] on button "Search" at bounding box center [249, 169] width 70 height 34
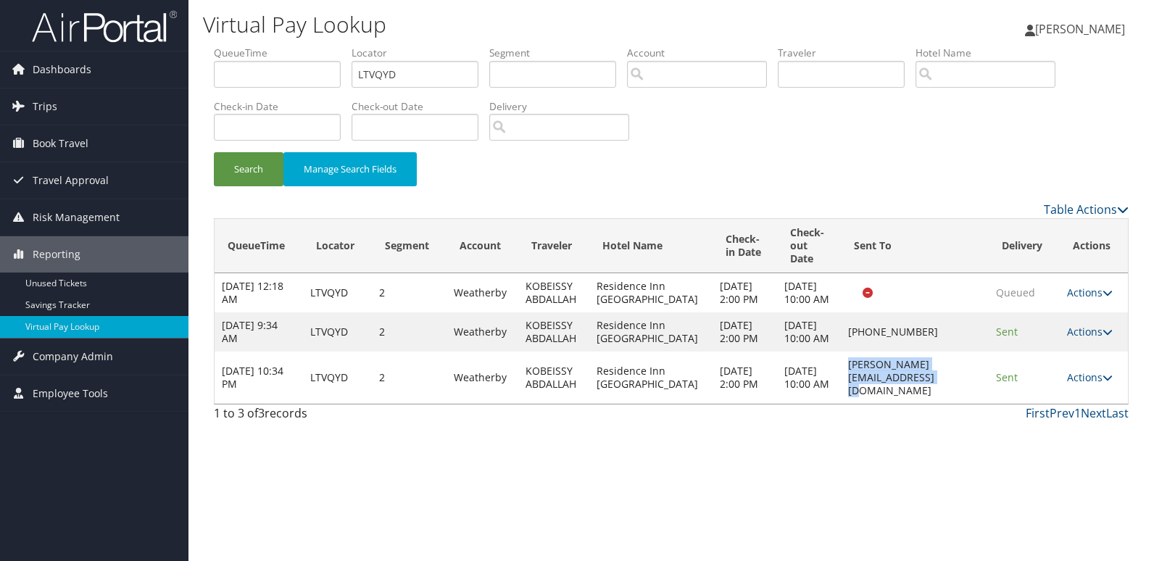
drag, startPoint x: 824, startPoint y: 406, endPoint x: 961, endPoint y: 403, distance: 136.3
click at [961, 403] on td "[PERSON_NAME][EMAIL_ADDRESS][DOMAIN_NAME]" at bounding box center [915, 378] width 148 height 52
copy td "trussell@residencefairlawn.com"
drag, startPoint x: 235, startPoint y: 99, endPoint x: 199, endPoint y: 99, distance: 35.5
click at [200, 99] on div "Virtual Pay Lookup Luke Perry Luke Perry My Settings Travel Agency Contacts Vie…" at bounding box center [672, 280] width 966 height 561
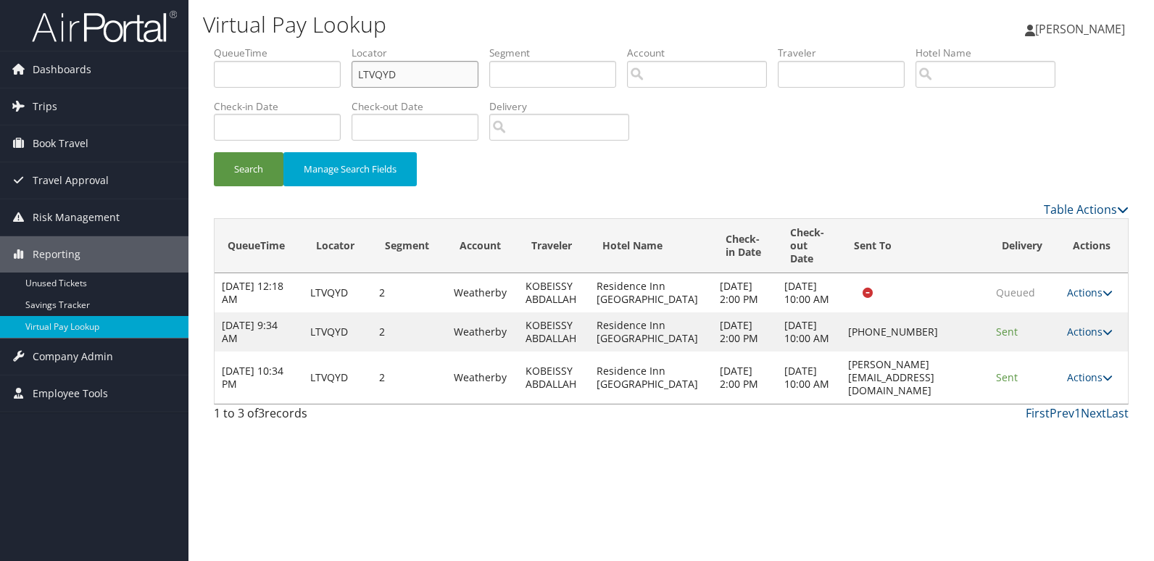
paste input "JLOJBG"
type input "JLOJBG"
click at [246, 167] on button "Search" at bounding box center [249, 169] width 70 height 34
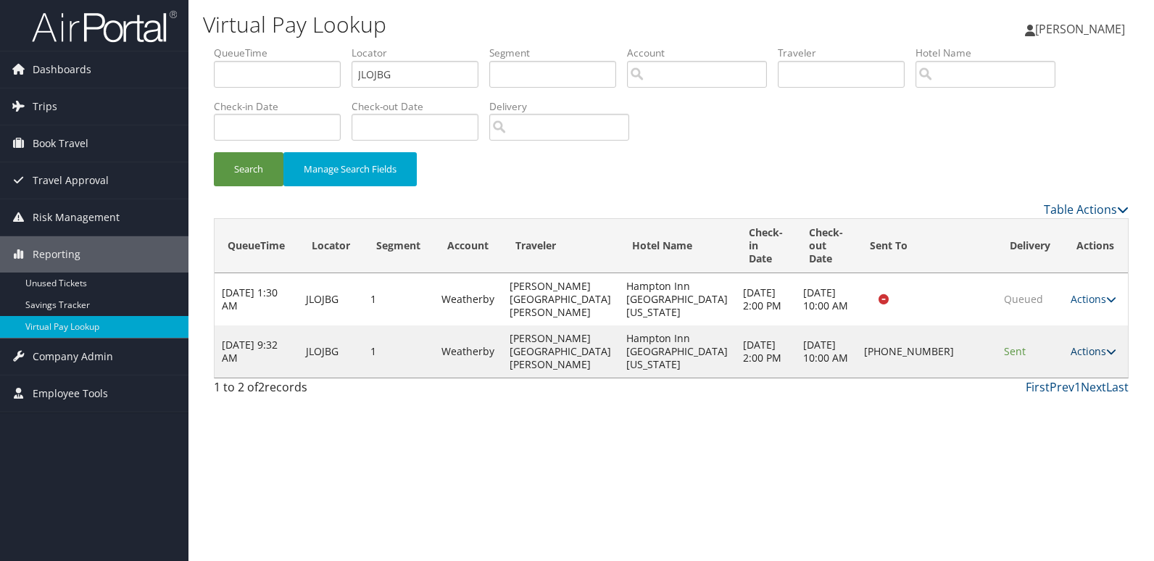
click at [1087, 357] on link "Actions" at bounding box center [1094, 351] width 46 height 14
click at [1051, 389] on link "Logs" at bounding box center [1045, 397] width 124 height 25
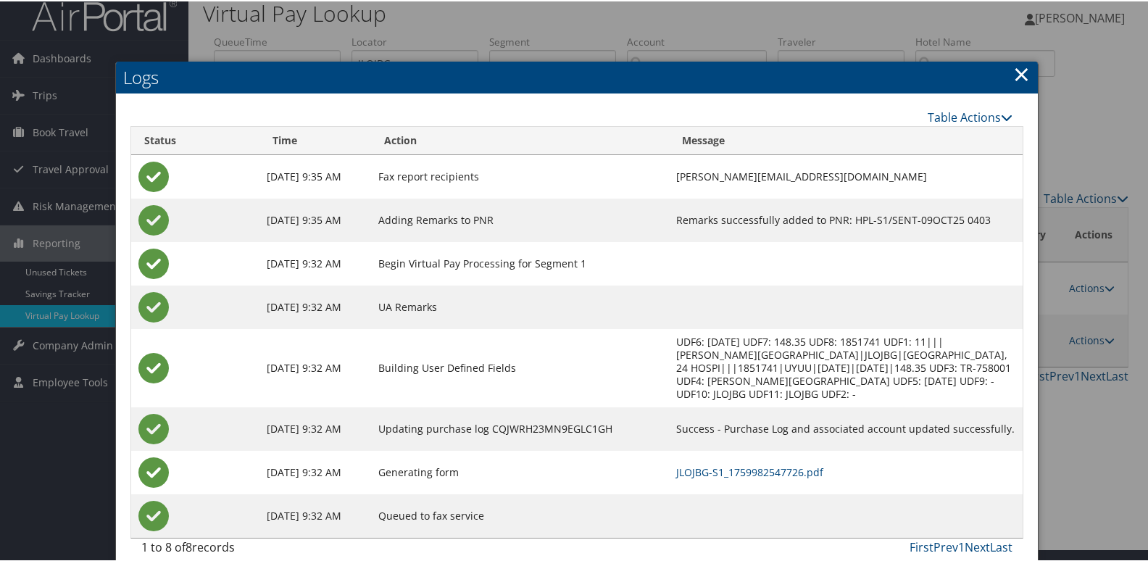
scroll to position [15, 0]
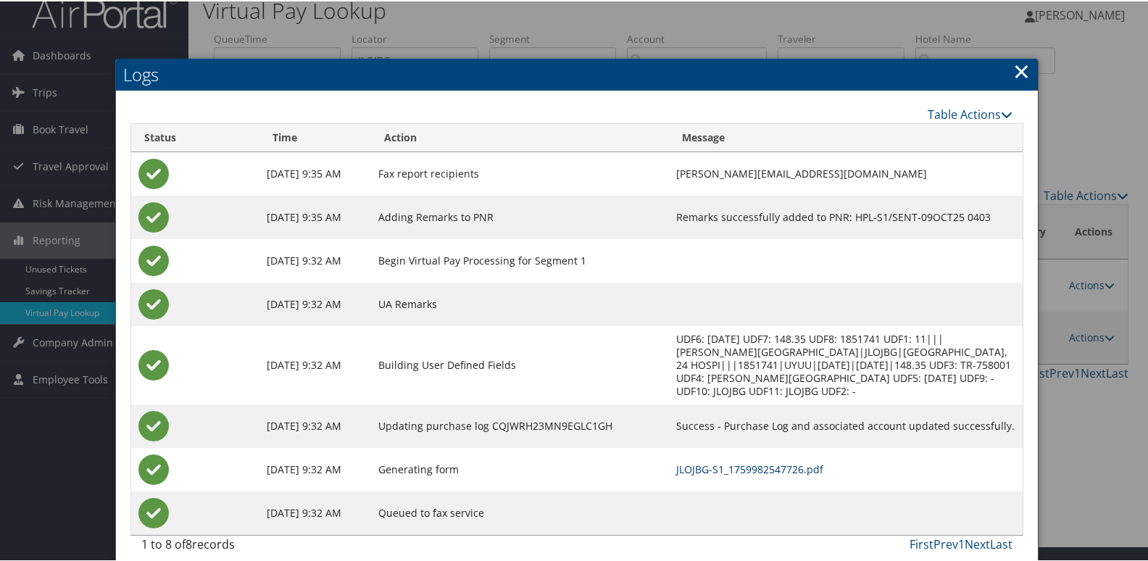
click at [709, 461] on link "JLOJBG-S1_1759982547726.pdf" at bounding box center [749, 468] width 147 height 14
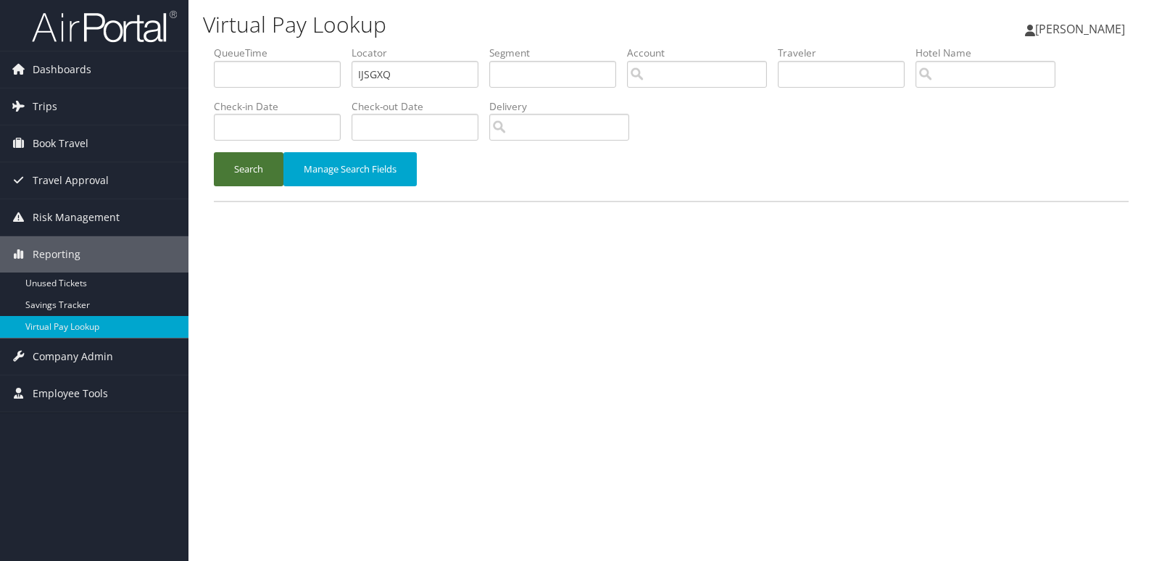
click at [217, 171] on button "Search" at bounding box center [249, 169] width 70 height 34
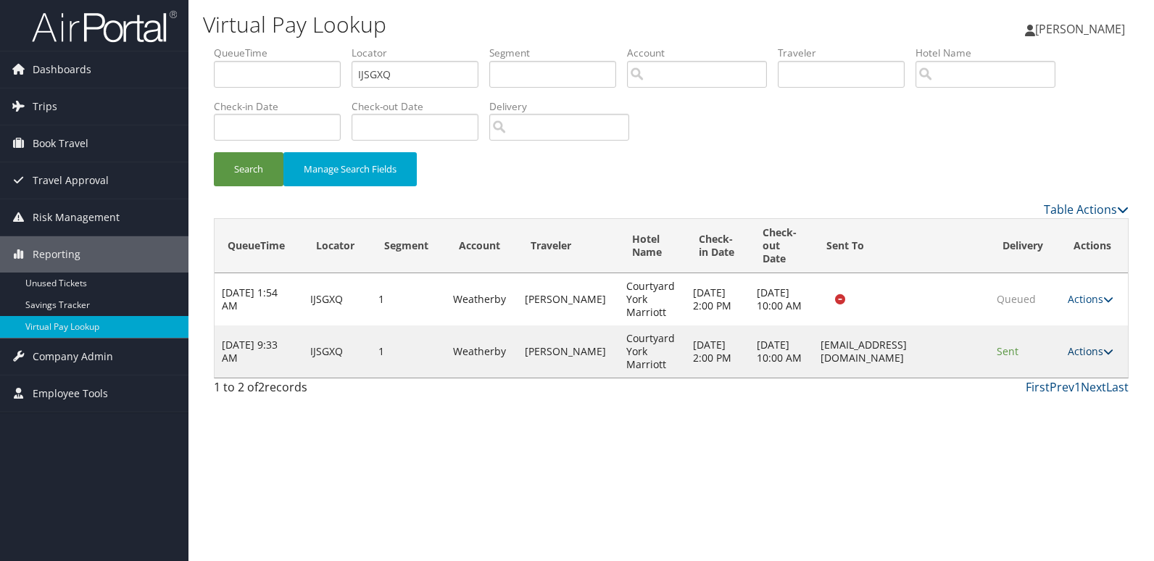
click at [1109, 354] on icon at bounding box center [1108, 352] width 10 height 10
click at [1063, 392] on link "Logs" at bounding box center [1064, 397] width 91 height 25
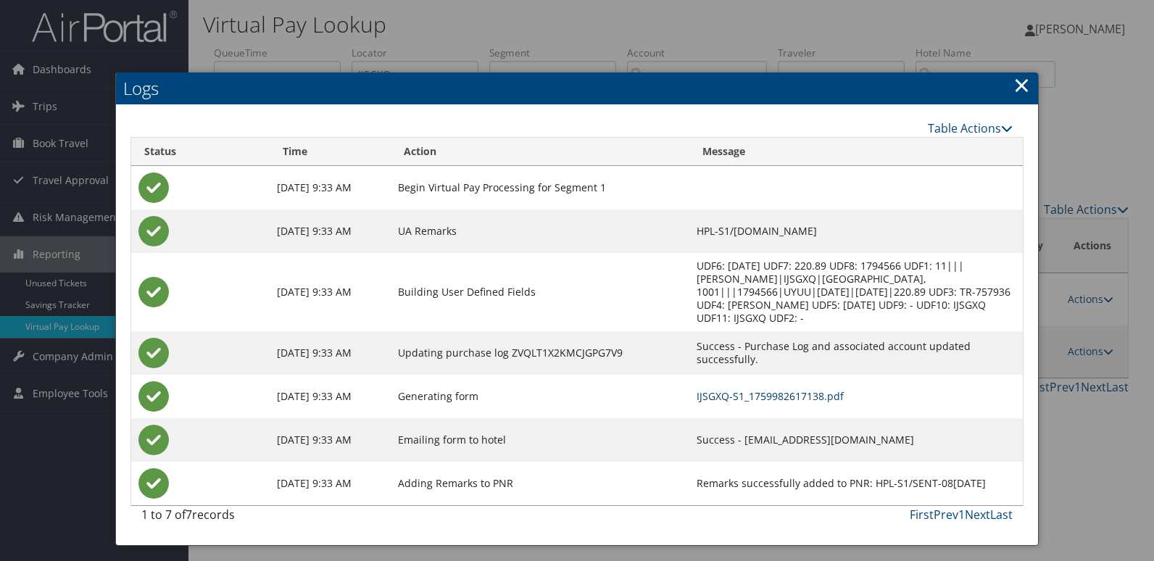
click at [729, 389] on link "IJSGXQ-S1_1759982617138.pdf" at bounding box center [770, 396] width 147 height 14
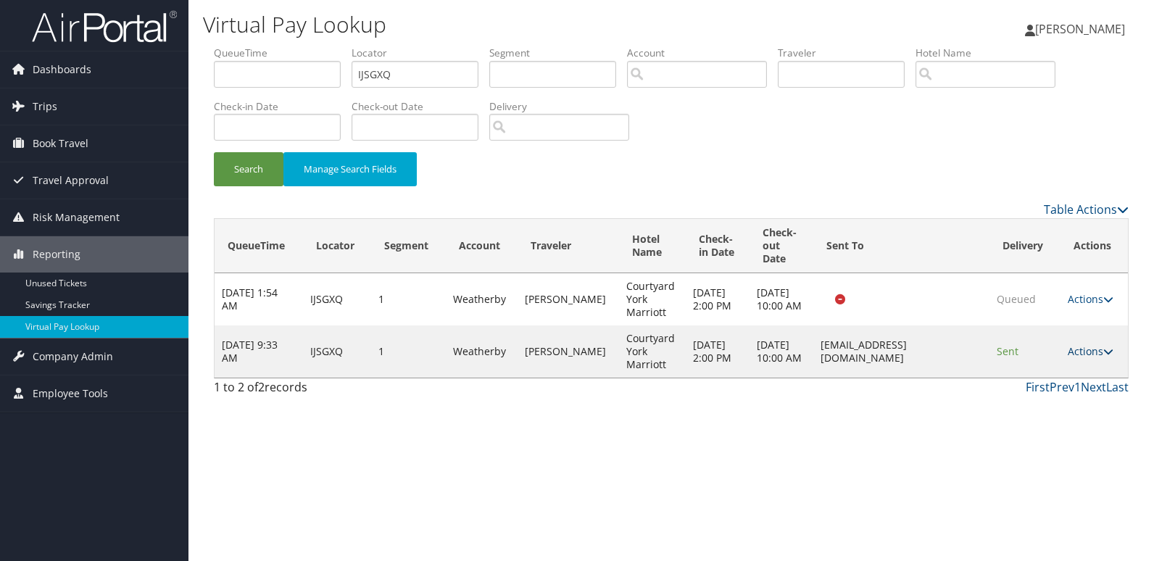
click at [1086, 351] on link "Actions" at bounding box center [1091, 351] width 46 height 14
click at [1056, 371] on link "Resend" at bounding box center [1064, 372] width 91 height 25
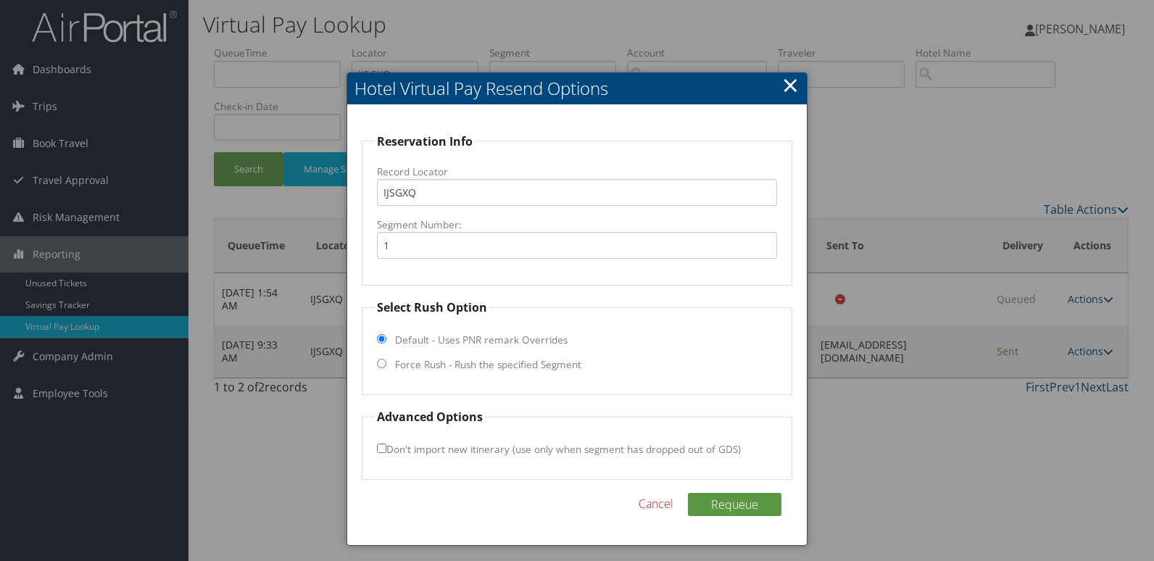
click at [488, 361] on label "Force Rush - Rush the specified Segment" at bounding box center [488, 364] width 186 height 15
click at [386, 361] on input "Force Rush - Rush the specified Segment" at bounding box center [381, 363] width 9 height 9
radio input "true"
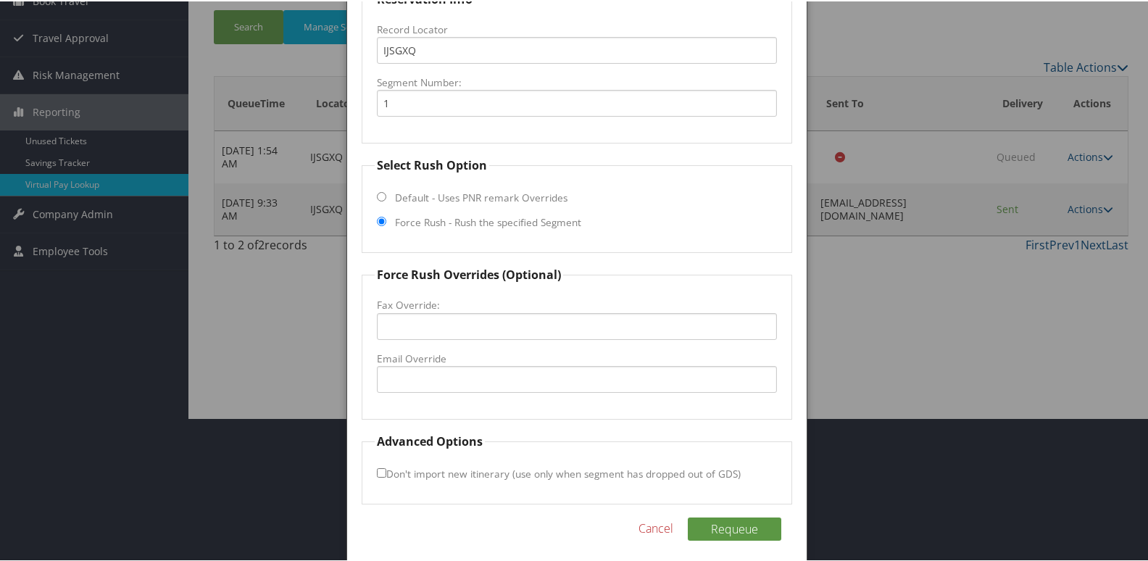
scroll to position [145, 0]
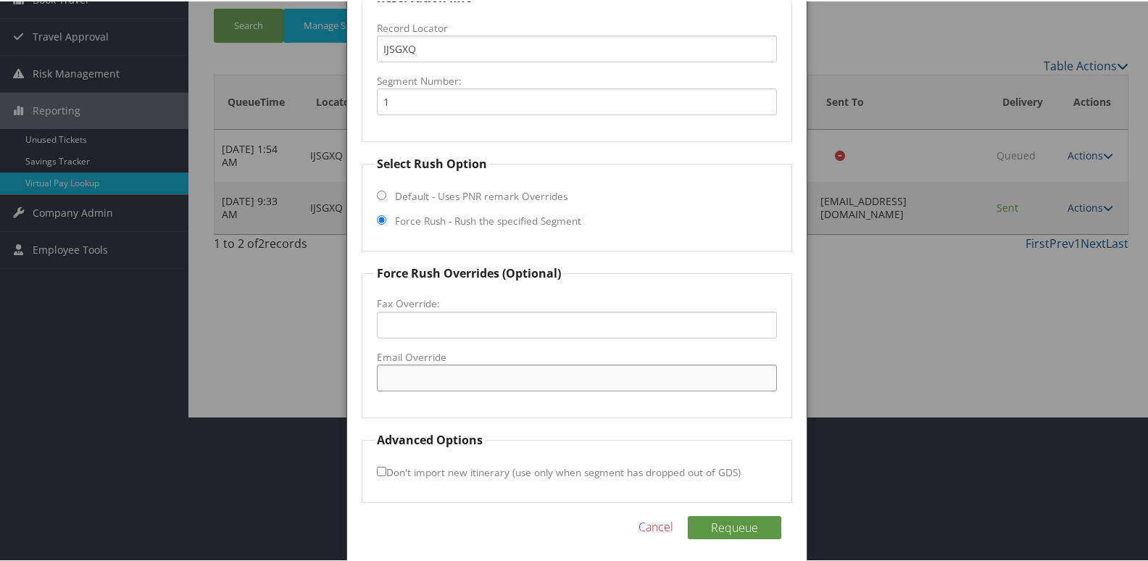
click at [414, 374] on input "Email Override" at bounding box center [577, 376] width 401 height 27
click at [441, 388] on input "fd." at bounding box center [577, 376] width 401 height 27
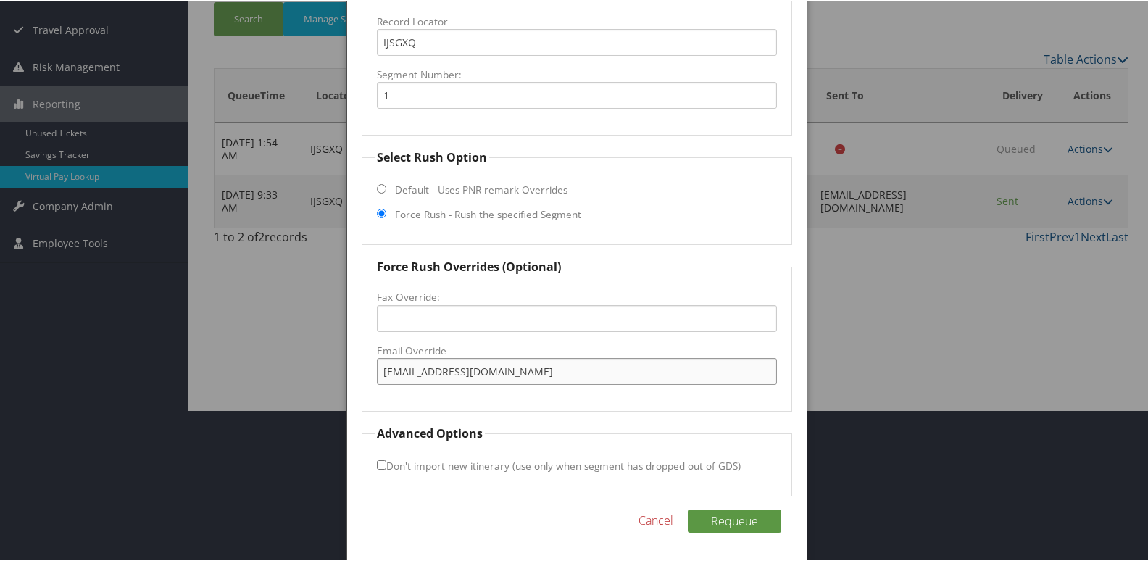
type input "fd.haryk@titanhotelgroup.com"
click at [381, 466] on input "Don't import new itinerary (use only when segment has dropped out of GDS)" at bounding box center [381, 463] width 9 height 9
checkbox input "true"
click at [748, 521] on button "Requeue" at bounding box center [735, 519] width 94 height 23
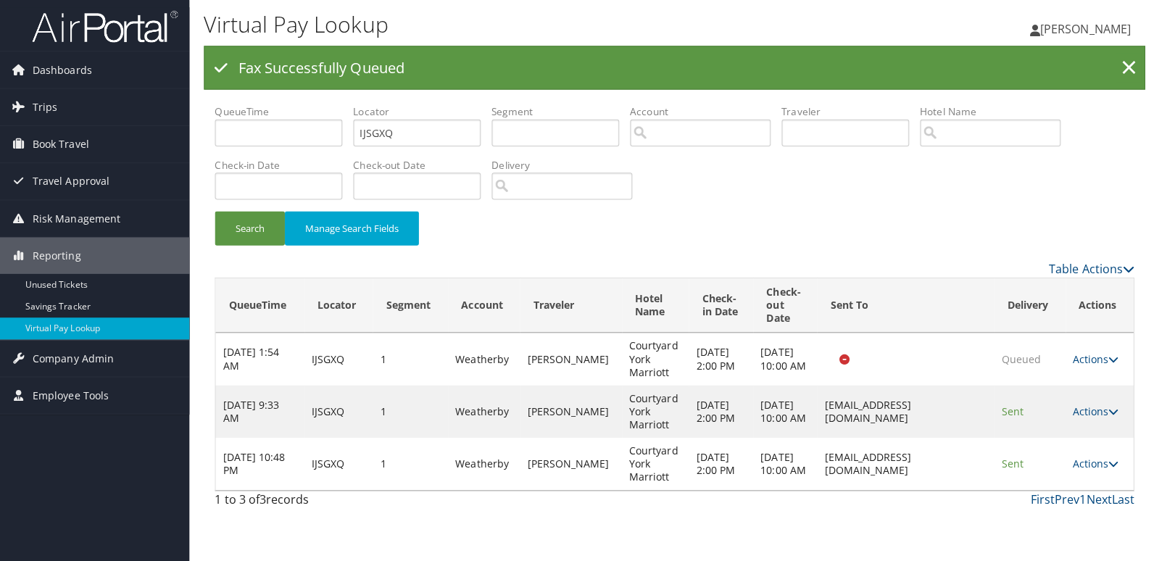
scroll to position [0, 0]
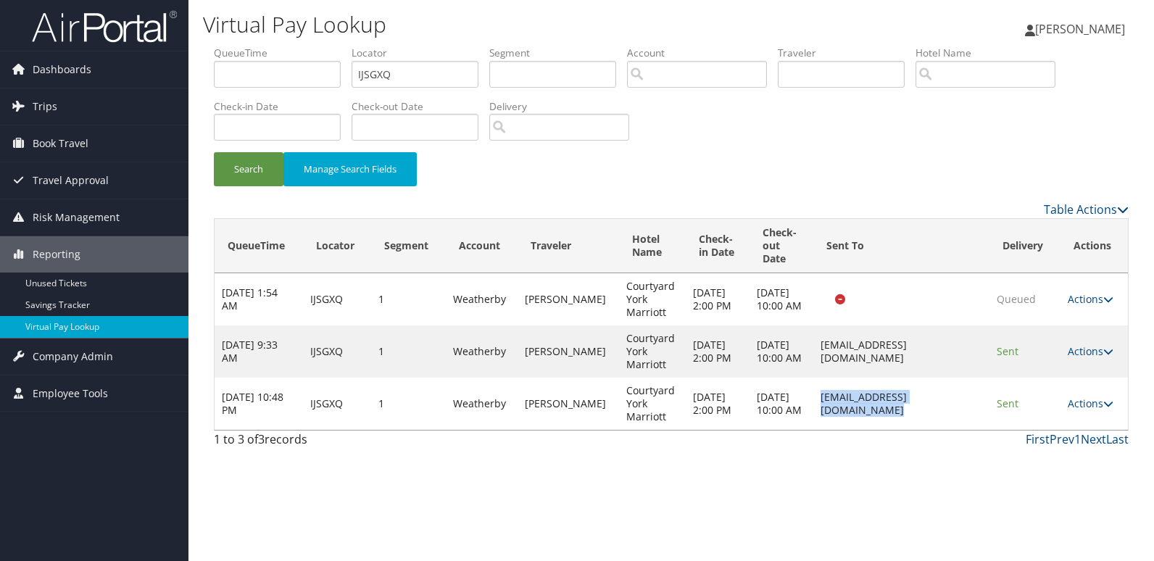
drag, startPoint x: 792, startPoint y: 404, endPoint x: 934, endPoint y: 403, distance: 142.1
click at [934, 403] on td "fd.haryk@titanhotelgroup.com" at bounding box center [901, 404] width 176 height 52
copy td "fd.haryk@titanhotelgroup.com"
drag, startPoint x: 934, startPoint y: 403, endPoint x: 1104, endPoint y: 398, distance: 170.5
click at [1104, 398] on link "Actions" at bounding box center [1091, 404] width 46 height 14
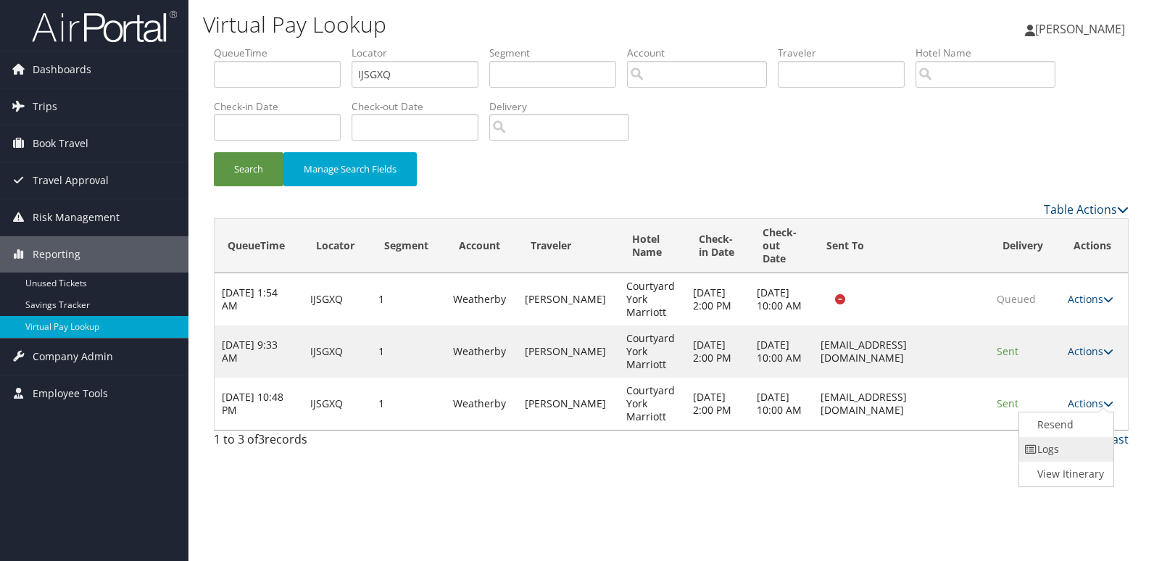
click at [1047, 441] on link "Logs" at bounding box center [1064, 449] width 91 height 25
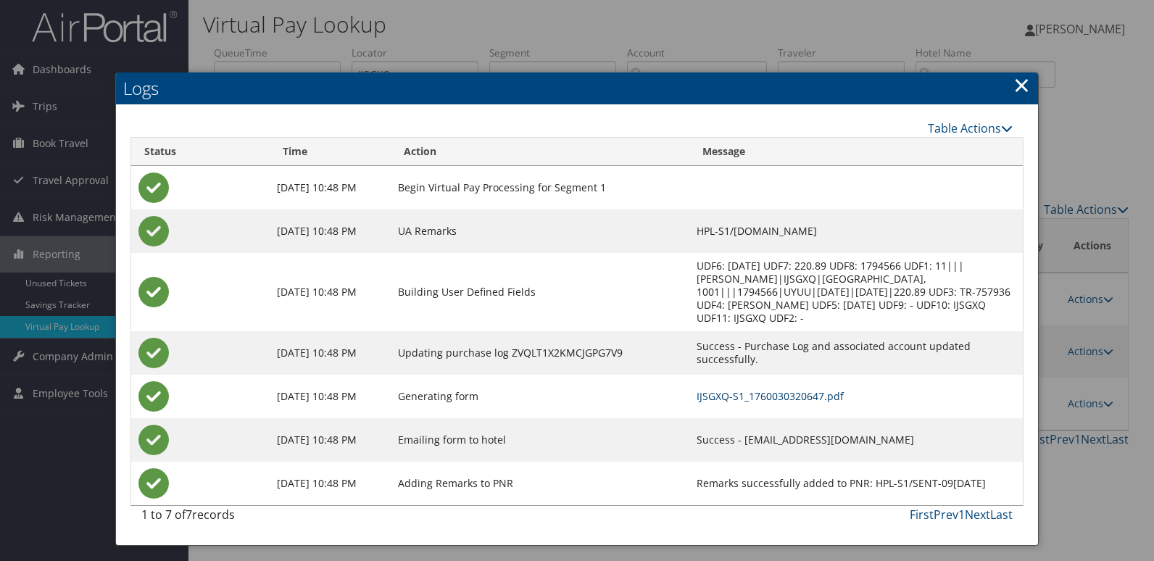
click at [707, 389] on link "IJSGXQ-S1_1760030320647.pdf" at bounding box center [770, 396] width 147 height 14
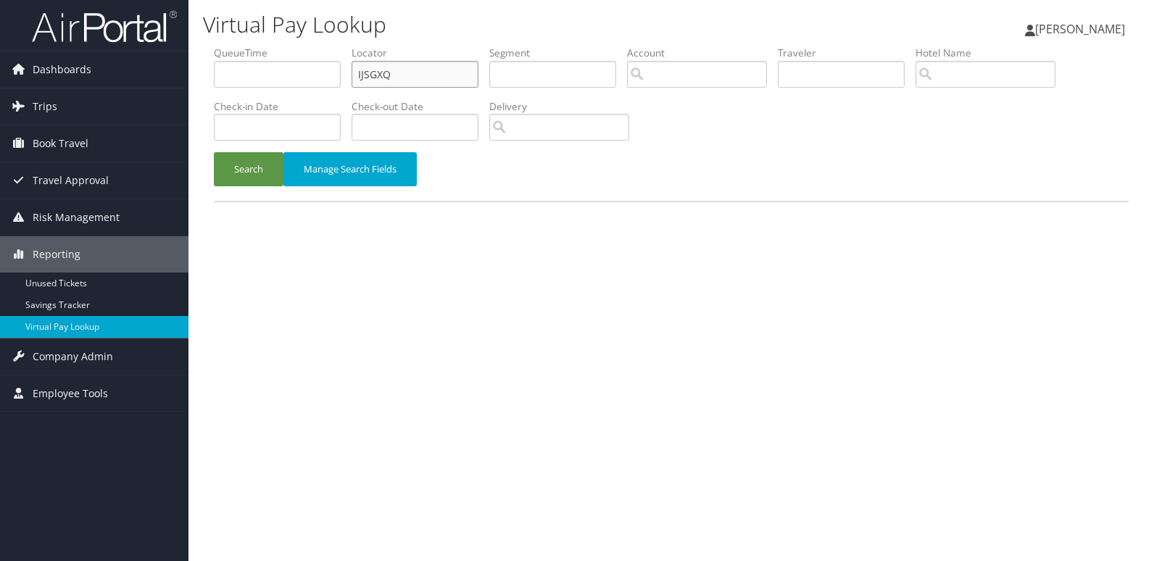
drag, startPoint x: 405, startPoint y: 73, endPoint x: 252, endPoint y: 87, distance: 152.9
click at [252, 46] on ul "QueueTime Locator IJSGXQ Segment Account Traveler Hotel Name Check-in Date Chec…" at bounding box center [671, 46] width 915 height 0
paste input "[DEMOGRAPHIC_DATA]"
type input "[DEMOGRAPHIC_DATA]"
click at [257, 175] on button "Search" at bounding box center [249, 169] width 70 height 34
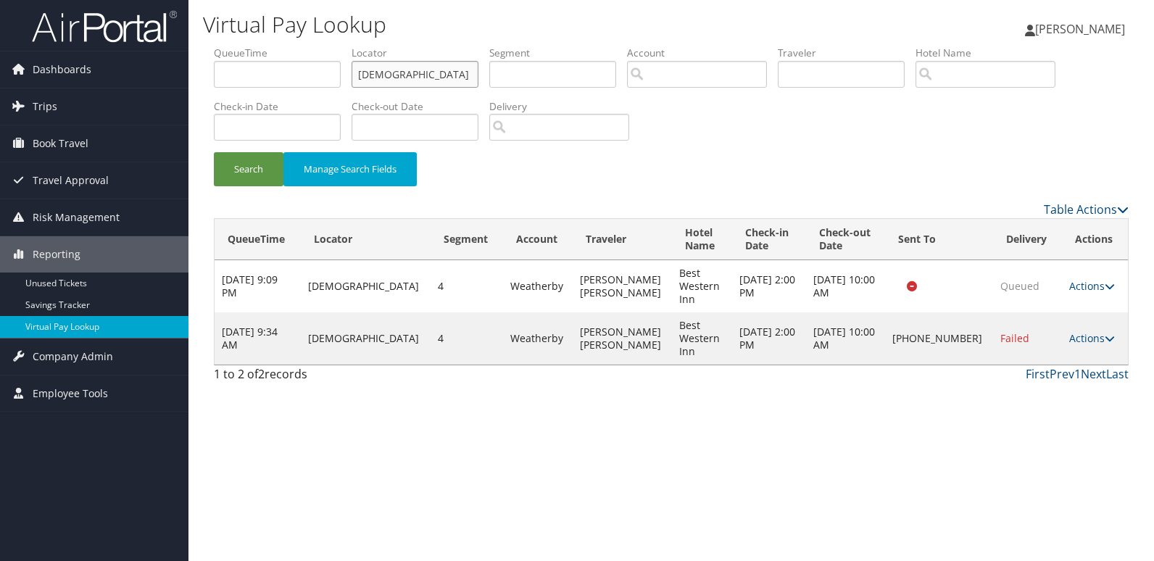
drag, startPoint x: 406, startPoint y: 75, endPoint x: 256, endPoint y: 87, distance: 150.6
click at [275, 46] on ul "QueueTime Locator SAQSDZ Segment Account Traveler Hotel Name Check-in Date Chec…" at bounding box center [671, 46] width 915 height 0
click at [254, 171] on button "Search" at bounding box center [249, 169] width 70 height 34
click at [1069, 339] on link "Actions" at bounding box center [1092, 338] width 46 height 14
click at [1019, 378] on link "Logs" at bounding box center [1040, 384] width 124 height 25
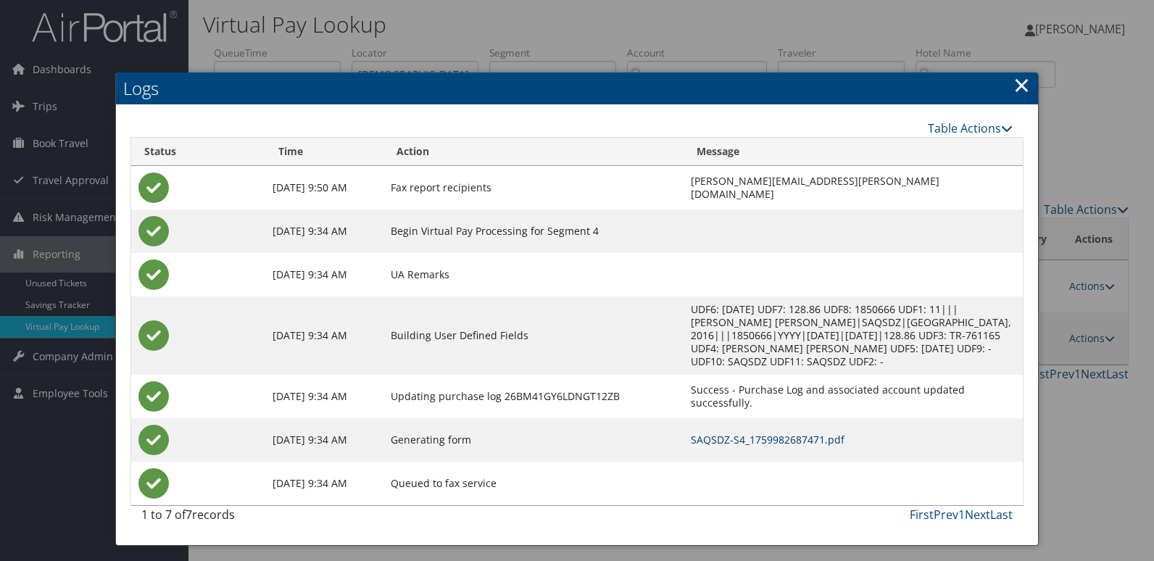
click at [695, 433] on link "SAQSDZ-S4_1759982687471.pdf" at bounding box center [768, 440] width 154 height 14
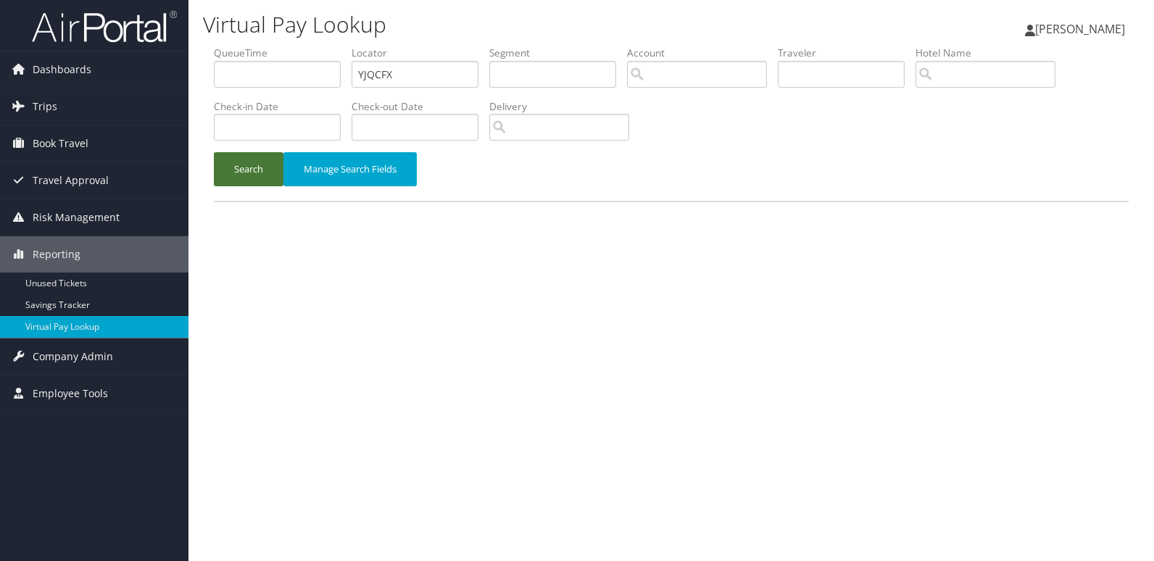
type input "YJQCFX"
click at [225, 170] on button "Search" at bounding box center [249, 169] width 70 height 34
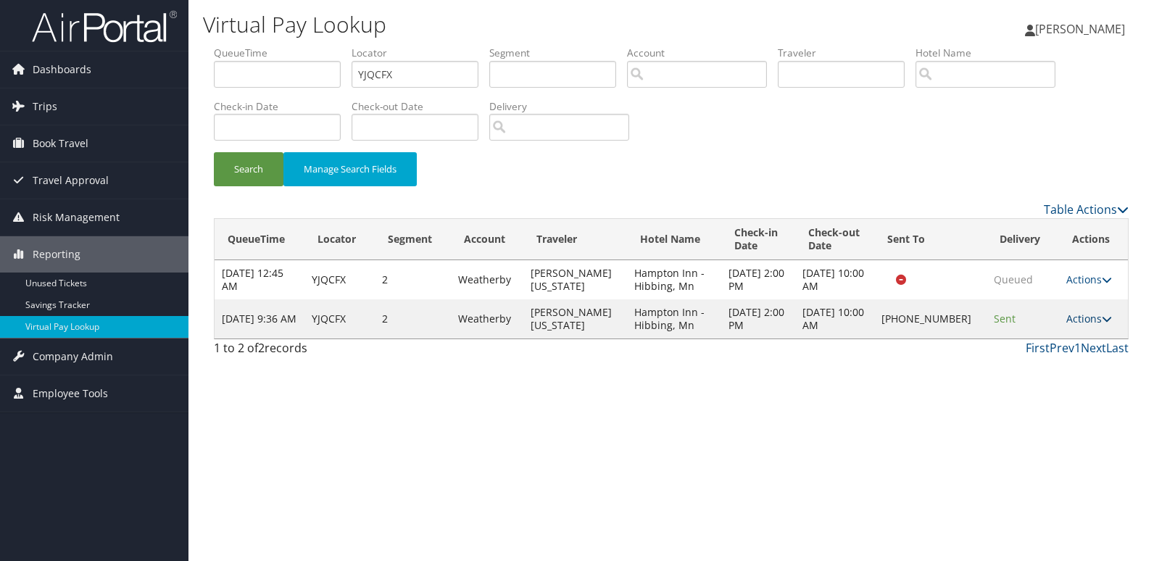
click at [1093, 313] on link "Actions" at bounding box center [1089, 319] width 46 height 14
click at [1057, 360] on link "Logs" at bounding box center [1041, 364] width 124 height 25
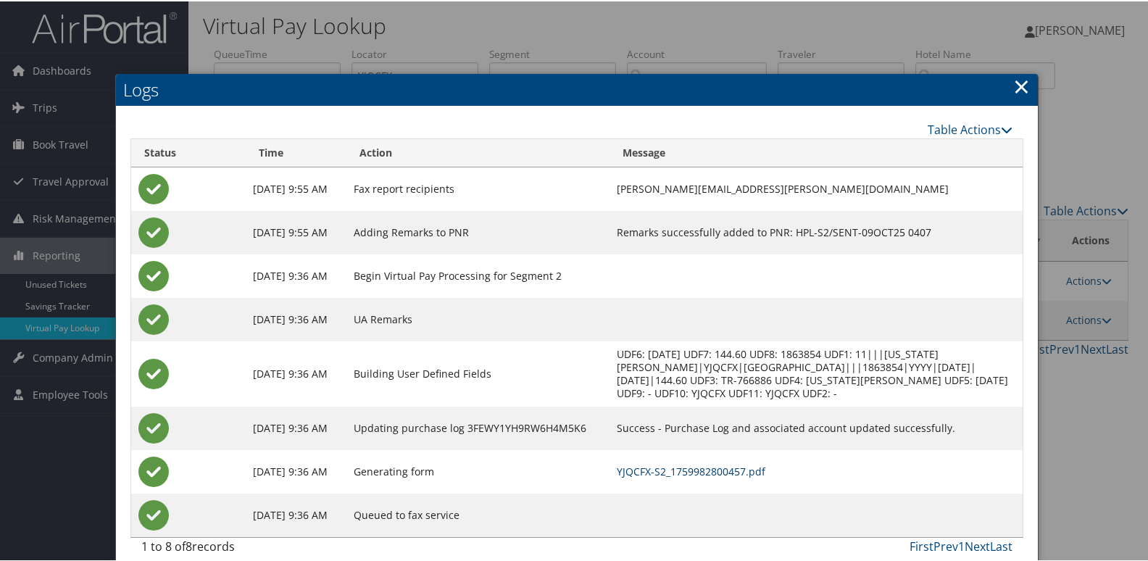
click at [694, 468] on link "YJQCFX-S2_1759982800457.pdf" at bounding box center [691, 470] width 149 height 14
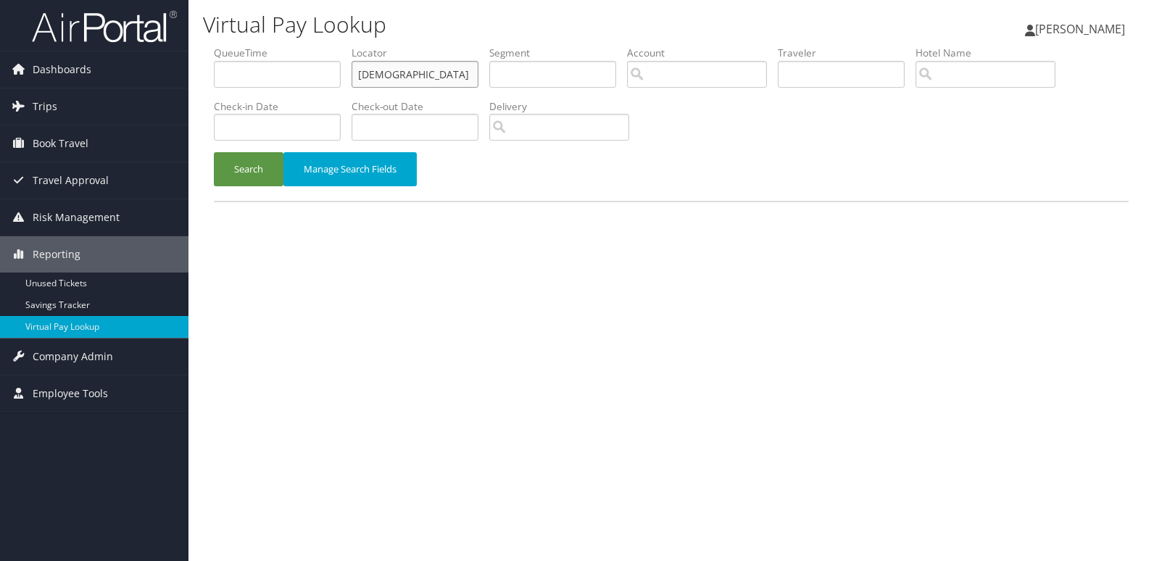
drag, startPoint x: 374, startPoint y: 76, endPoint x: 298, endPoint y: 92, distance: 77.8
click at [330, 46] on ul "QueueTime Locator SAQSDZ Segment Account Traveler Hotel Name Check-in Date Chec…" at bounding box center [671, 46] width 915 height 0
paste input "OONKNC"
type input "OONKNC"
click at [252, 161] on button "Search" at bounding box center [249, 169] width 70 height 34
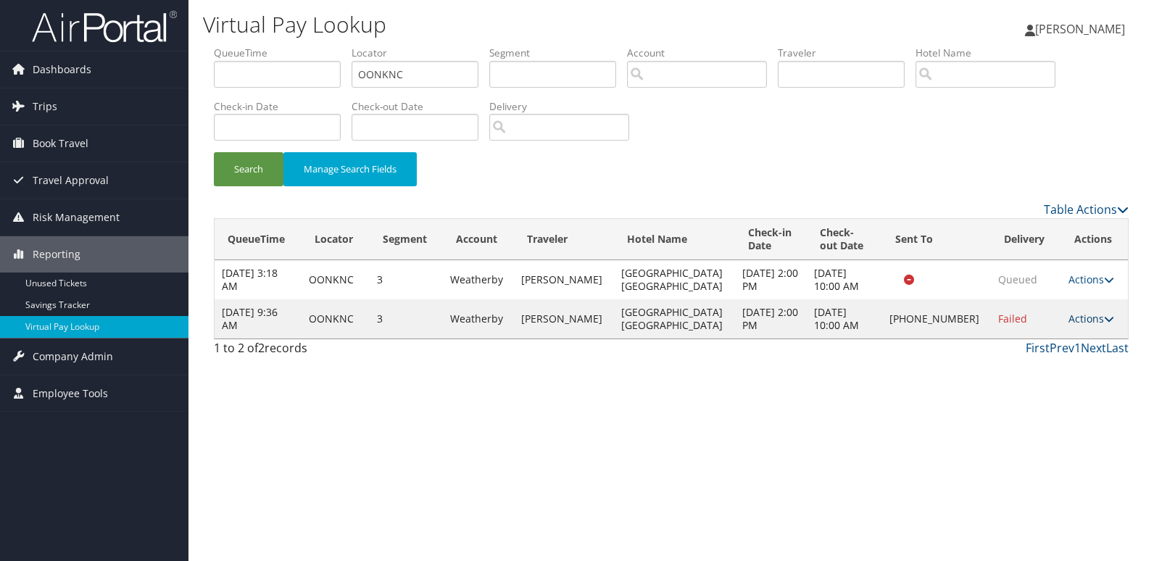
click at [1092, 314] on link "Actions" at bounding box center [1092, 319] width 46 height 14
click at [1022, 360] on link "Logs" at bounding box center [1041, 364] width 124 height 25
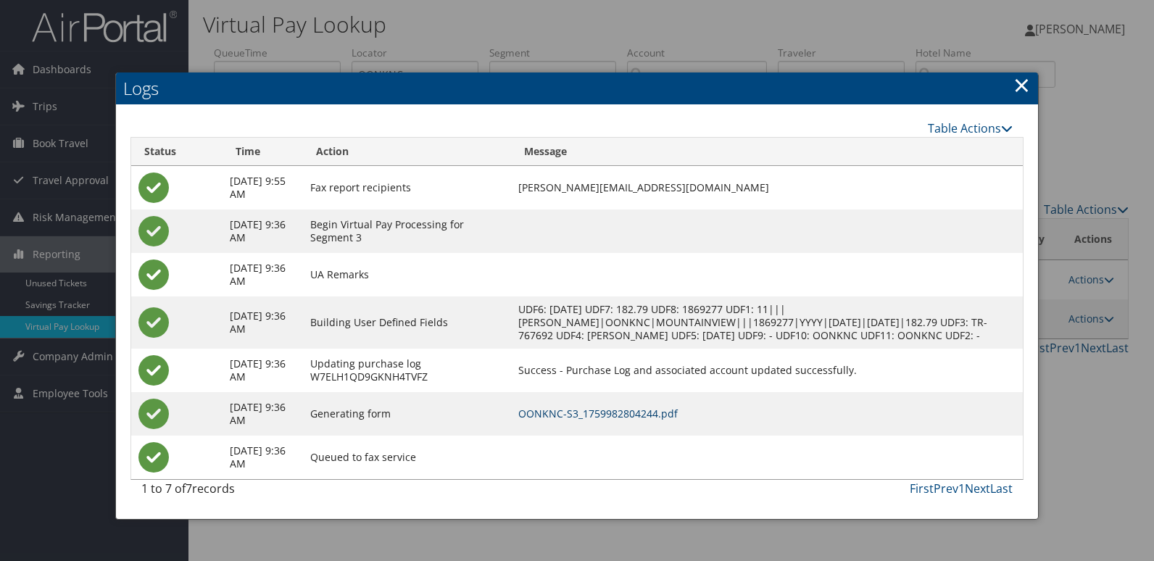
click at [611, 421] on link "OONKNC-S3_1759982804244.pdf" at bounding box center [598, 414] width 160 height 14
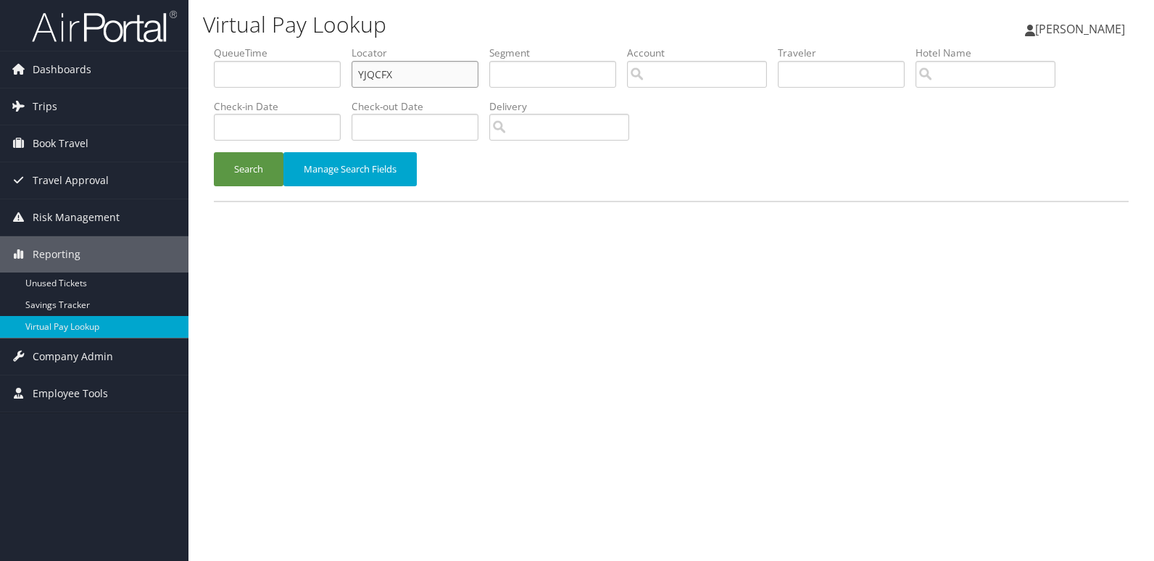
drag, startPoint x: 418, startPoint y: 73, endPoint x: 296, endPoint y: 91, distance: 123.3
click at [299, 46] on ul "QueueTime Locator YJQCFX Segment Account Traveler Hotel Name Check-in Date Chec…" at bounding box center [671, 46] width 915 height 0
paste input "WRMAOS"
type input "WRMAOS"
click at [239, 176] on button "Search" at bounding box center [249, 169] width 70 height 34
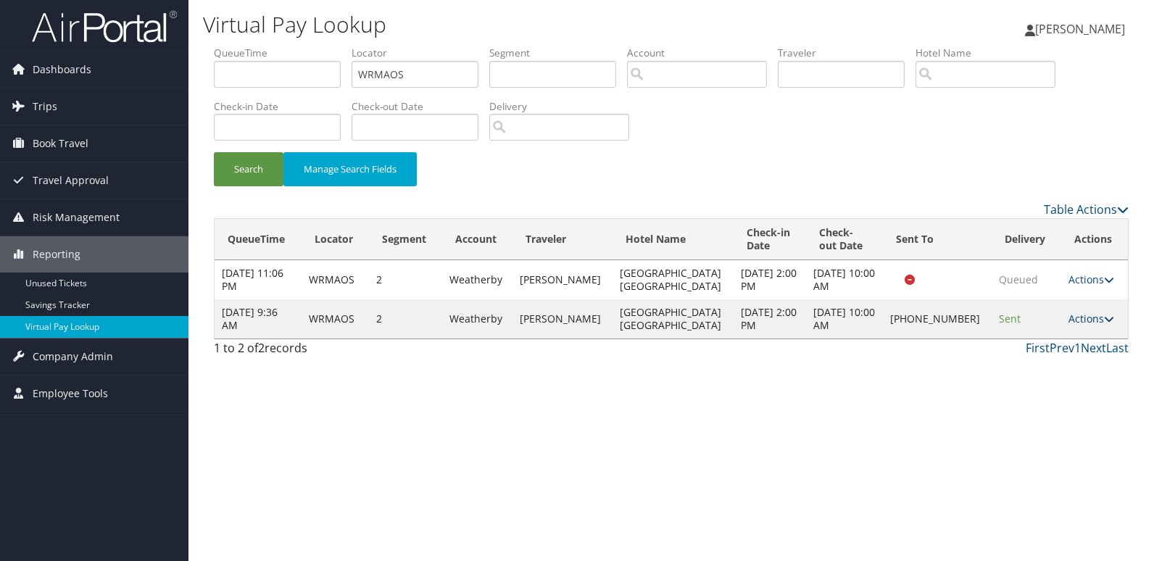
click at [1088, 319] on link "Actions" at bounding box center [1092, 319] width 46 height 14
click at [1039, 364] on link "Logs" at bounding box center [1040, 364] width 124 height 25
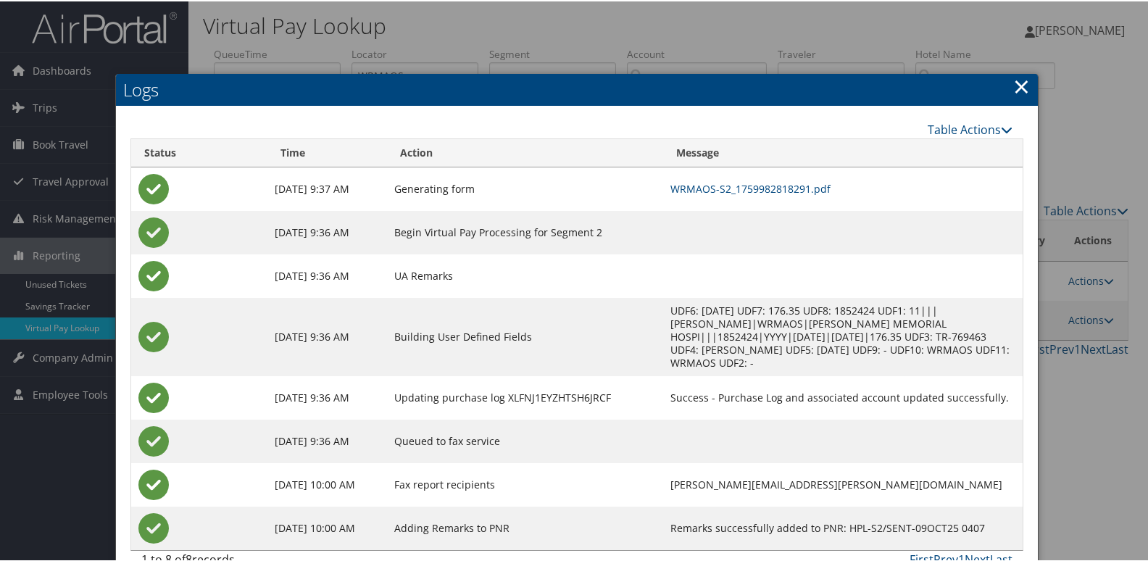
scroll to position [15, 0]
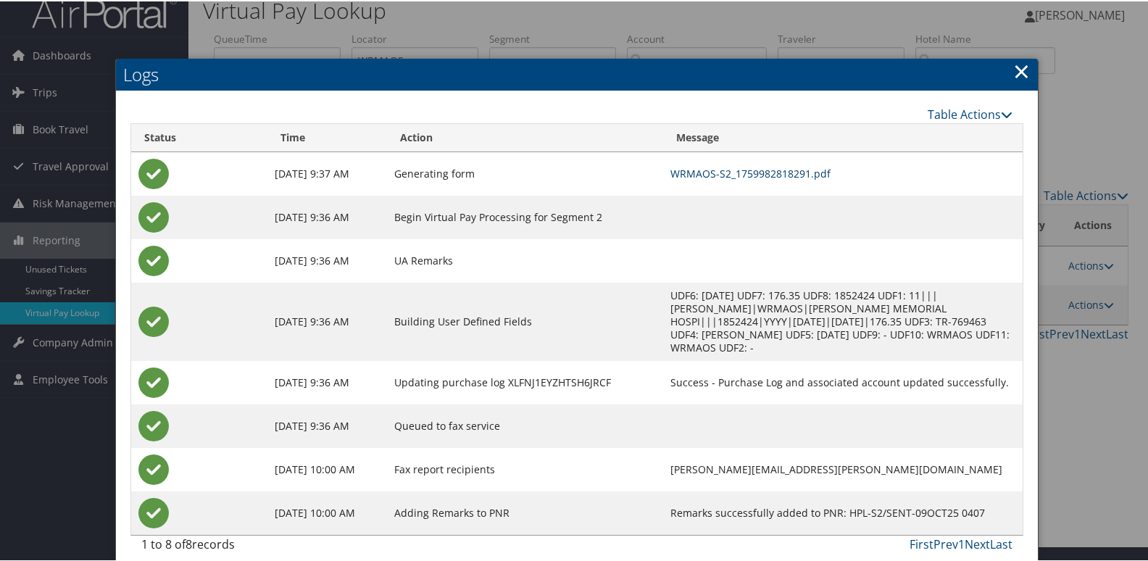
click at [677, 173] on link "WRMAOS-S2_1759982818291.pdf" at bounding box center [751, 172] width 160 height 14
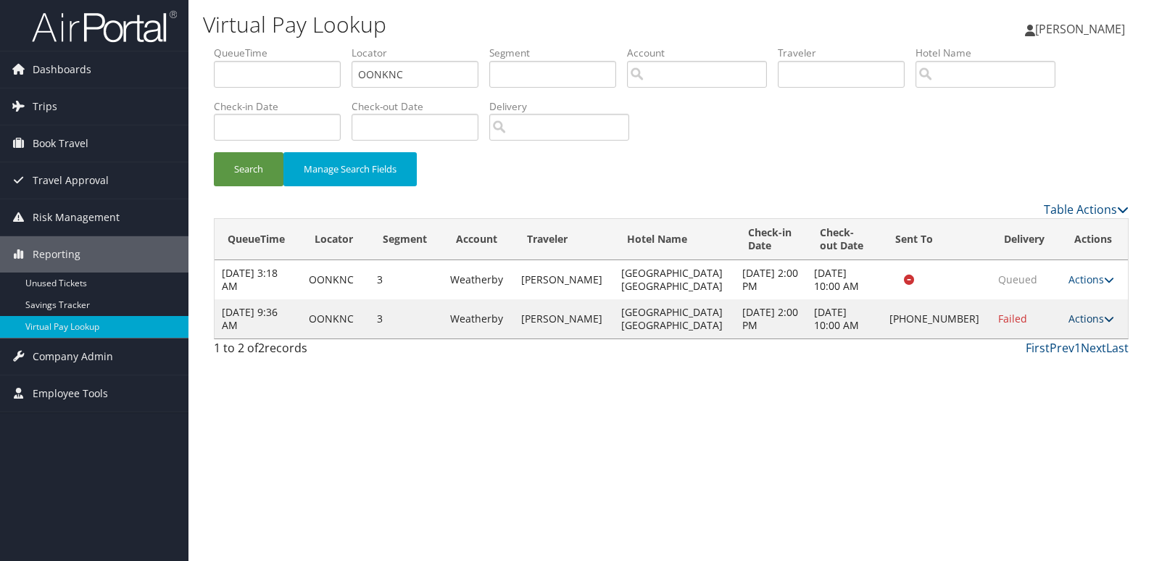
click at [1104, 323] on icon at bounding box center [1109, 319] width 10 height 10
click at [1014, 342] on link "Resend" at bounding box center [1041, 340] width 124 height 25
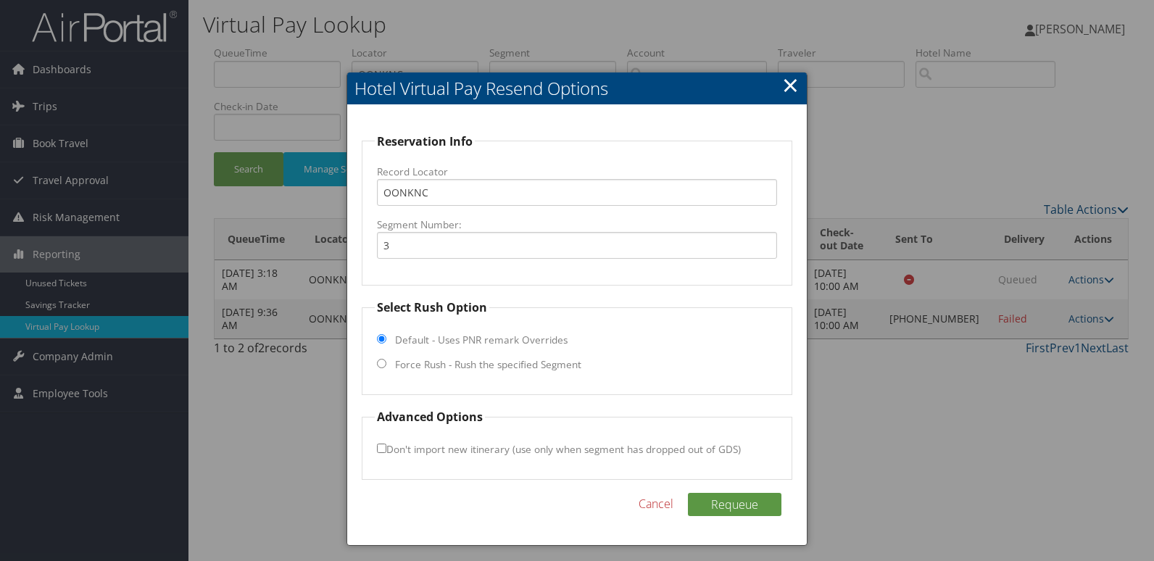
click at [463, 365] on label "Force Rush - Rush the specified Segment" at bounding box center [488, 364] width 186 height 15
click at [386, 365] on input "Force Rush - Rush the specified Segment" at bounding box center [381, 363] width 9 height 9
radio input "true"
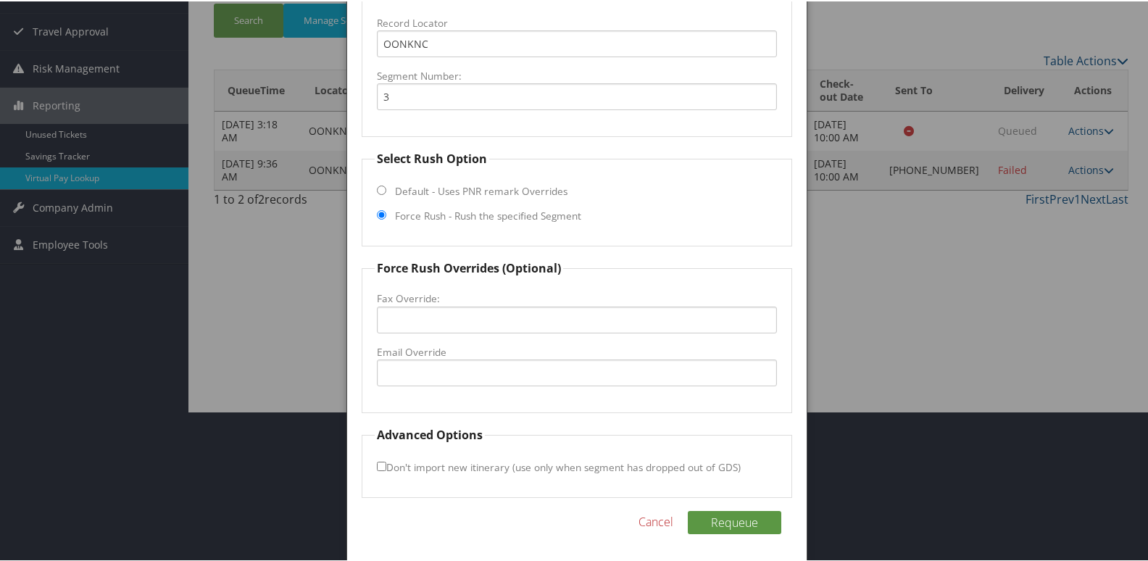
scroll to position [152, 0]
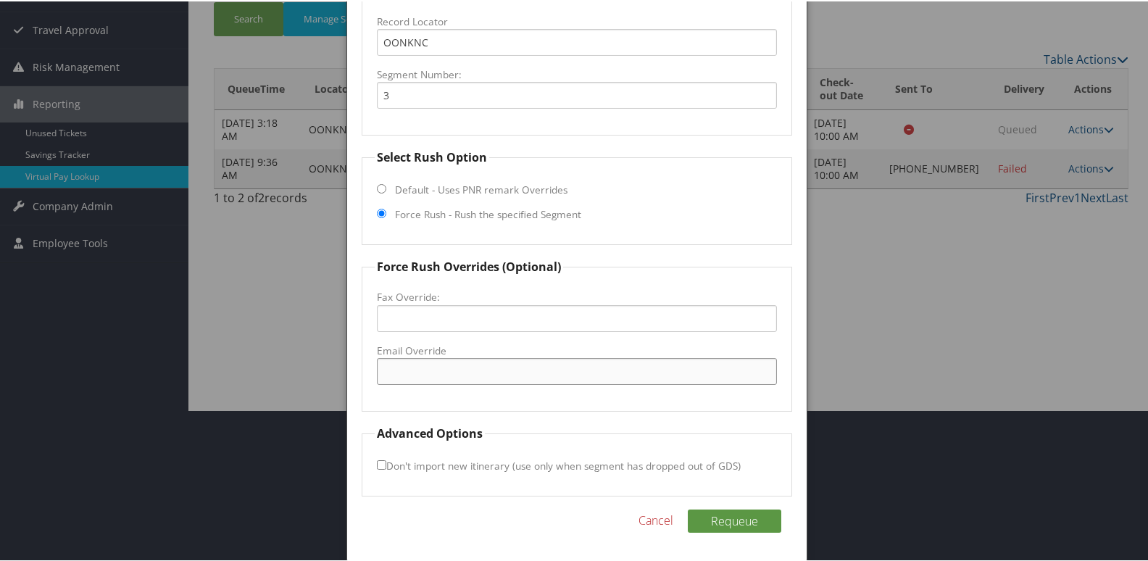
click at [426, 371] on input "Email Override" at bounding box center [577, 370] width 401 height 27
type input "[EMAIL_ADDRESS][DOMAIN_NAME]"
drag, startPoint x: 379, startPoint y: 466, endPoint x: 407, endPoint y: 470, distance: 27.8
click at [380, 466] on input "Don't import new itinerary (use only when segment has dropped out of GDS)" at bounding box center [381, 463] width 9 height 9
checkbox input "true"
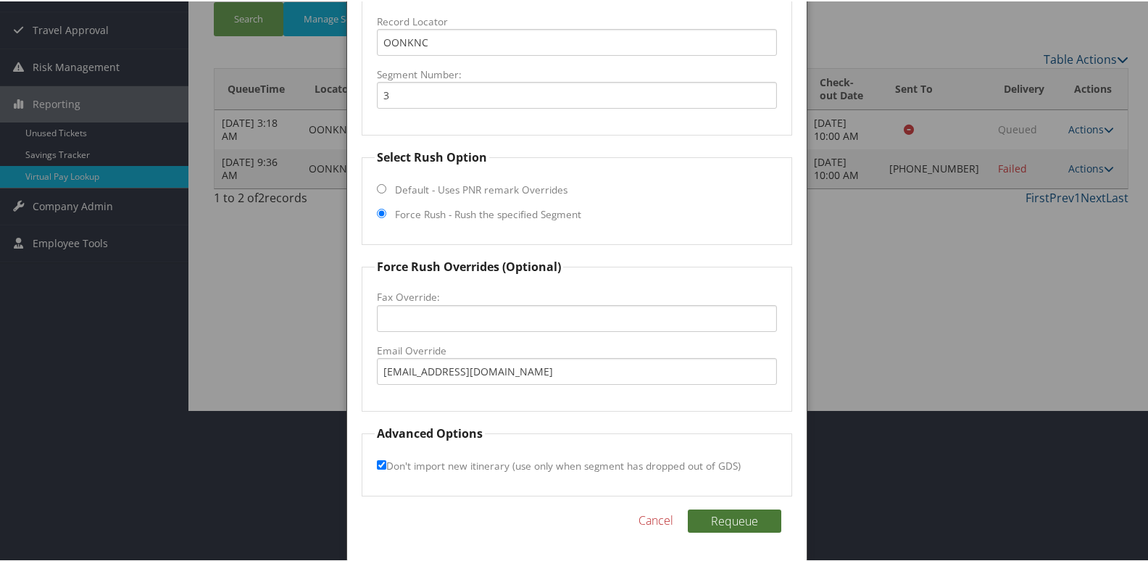
click at [727, 515] on button "Requeue" at bounding box center [735, 519] width 94 height 23
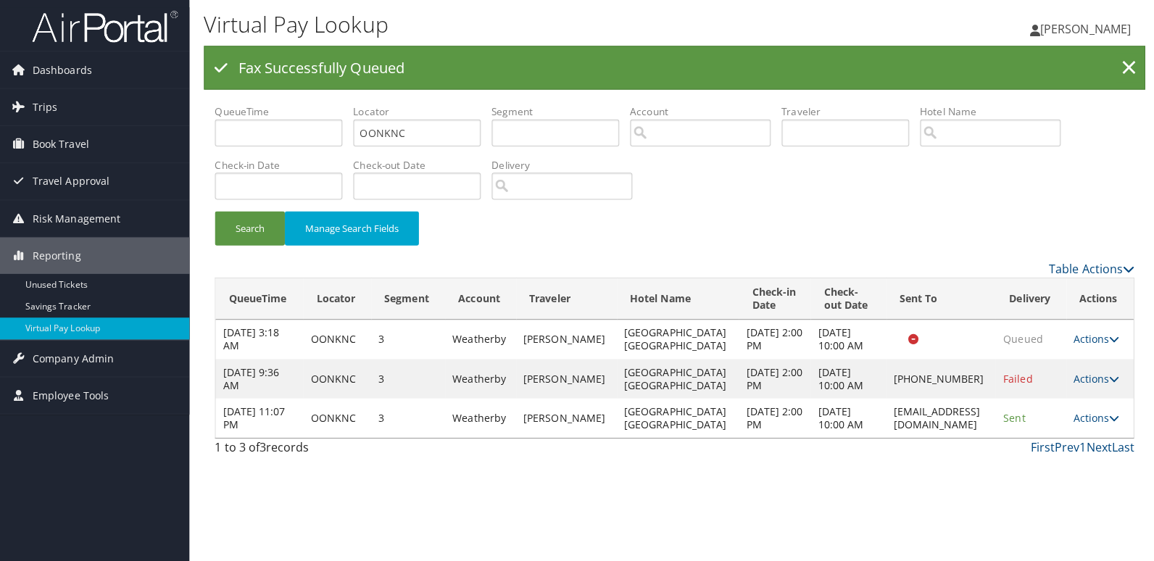
scroll to position [0, 0]
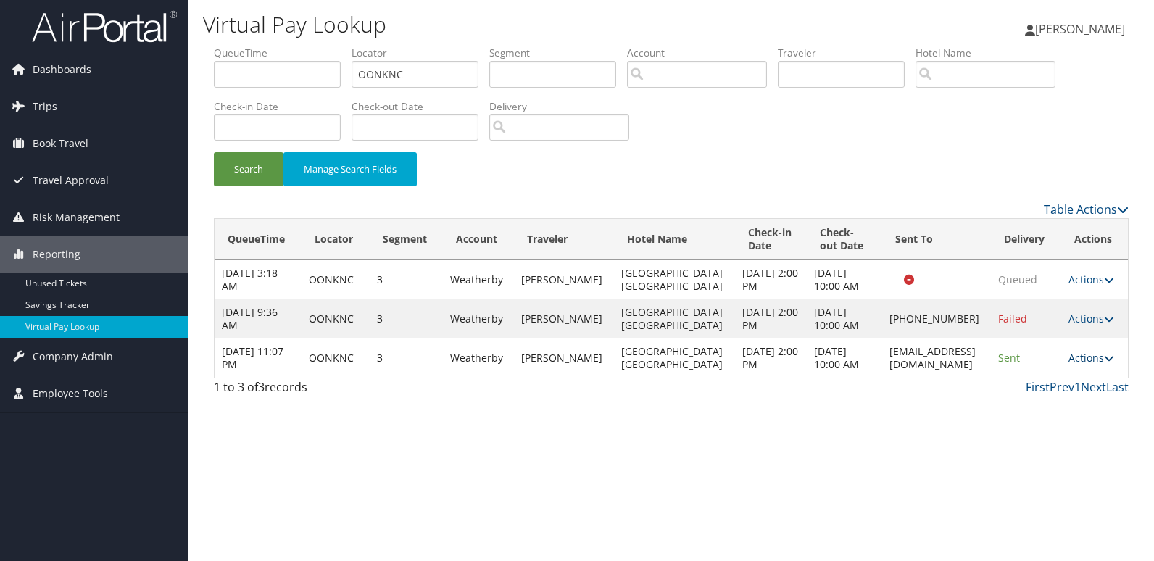
click at [1085, 355] on link "Actions" at bounding box center [1092, 358] width 46 height 14
click at [1044, 393] on link "Logs" at bounding box center [1062, 404] width 91 height 25
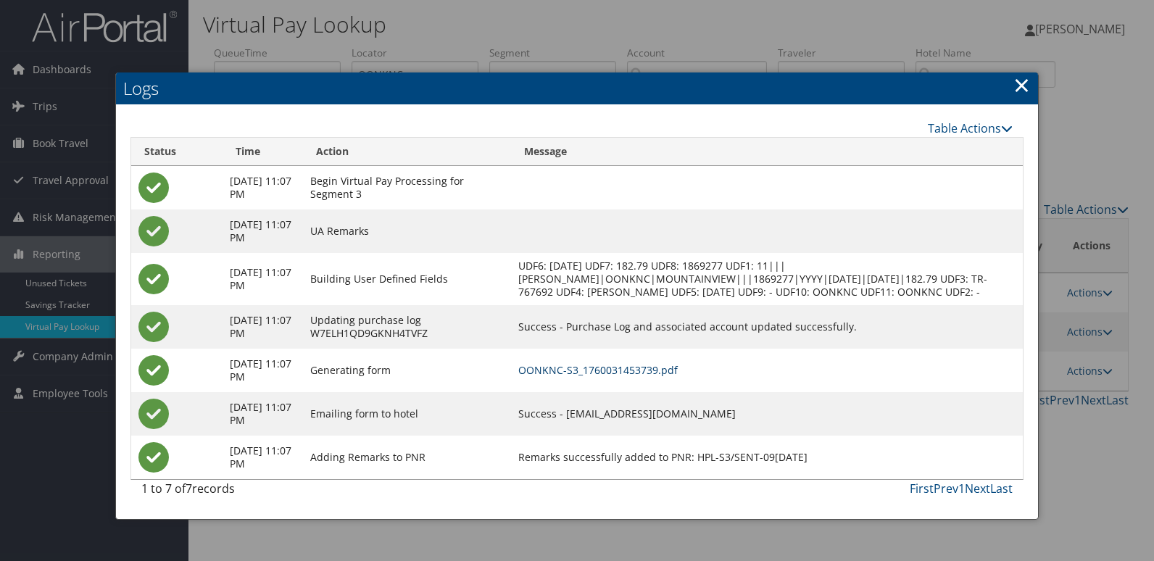
click at [630, 377] on link "OONKNC-S3_1760031453739.pdf" at bounding box center [598, 370] width 160 height 14
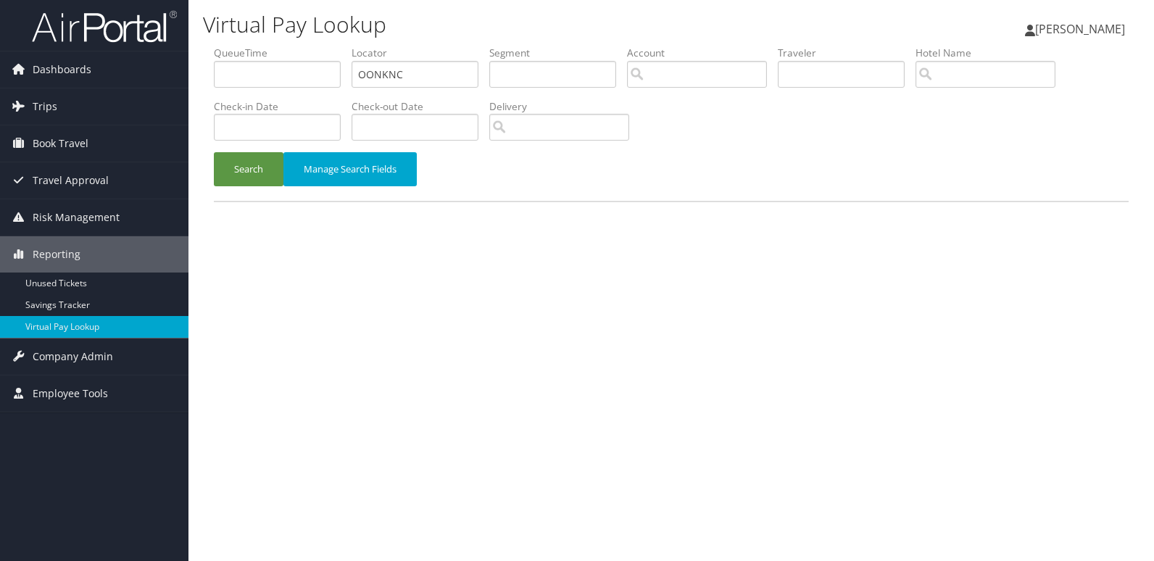
click at [244, 186] on div "Search Manage Search Fields" at bounding box center [671, 176] width 937 height 49
click at [252, 180] on button "Search" at bounding box center [249, 169] width 70 height 34
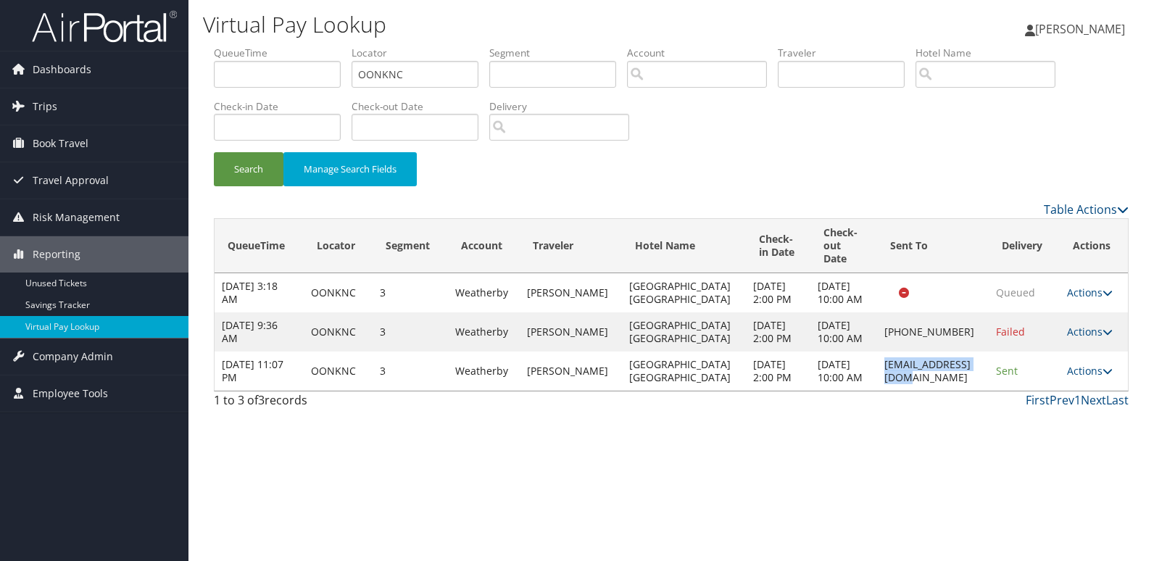
drag, startPoint x: 848, startPoint y: 389, endPoint x: 956, endPoint y: 393, distance: 108.8
click at [956, 391] on td "[EMAIL_ADDRESS][DOMAIN_NAME]" at bounding box center [933, 371] width 112 height 39
copy td "[EMAIL_ADDRESS][DOMAIN_NAME]"
drag, startPoint x: 411, startPoint y: 80, endPoint x: 331, endPoint y: 92, distance: 81.3
click at [331, 46] on ul "QueueTime Locator OONKNC Segment Account Traveler Hotel Name Check-in Date Chec…" at bounding box center [671, 46] width 915 height 0
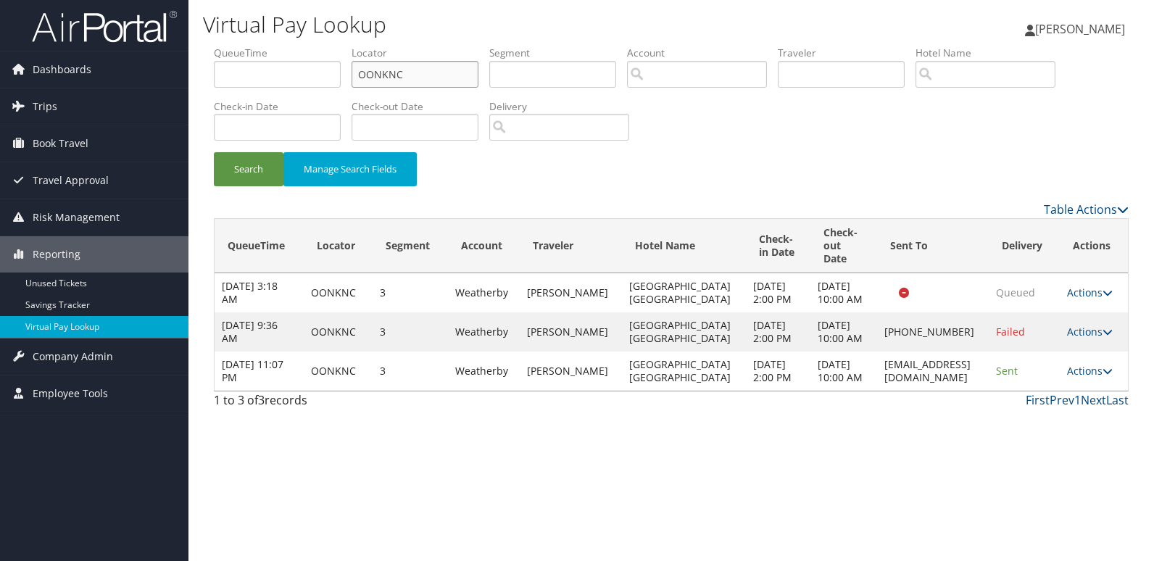
paste input "WFXSAQ"
click at [261, 175] on button "Search" at bounding box center [249, 169] width 70 height 34
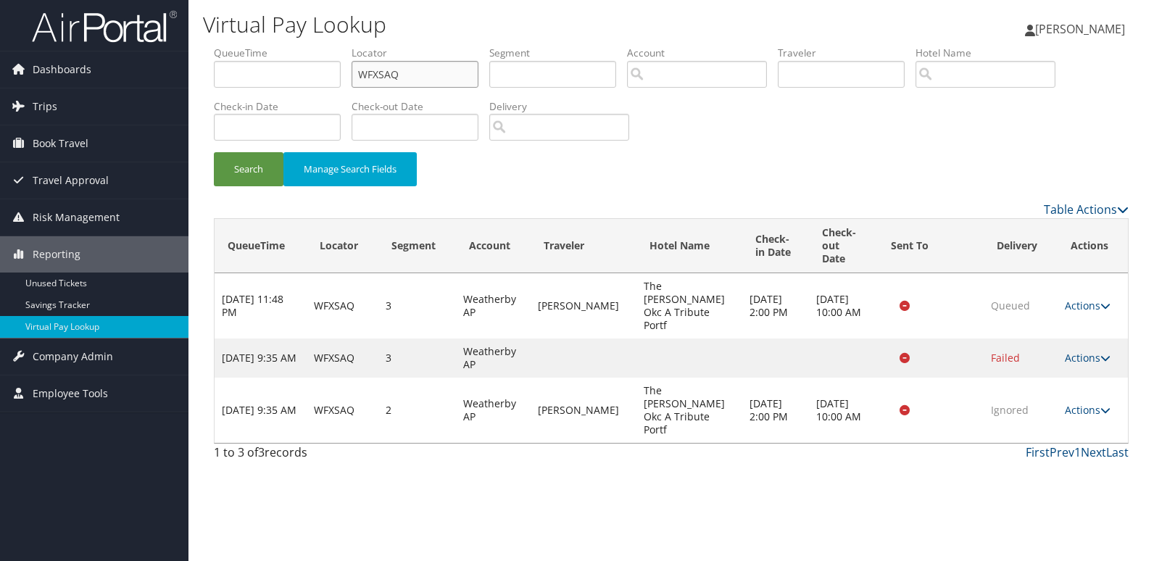
drag, startPoint x: 407, startPoint y: 75, endPoint x: 264, endPoint y: 82, distance: 143.7
click at [264, 46] on ul "QueueTime Locator WFXSAQ Segment Account Traveler Hotel Name Check-in Date Chec…" at bounding box center [671, 46] width 915 height 0
click at [1067, 403] on link "Actions" at bounding box center [1088, 410] width 46 height 14
click at [1045, 416] on link "Logs" at bounding box center [1057, 423] width 91 height 25
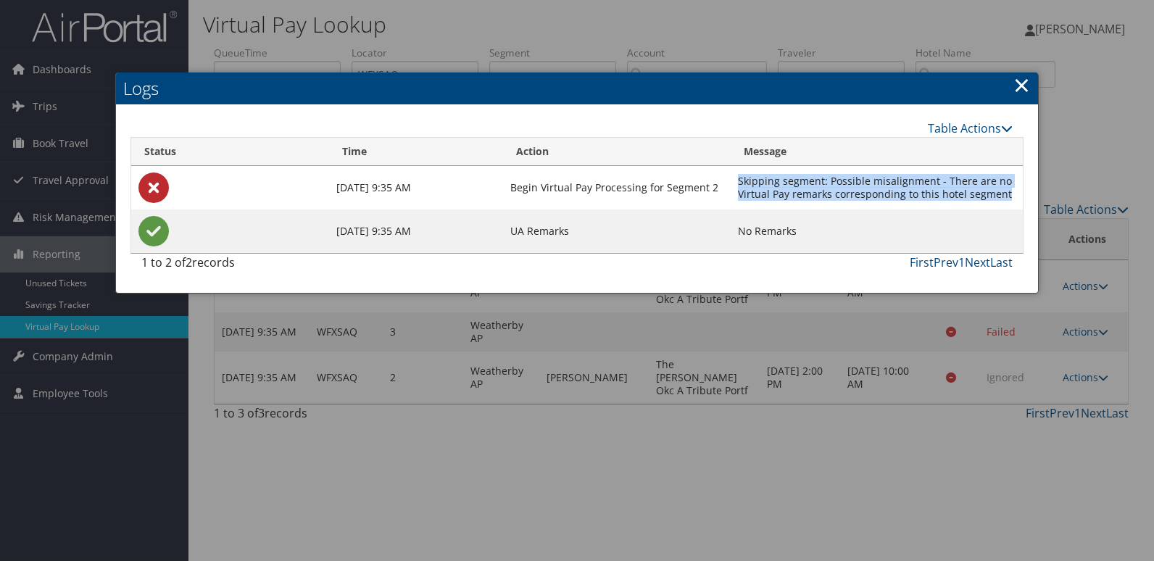
drag, startPoint x: 744, startPoint y: 175, endPoint x: 1012, endPoint y: 191, distance: 268.7
click at [1012, 191] on td "Skipping segment: Possible misalignment - There are no Virtual Pay remarks corr…" at bounding box center [877, 188] width 292 height 44
copy td "Skipping segment: Possible misalignment - There are no Virtual Pay remarks corr…"
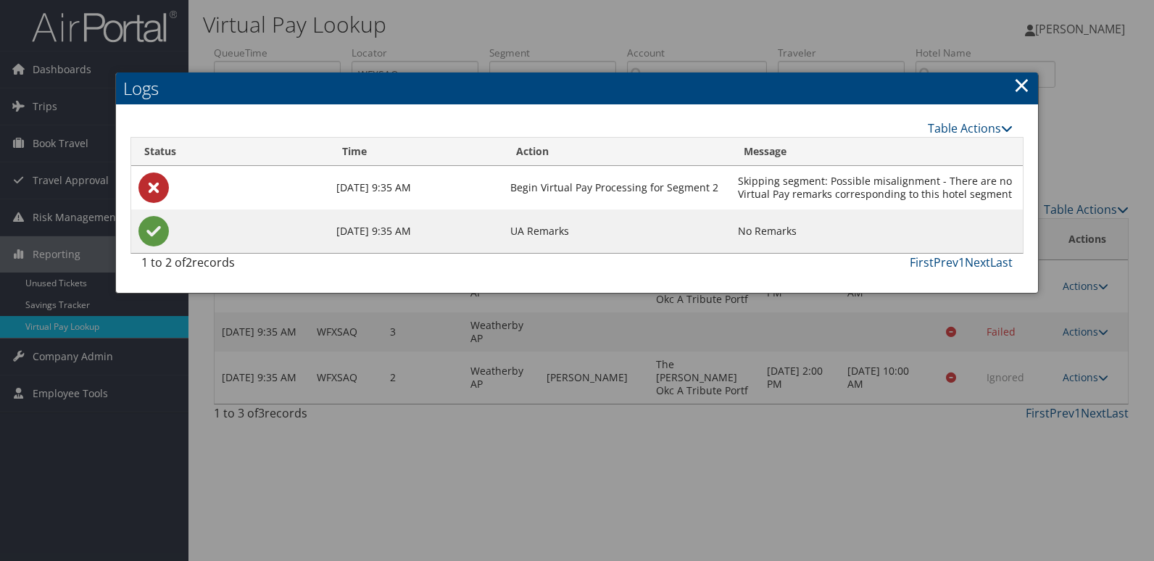
click at [1030, 86] on link "×" at bounding box center [1022, 84] width 17 height 29
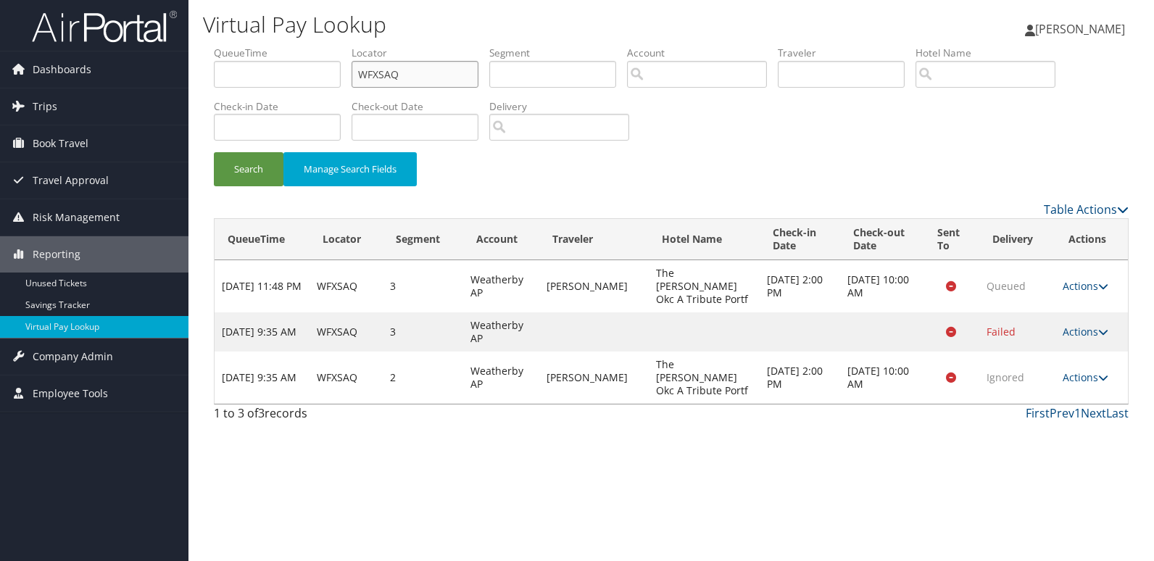
drag, startPoint x: 410, startPoint y: 80, endPoint x: 265, endPoint y: 86, distance: 144.4
click at [265, 46] on ul "QueueTime Locator WFXSAQ Segment Account Traveler Hotel Name Check-in Date Chec…" at bounding box center [671, 46] width 915 height 0
paste input "UBQWMO"
type input "UBQWMO"
click at [240, 178] on button "Search" at bounding box center [249, 169] width 70 height 34
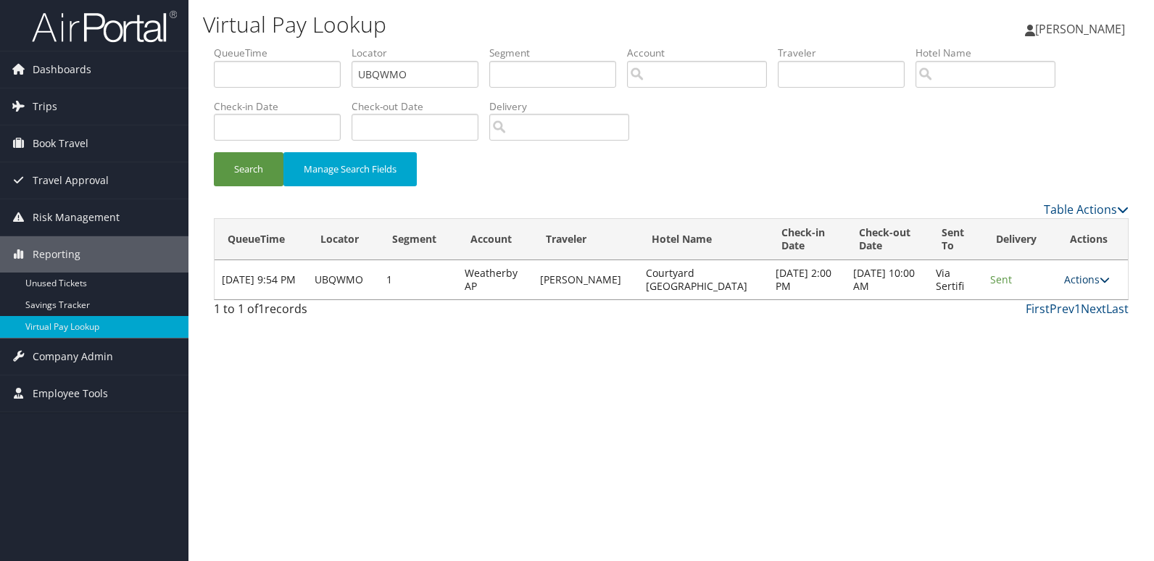
click at [1085, 282] on link "Actions" at bounding box center [1087, 280] width 46 height 14
click at [1044, 323] on link "Logs" at bounding box center [1057, 325] width 91 height 25
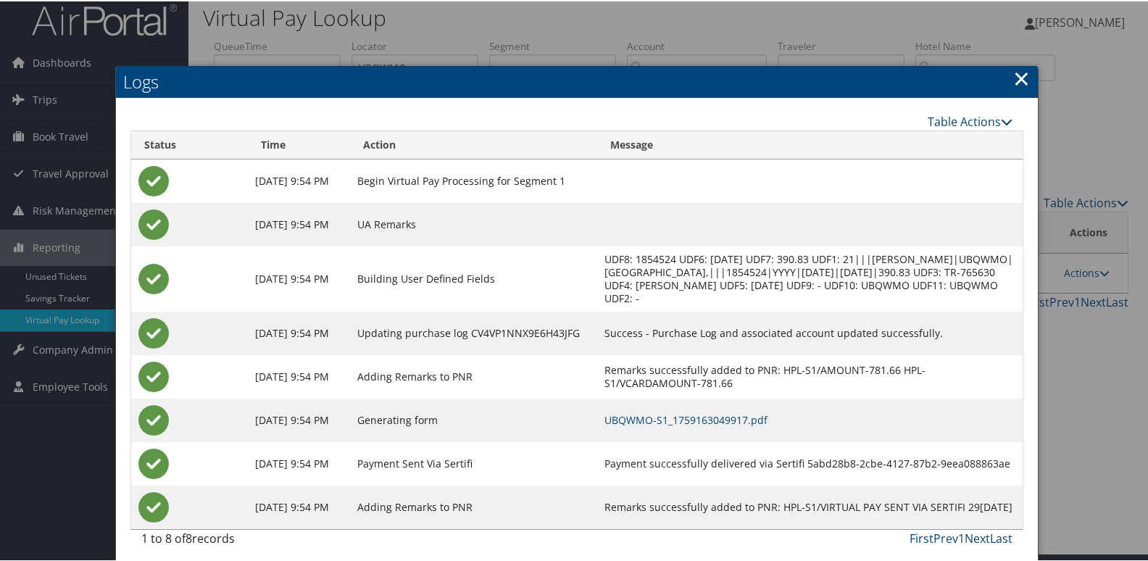
scroll to position [15, 0]
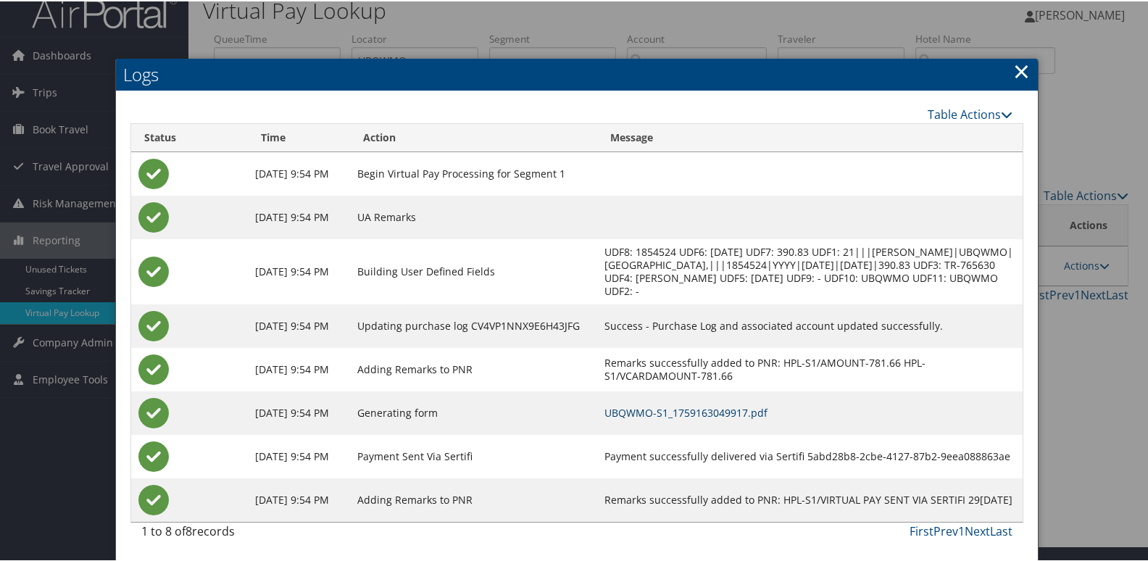
click at [708, 409] on link "UBQWMO-S1_1759163049917.pdf" at bounding box center [686, 412] width 163 height 14
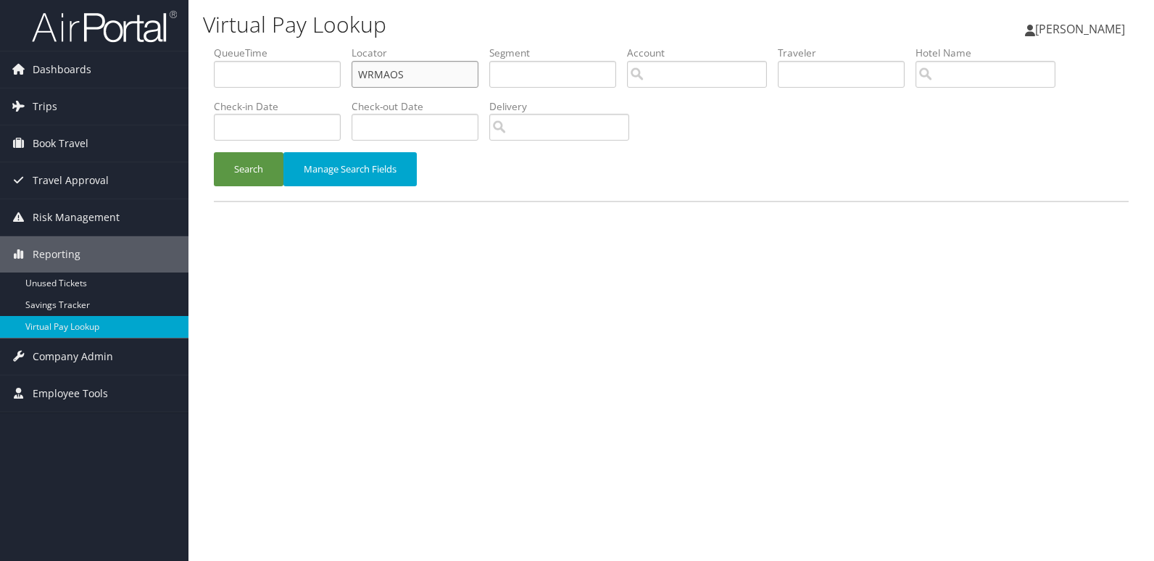
drag, startPoint x: 418, startPoint y: 68, endPoint x: 284, endPoint y: 86, distance: 134.5
click at [284, 46] on ul "QueueTime Locator WRMAOS Segment Account Traveler Hotel Name Check-in Date Chec…" at bounding box center [671, 46] width 915 height 0
paste input "ODNAHX"
type input "ODNAHX"
click at [247, 174] on button "Search" at bounding box center [249, 169] width 70 height 34
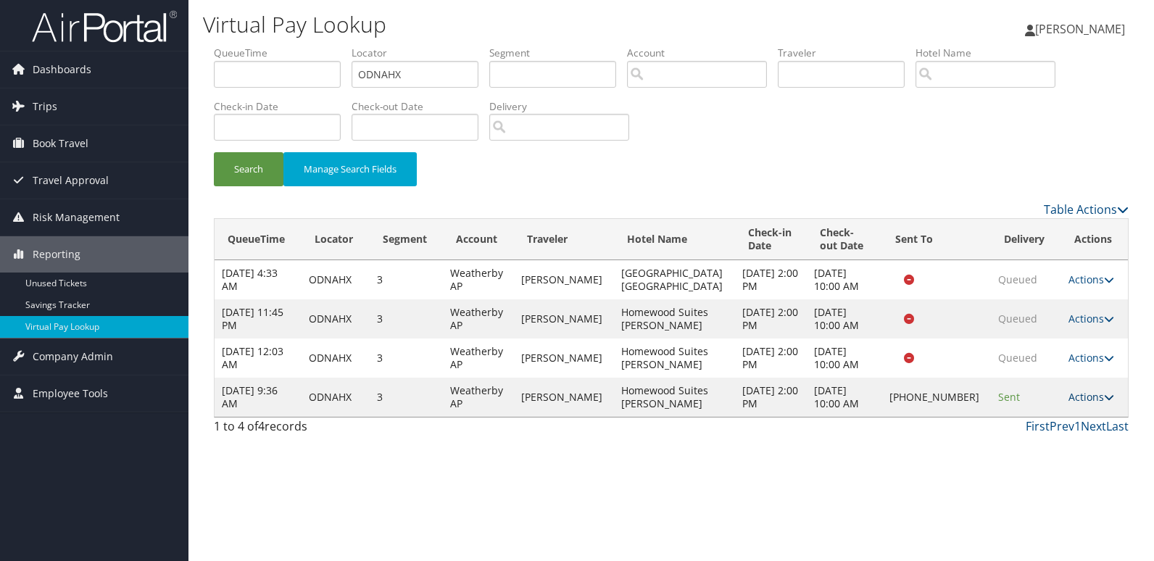
click at [1069, 401] on link "Actions" at bounding box center [1092, 397] width 46 height 14
click at [983, 442] on link "Logs" at bounding box center [1040, 443] width 124 height 25
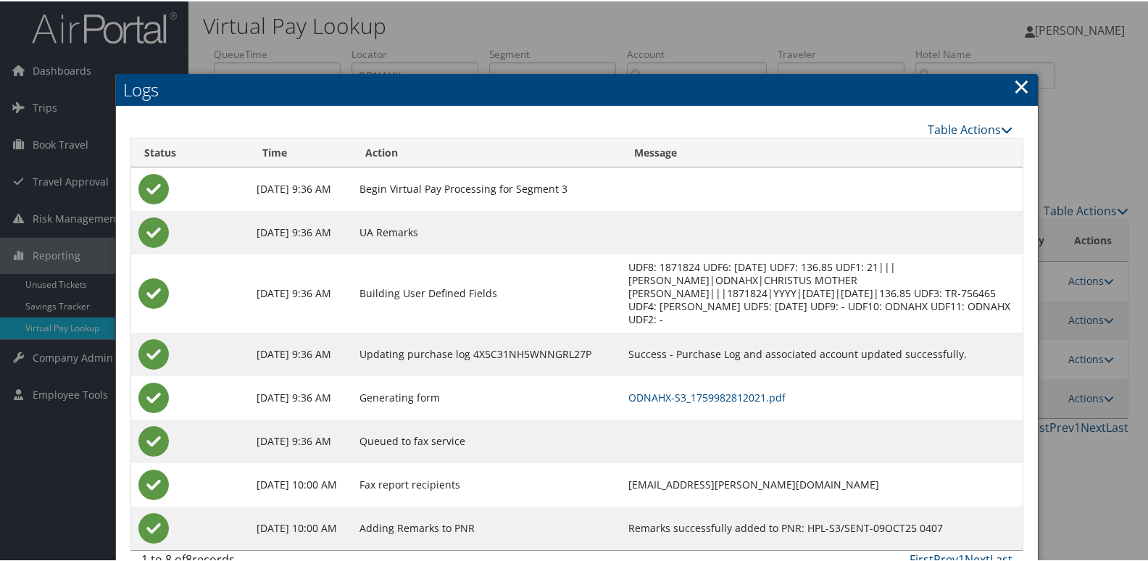
scroll to position [28, 0]
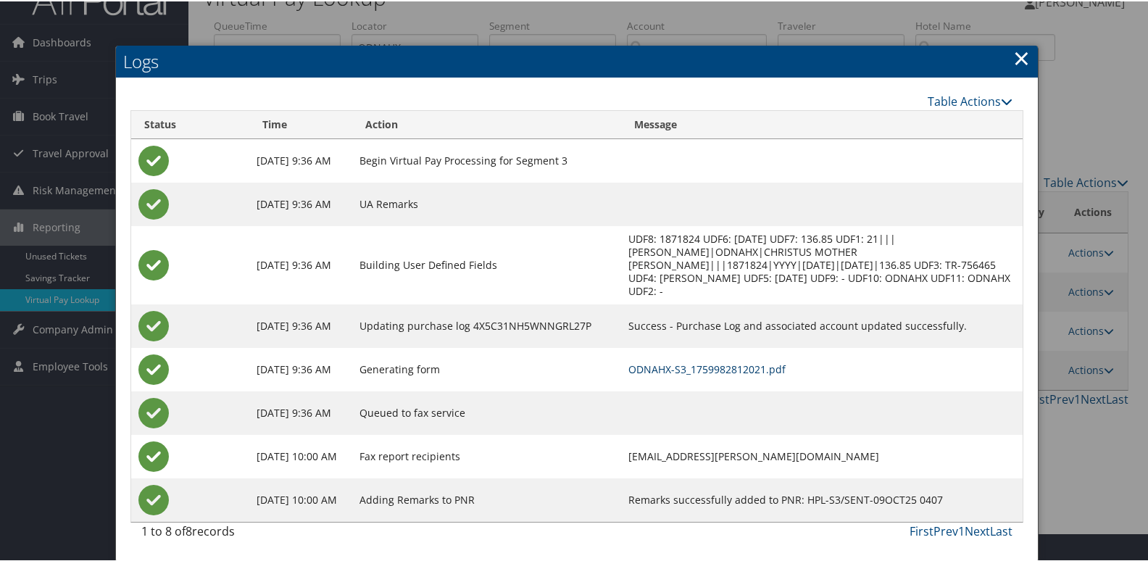
click at [702, 367] on link "ODNAHX-S3_1759982812021.pdf" at bounding box center [707, 368] width 157 height 14
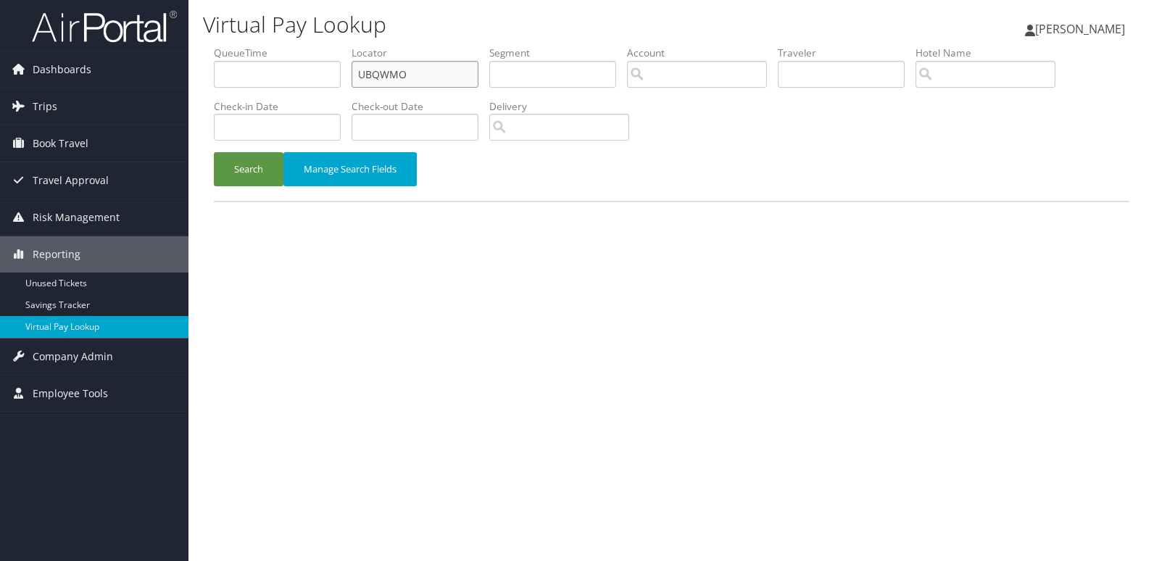
drag, startPoint x: 428, startPoint y: 71, endPoint x: 220, endPoint y: 84, distance: 209.2
click at [220, 46] on ul "QueueTime Locator UBQWMO Segment Account Traveler Hotel Name Check-in Date Chec…" at bounding box center [671, 46] width 915 height 0
paste input "LACSMZ"
type input "LACSMZ"
click at [249, 176] on button "Search" at bounding box center [249, 169] width 70 height 34
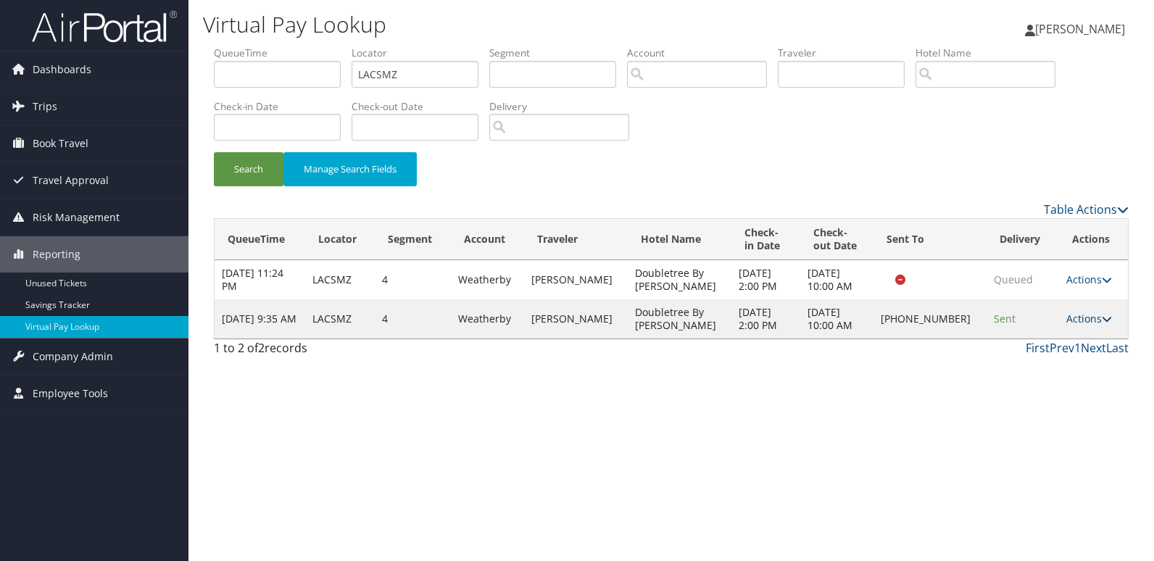
click at [1088, 323] on link "Actions" at bounding box center [1089, 319] width 46 height 14
click at [1029, 365] on link "Logs" at bounding box center [1041, 364] width 124 height 25
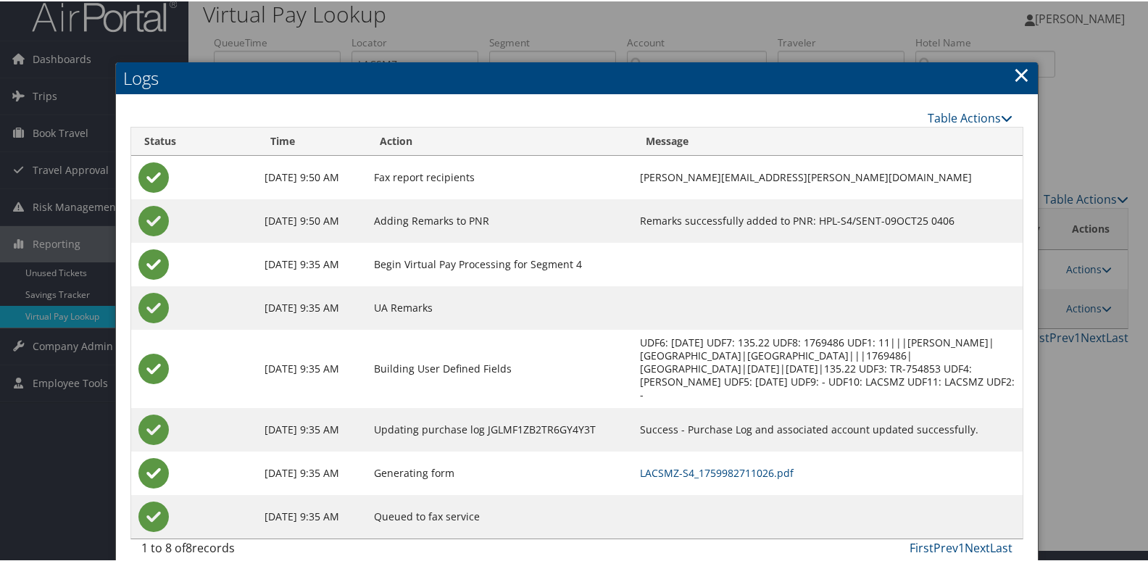
scroll to position [15, 0]
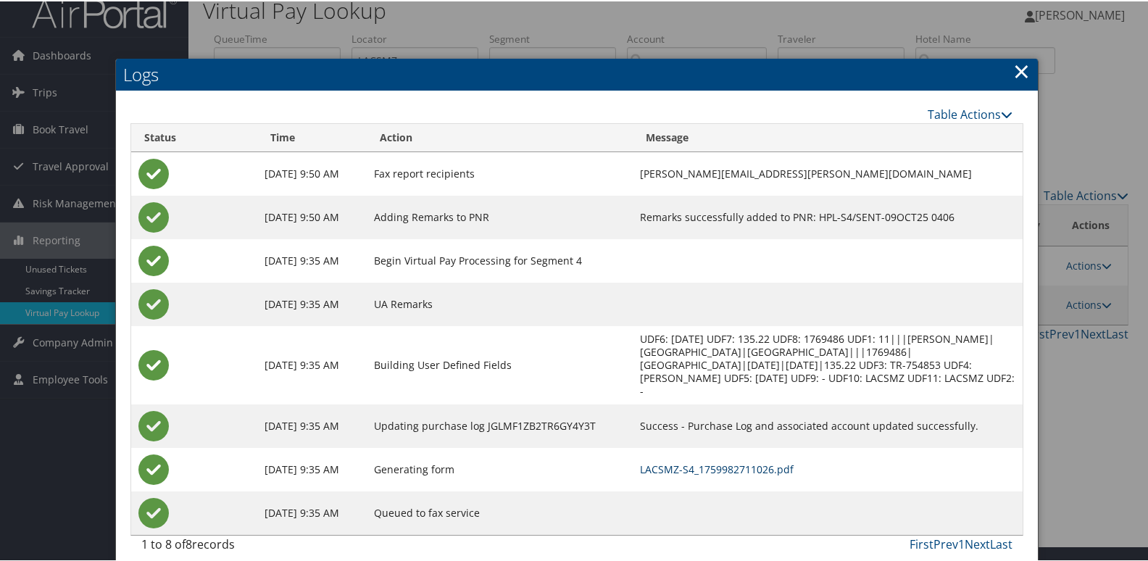
click at [682, 461] on link "LACSMZ-S4_1759982711026.pdf" at bounding box center [717, 468] width 154 height 14
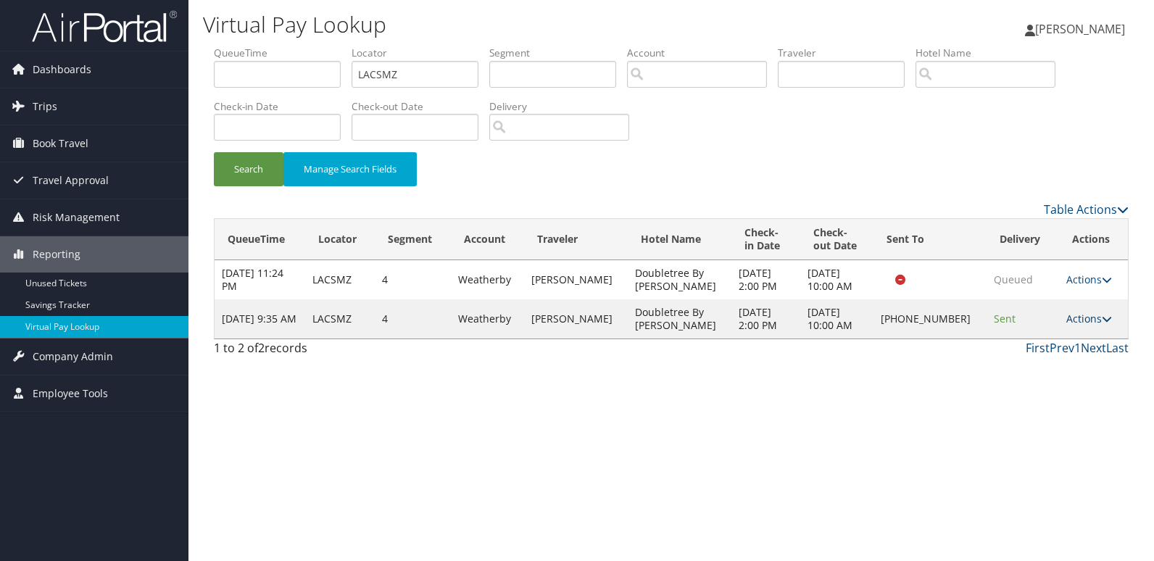
click at [1074, 316] on link "Actions" at bounding box center [1089, 319] width 46 height 14
click at [1029, 339] on link "Resend" at bounding box center [1041, 340] width 124 height 25
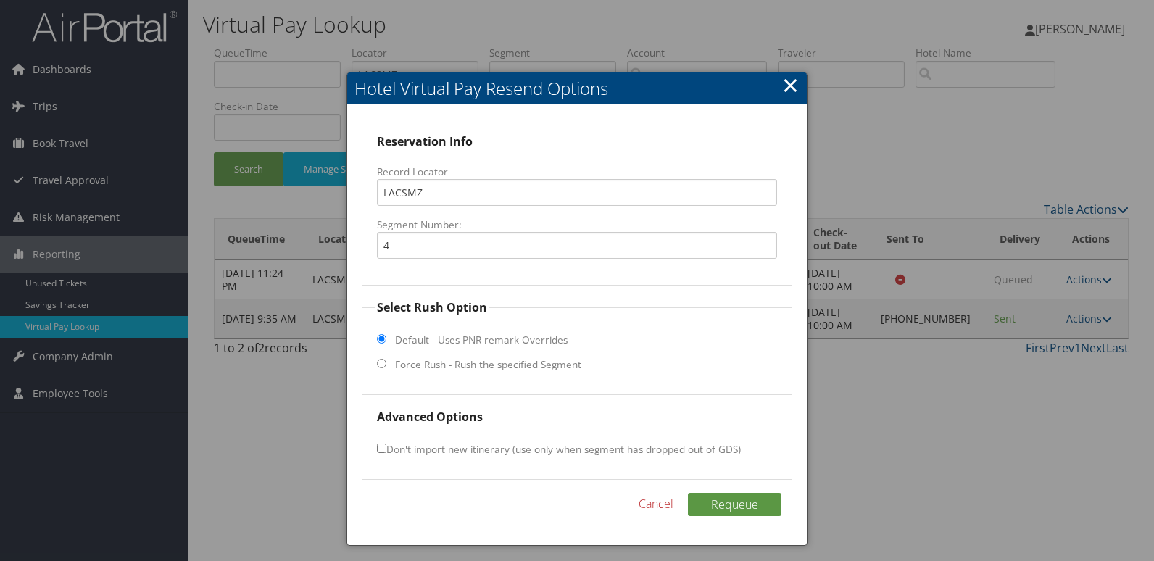
click at [413, 358] on label "Force Rush - Rush the specified Segment" at bounding box center [488, 364] width 186 height 15
click at [386, 359] on input "Force Rush - Rush the specified Segment" at bounding box center [381, 363] width 9 height 9
radio input "true"
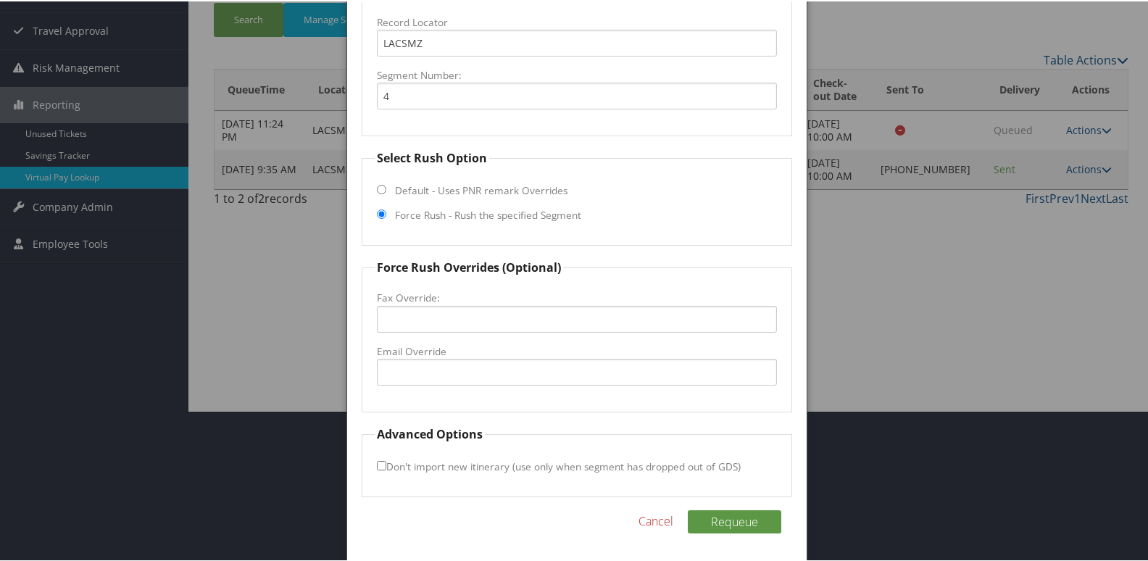
scroll to position [152, 0]
click at [422, 363] on input "Email Override" at bounding box center [577, 370] width 401 height 27
type input "[EMAIL_ADDRESS][DOMAIN_NAME]"
click at [380, 463] on input "Don't import new itinerary (use only when segment has dropped out of GDS)" at bounding box center [381, 463] width 9 height 9
checkbox input "true"
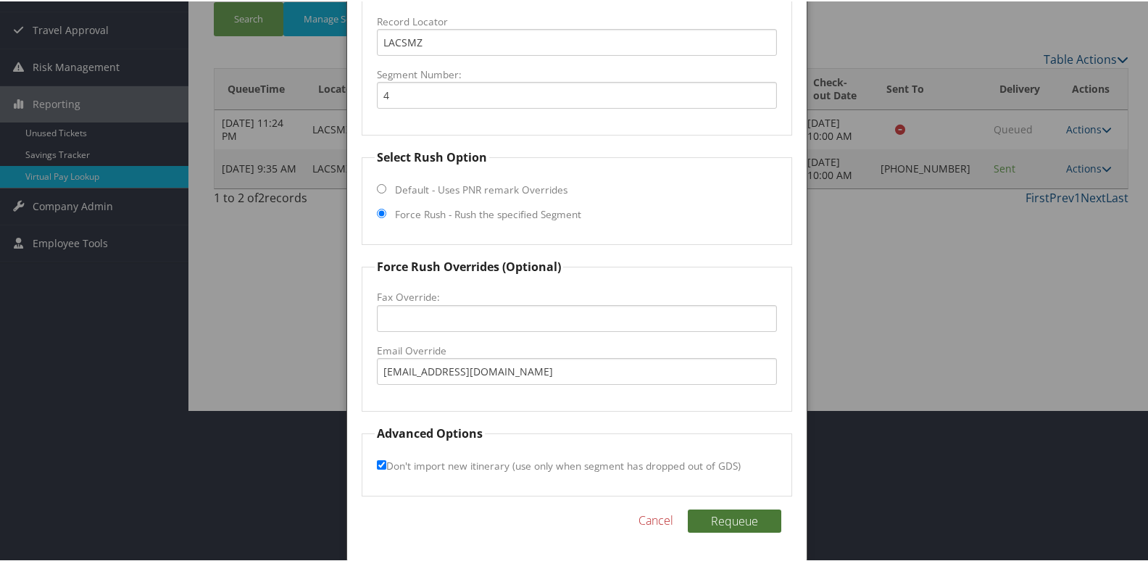
click at [730, 523] on button "Requeue" at bounding box center [735, 519] width 94 height 23
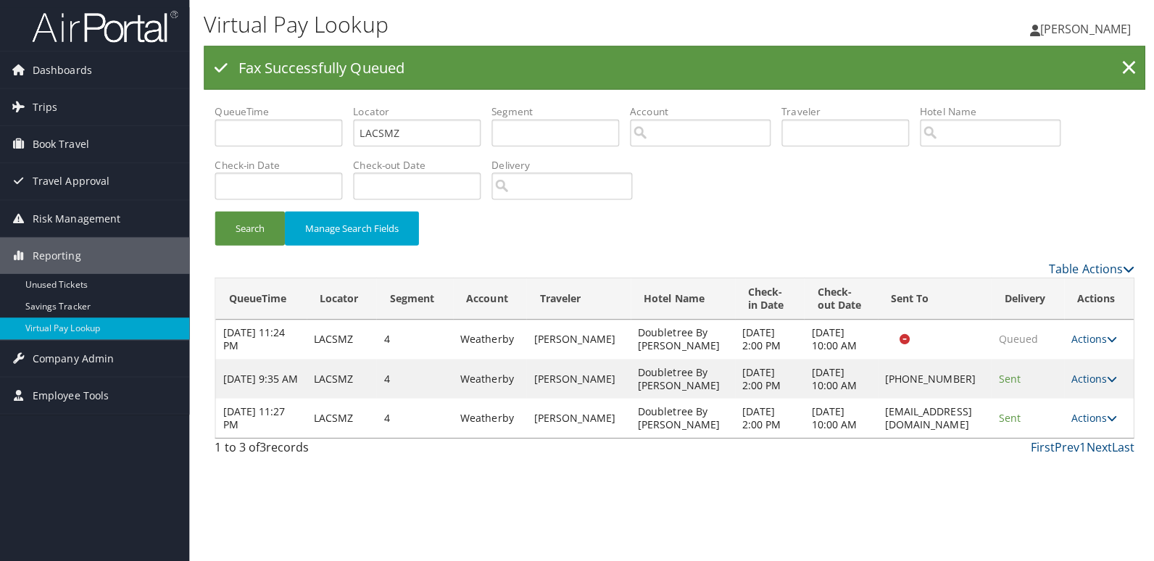
scroll to position [0, 0]
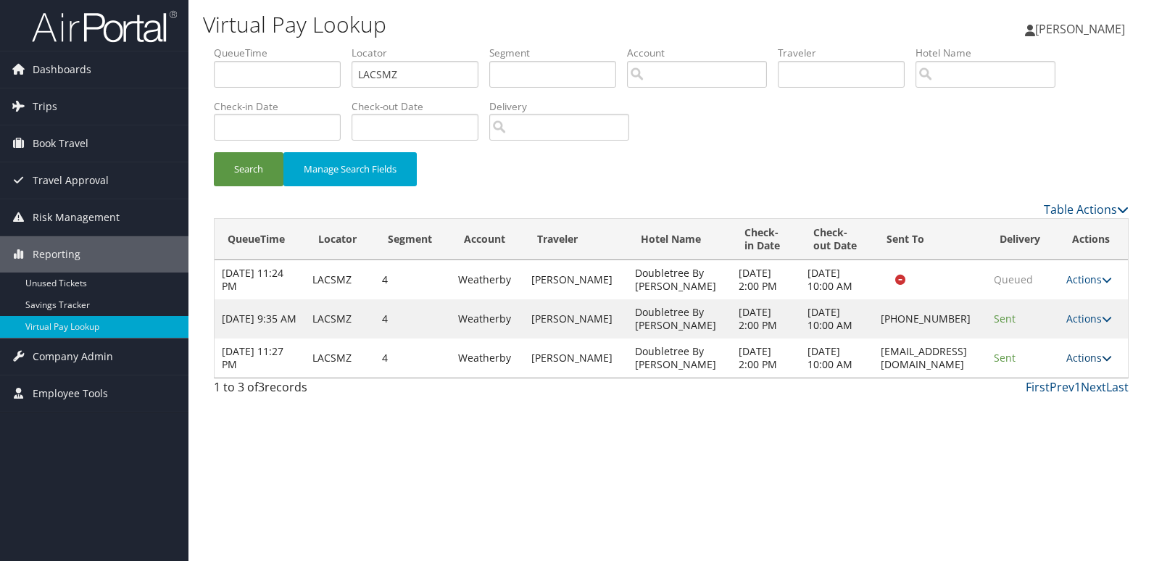
click at [1085, 365] on link "Actions" at bounding box center [1089, 358] width 46 height 14
click at [1043, 430] on link "Logs" at bounding box center [1064, 436] width 91 height 25
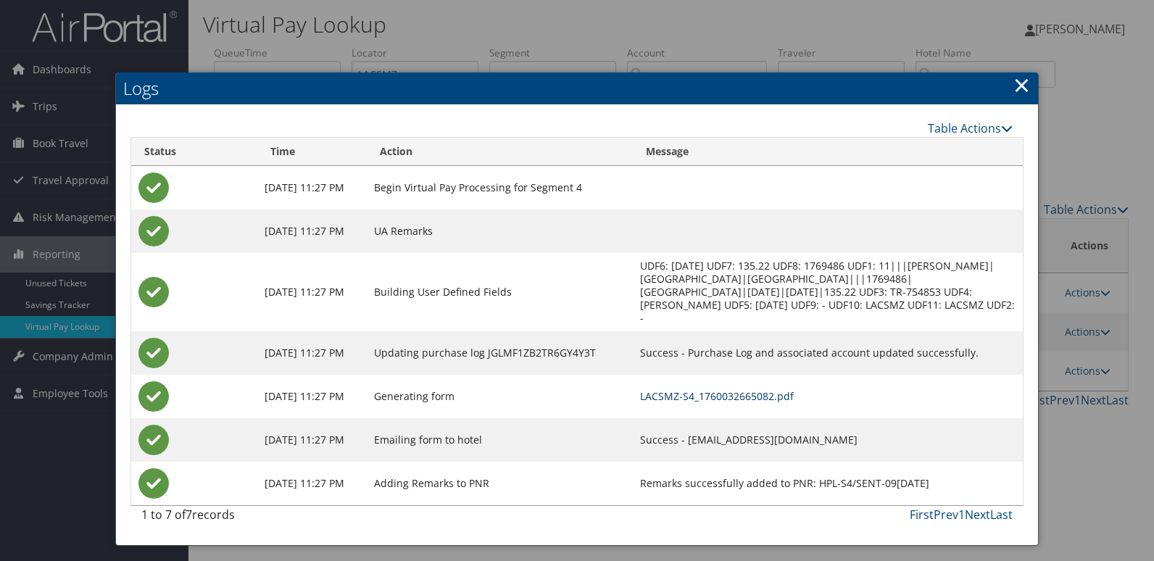
click at [689, 389] on link "LACSMZ-S4_1760032665082.pdf" at bounding box center [717, 396] width 154 height 14
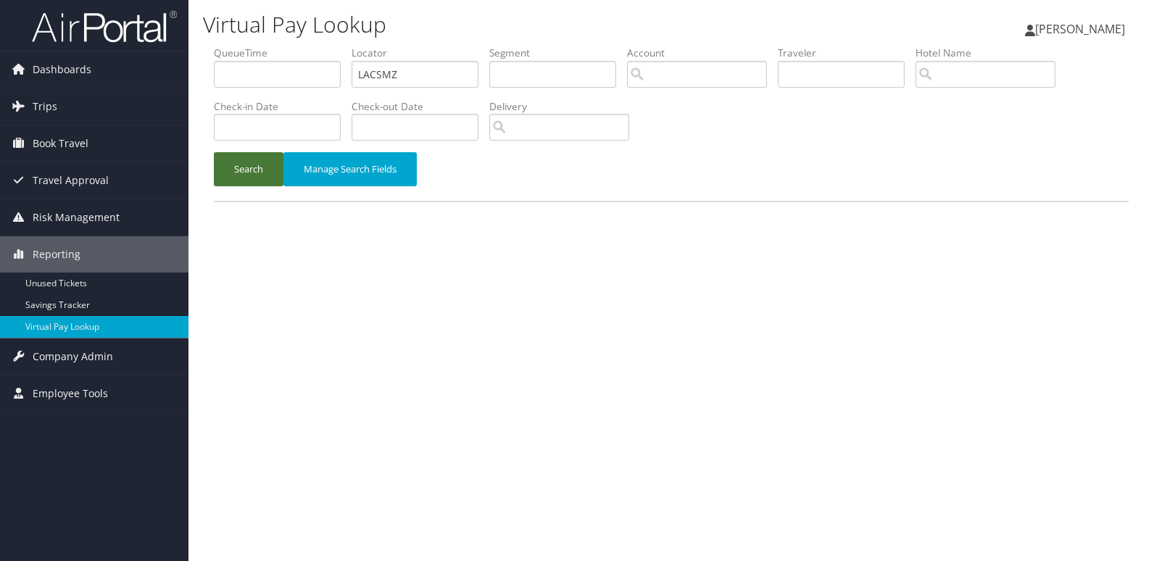
click at [252, 180] on button "Search" at bounding box center [249, 169] width 70 height 34
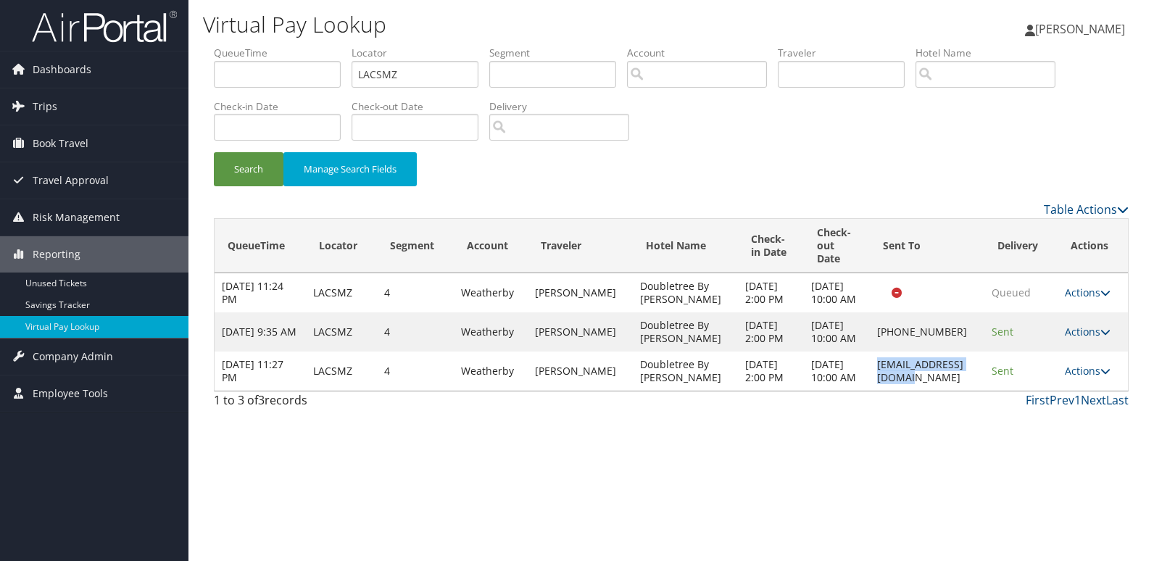
drag, startPoint x: 853, startPoint y: 402, endPoint x: 974, endPoint y: 402, distance: 121.8
click at [974, 391] on td "[EMAIL_ADDRESS][DOMAIN_NAME]" at bounding box center [927, 371] width 115 height 39
copy td "[EMAIL_ADDRESS][DOMAIN_NAME]"
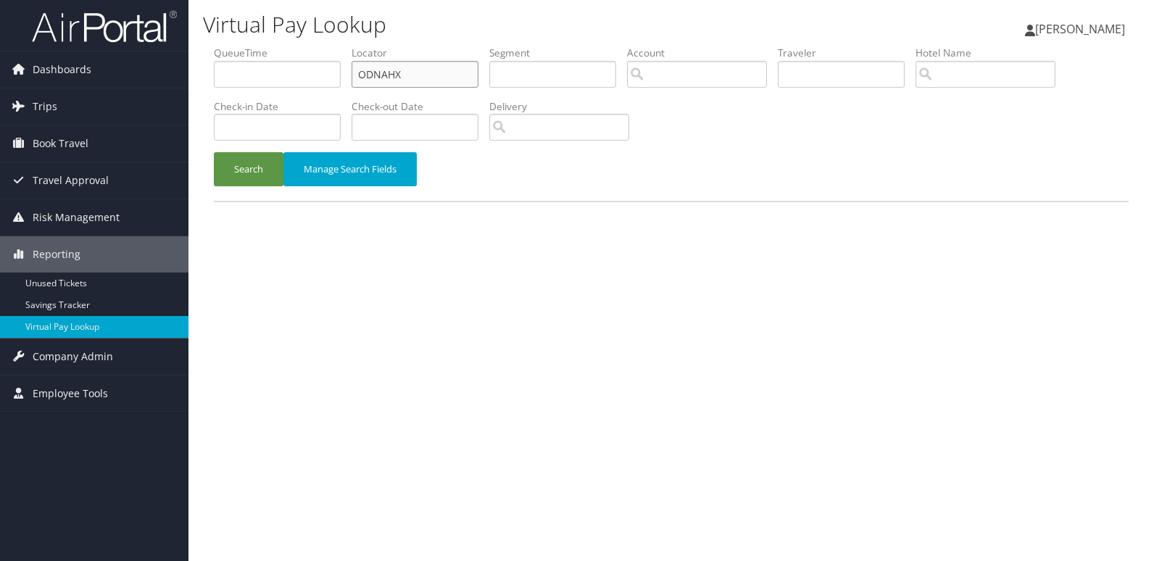
drag, startPoint x: 435, startPoint y: 84, endPoint x: 223, endPoint y: 83, distance: 212.4
click at [223, 46] on ul "QueueTime Locator ODNAHX Segment Account Traveler Hotel Name Check-in Date Chec…" at bounding box center [671, 46] width 915 height 0
paste input "SHRUUK"
type input "SHRUUK"
click at [241, 178] on button "Search" at bounding box center [249, 169] width 70 height 34
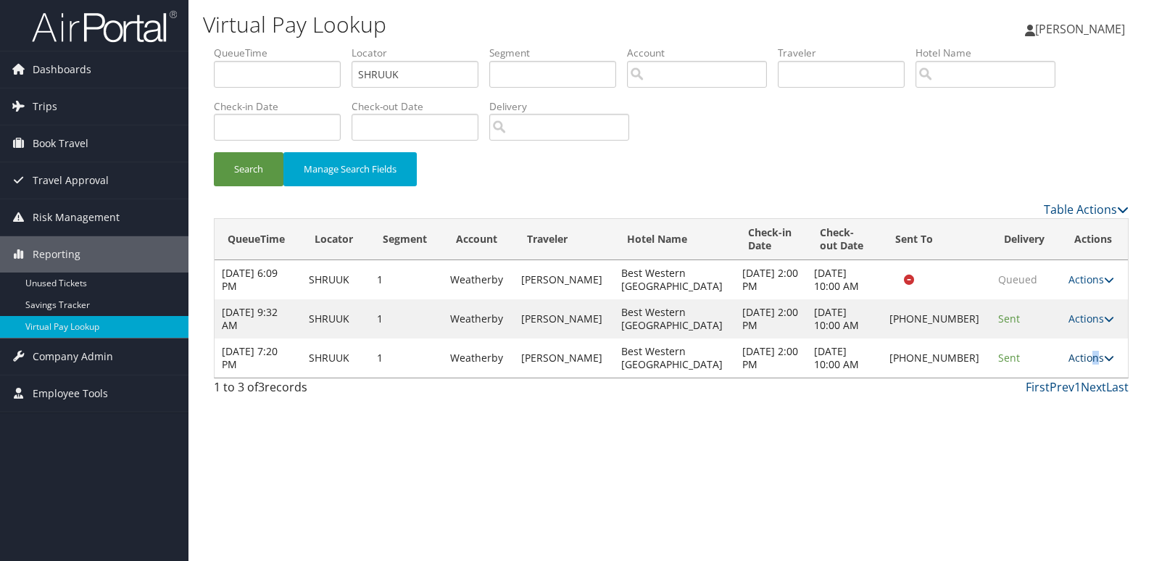
click at [1088, 352] on link "Actions" at bounding box center [1092, 358] width 46 height 14
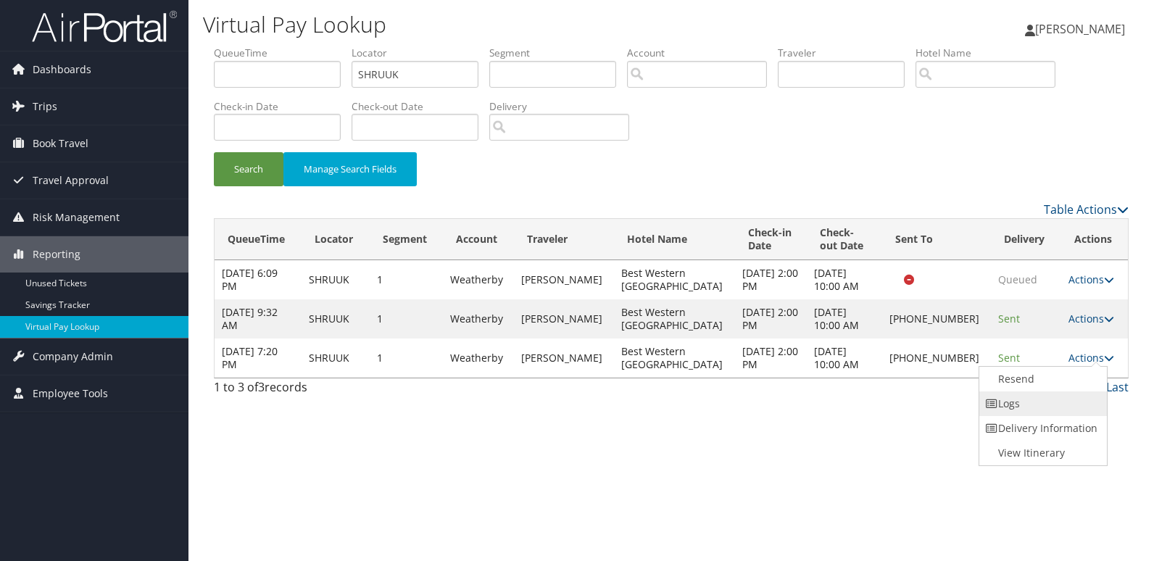
drag, startPoint x: 1088, startPoint y: 352, endPoint x: 1027, endPoint y: 397, distance: 75.5
click at [1027, 397] on link "Logs" at bounding box center [1041, 404] width 124 height 25
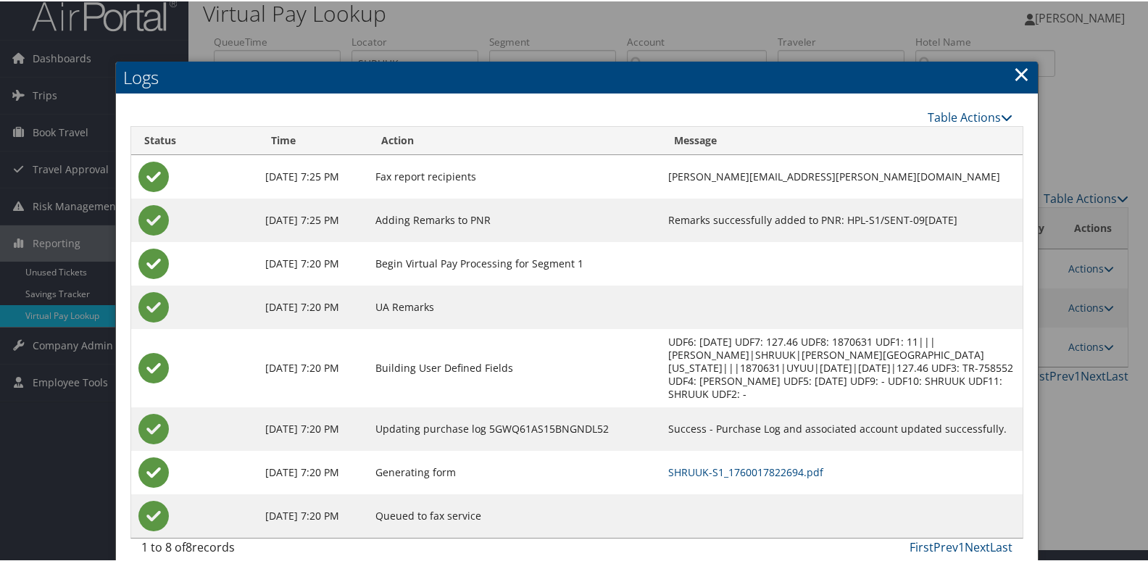
scroll to position [15, 0]
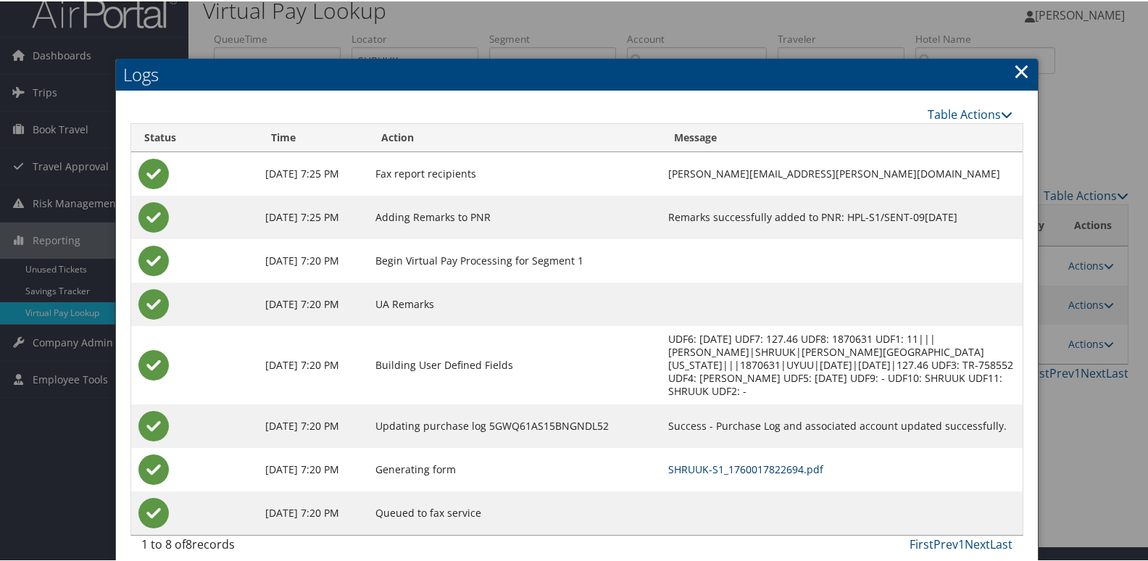
click at [712, 461] on link "SHRUUK-S1_1760017822694.pdf" at bounding box center [745, 468] width 155 height 14
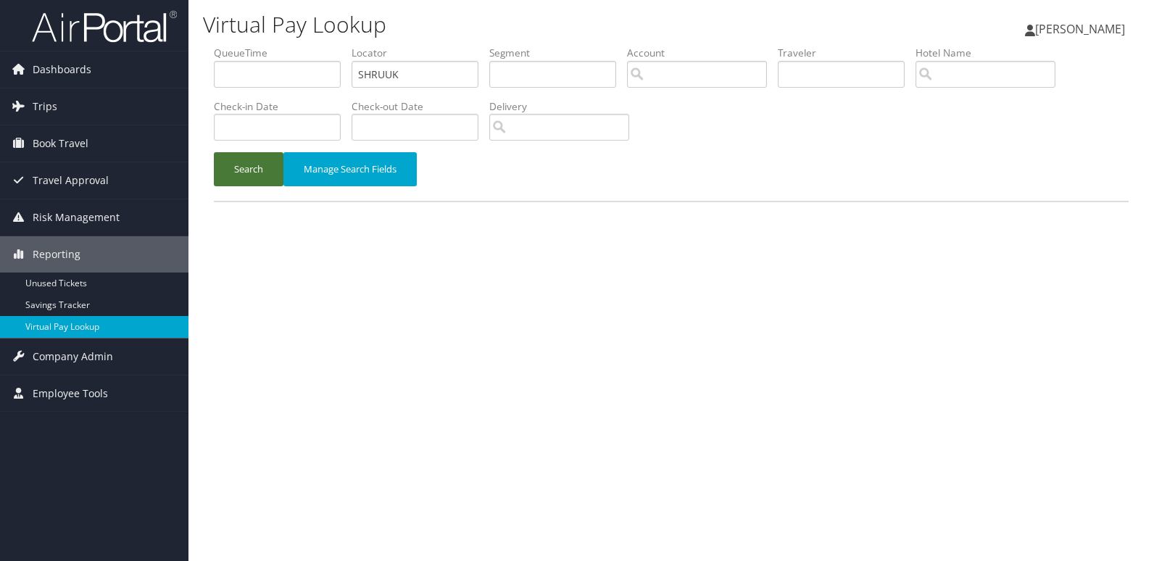
click at [237, 183] on button "Search" at bounding box center [249, 169] width 70 height 34
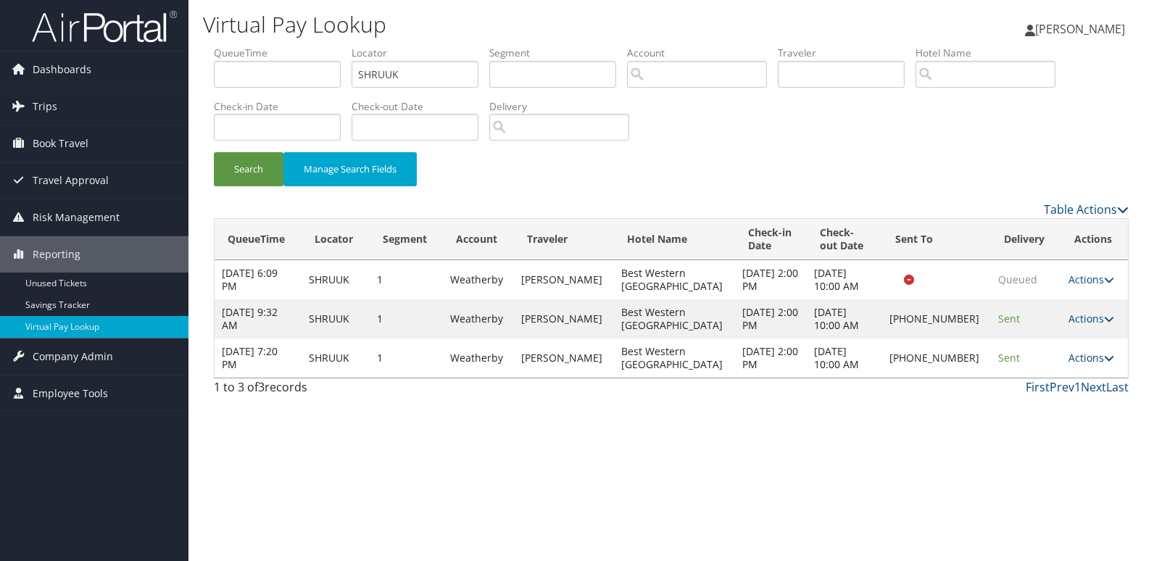
click at [1083, 362] on link "Actions" at bounding box center [1092, 358] width 46 height 14
click at [1043, 401] on link "Logs" at bounding box center [1041, 404] width 124 height 25
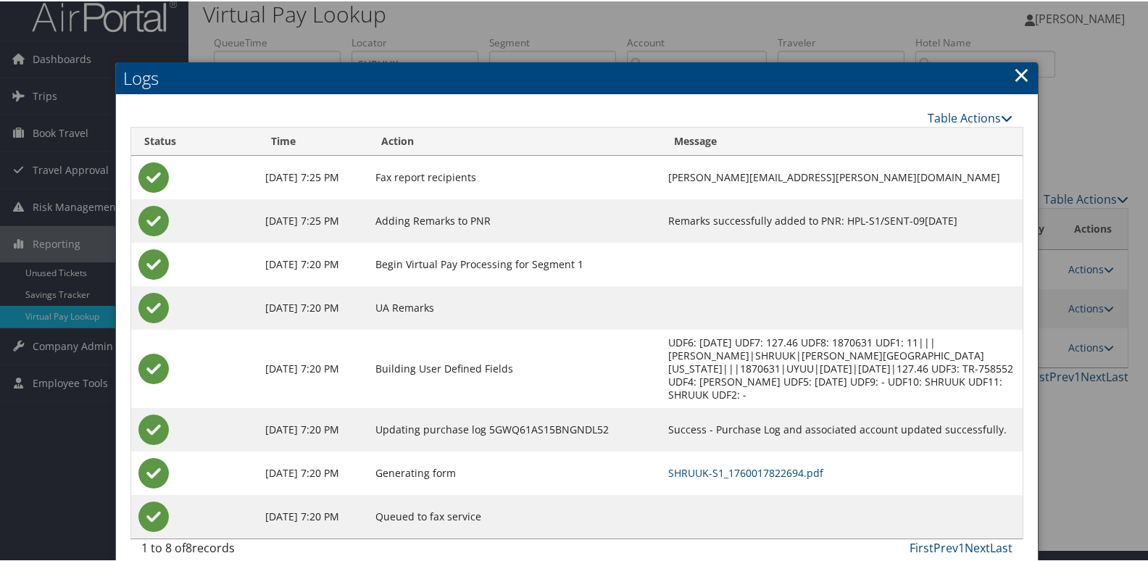
scroll to position [15, 0]
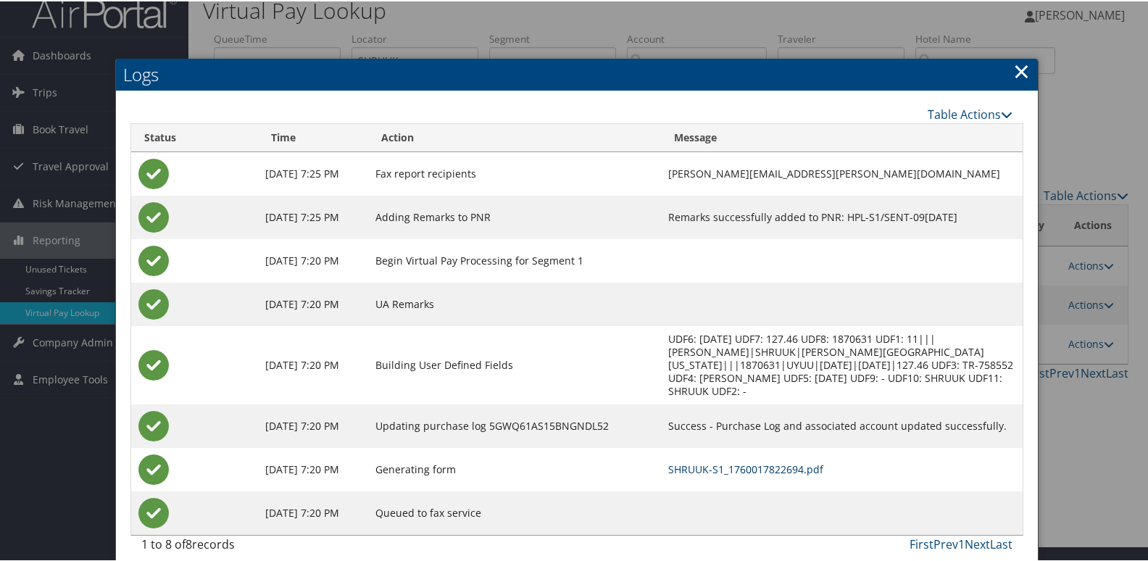
click at [686, 461] on link "SHRUUK-S1_1760017822694.pdf" at bounding box center [745, 468] width 155 height 14
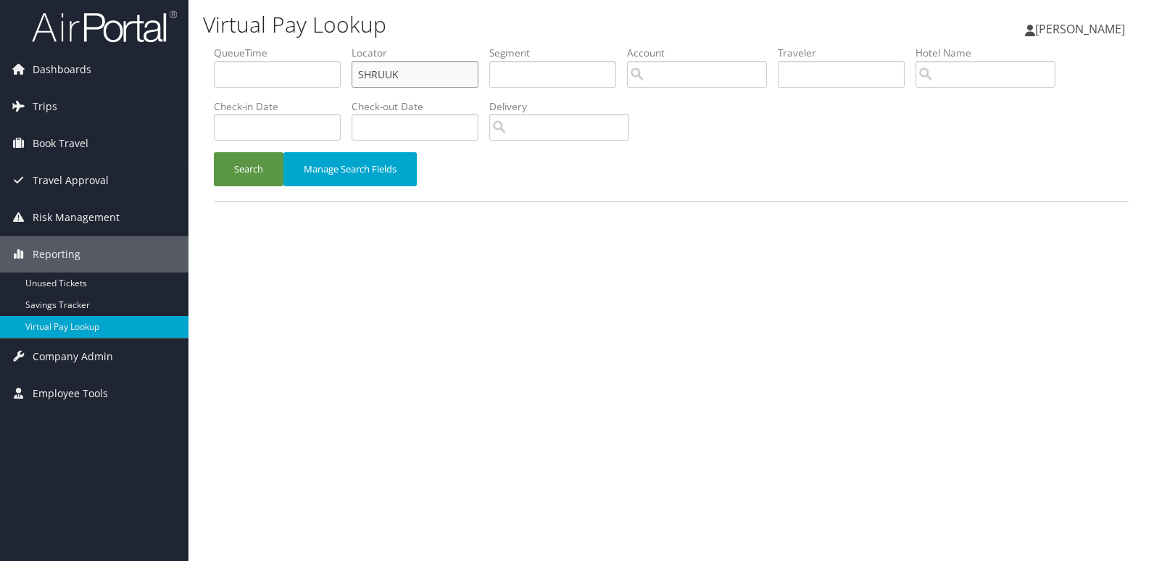
drag, startPoint x: 414, startPoint y: 70, endPoint x: 226, endPoint y: 97, distance: 189.7
click at [226, 46] on ul "QueueTime Locator SHRUUK Segment Account Traveler Hotel Name Check-in Date Chec…" at bounding box center [671, 46] width 915 height 0
paste input "WPCJZP"
type input "WPCJZP"
click at [260, 178] on button "Search" at bounding box center [249, 169] width 70 height 34
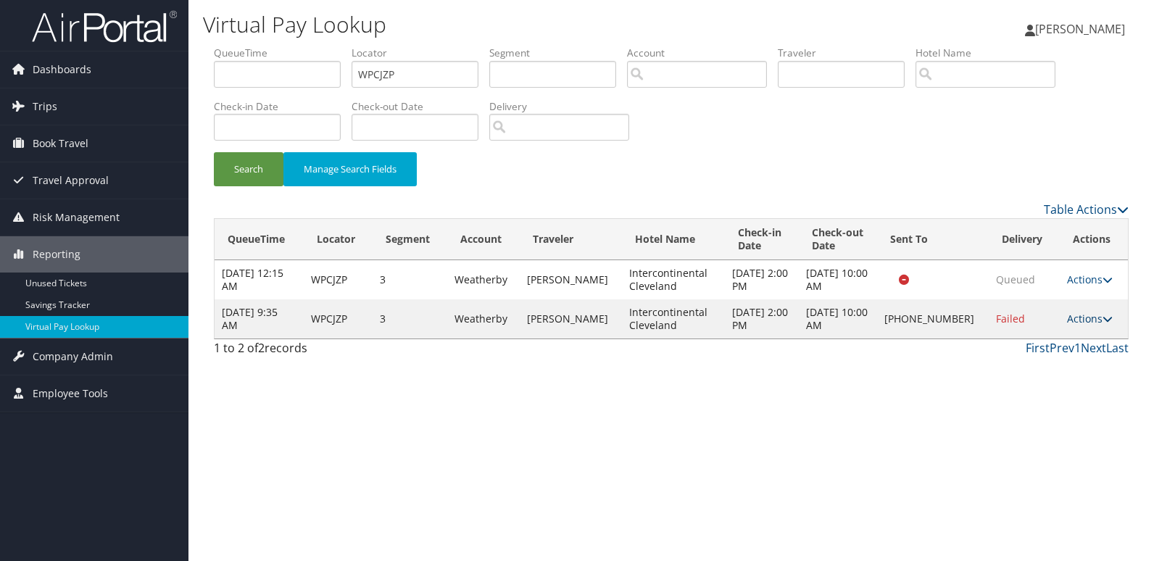
click at [1073, 321] on link "Actions" at bounding box center [1090, 319] width 46 height 14
click at [1030, 365] on link "Logs" at bounding box center [1041, 364] width 124 height 25
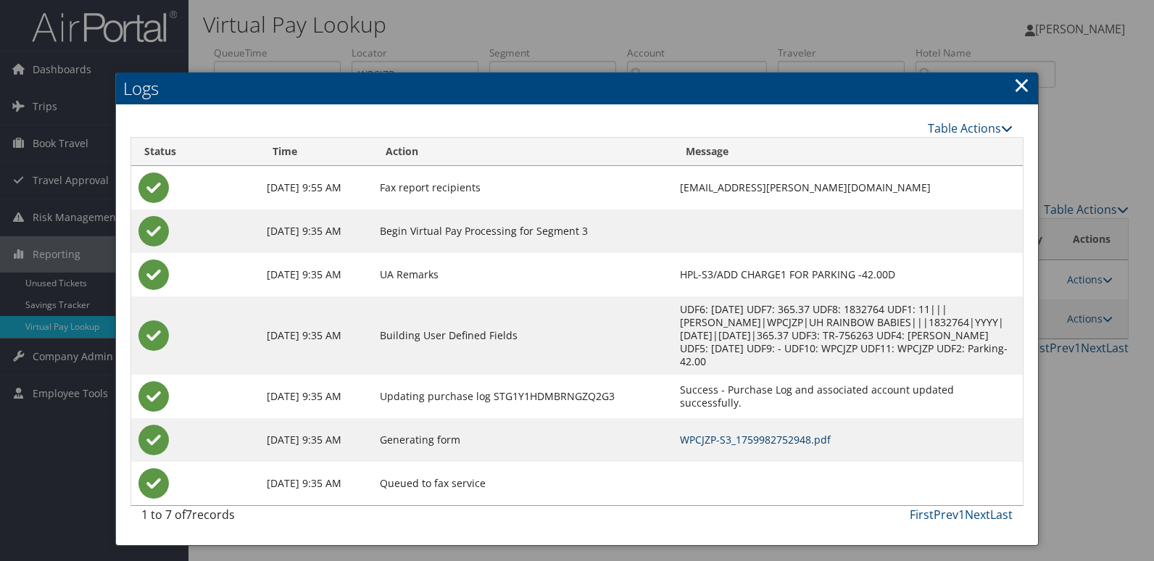
click at [737, 433] on link "WPCJZP-S3_1759982752948.pdf" at bounding box center [755, 440] width 151 height 14
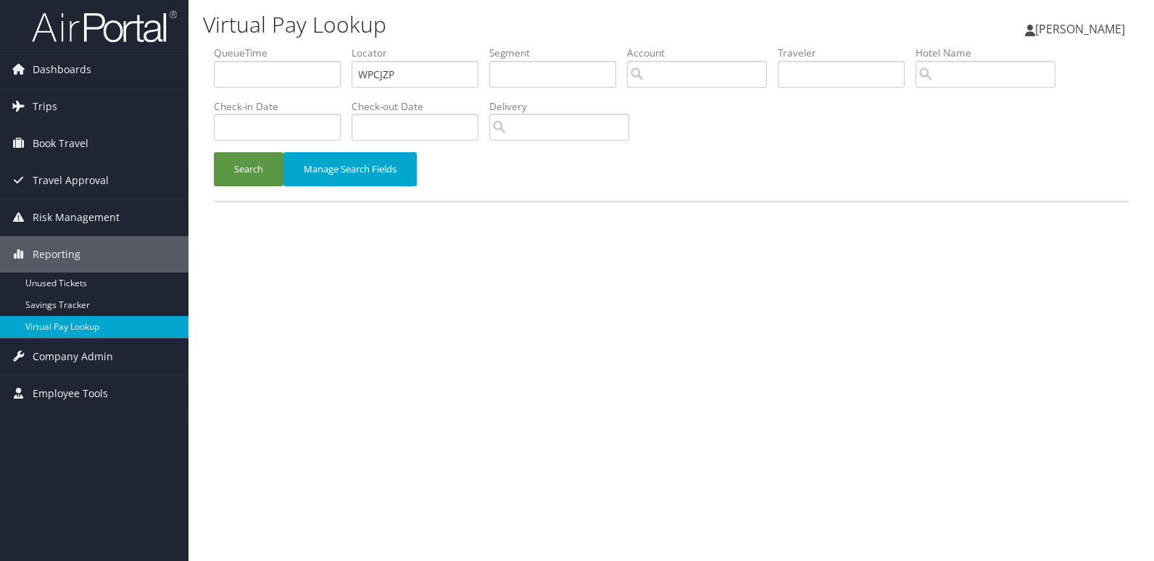
click at [239, 176] on button "Search" at bounding box center [249, 169] width 70 height 34
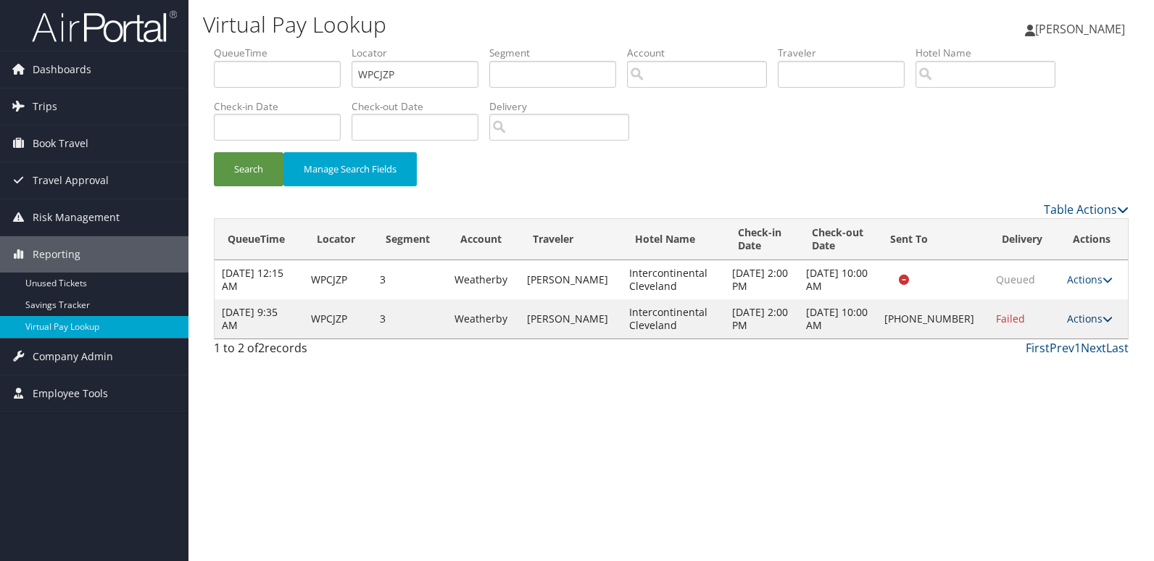
click at [1067, 315] on link "Actions" at bounding box center [1090, 319] width 46 height 14
click at [1022, 347] on link "Resend" at bounding box center [1041, 340] width 124 height 25
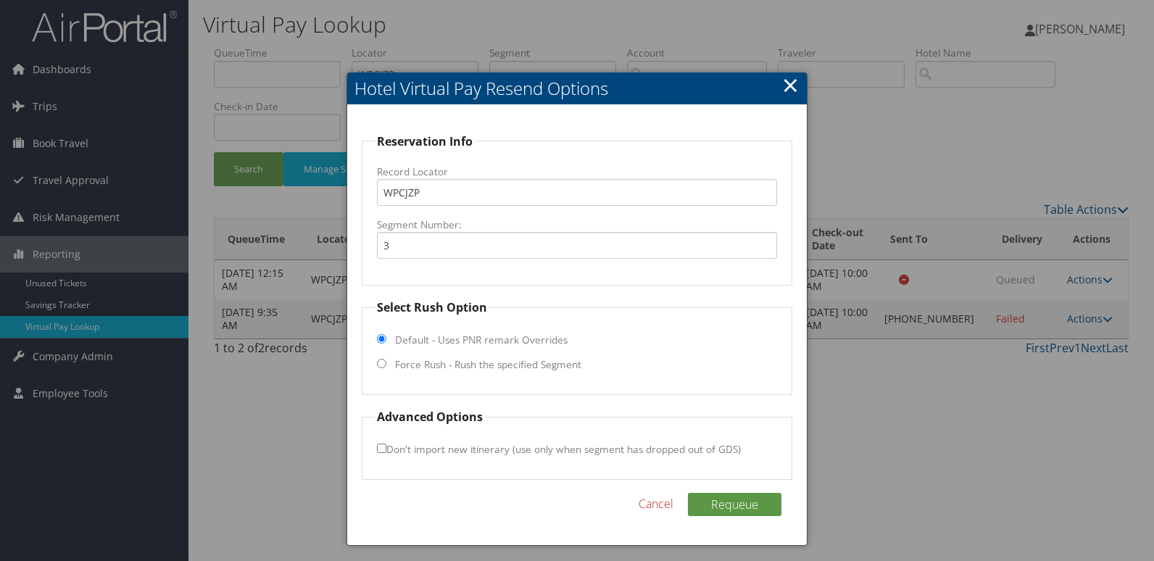
click at [398, 368] on label "Force Rush - Rush the specified Segment" at bounding box center [488, 364] width 186 height 15
click at [386, 368] on input "Force Rush - Rush the specified Segment" at bounding box center [381, 363] width 9 height 9
radio input "true"
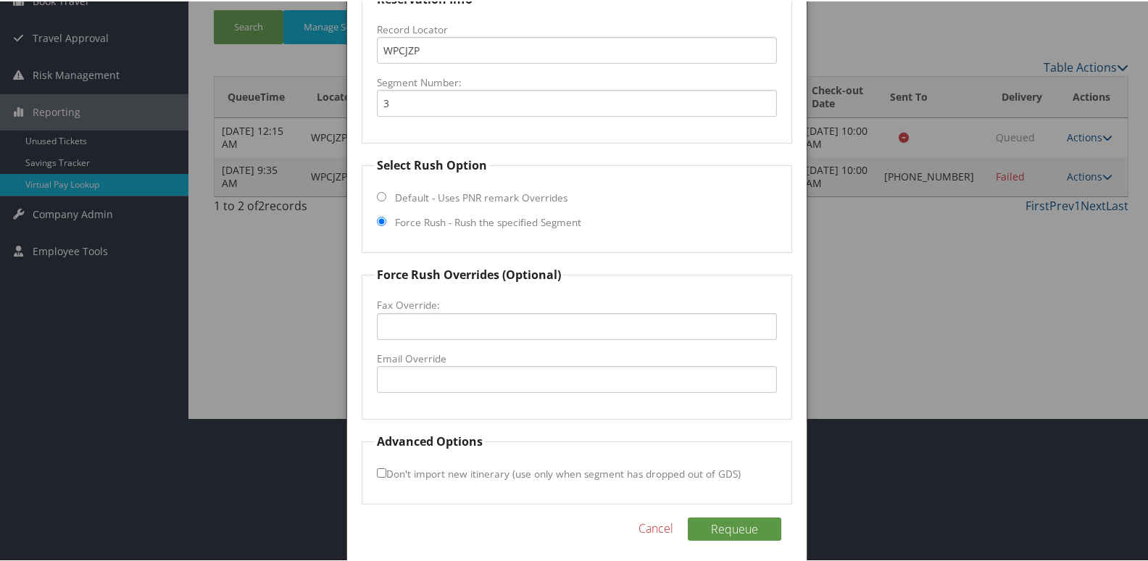
scroll to position [145, 0]
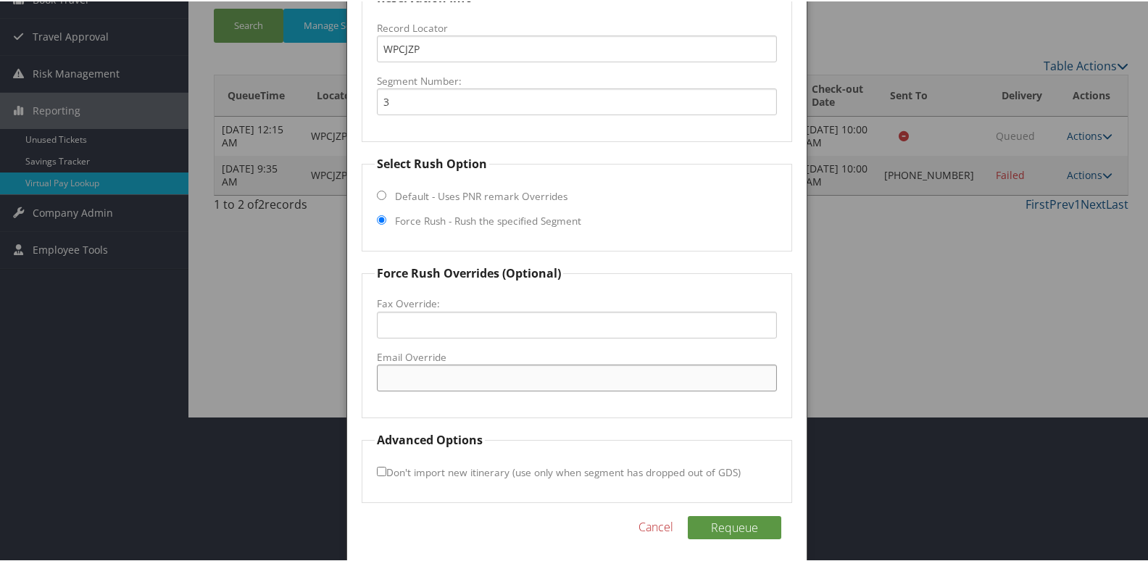
click at [436, 374] on input "Email Override" at bounding box center [577, 376] width 401 height 27
click at [436, 375] on input "Email Override" at bounding box center [577, 376] width 401 height 27
click at [426, 377] on input "Email Override" at bounding box center [577, 376] width 401 height 27
type input "_amerclehafrontoffice@ihg.com"
click at [386, 468] on label "Don't import new itinerary (use only when segment has dropped out of GDS)" at bounding box center [559, 470] width 364 height 27
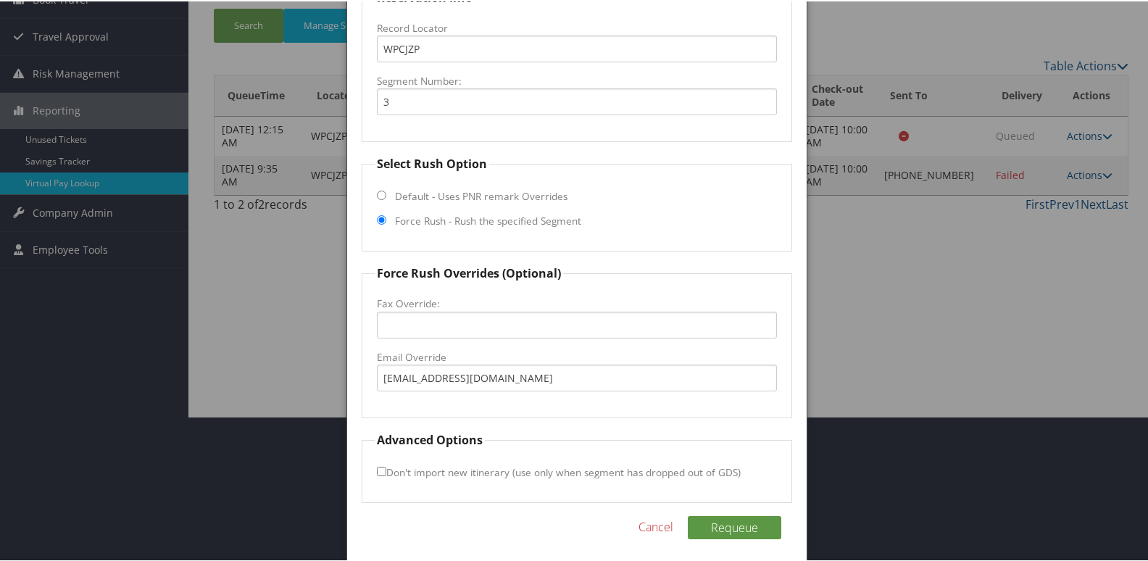
click at [386, 468] on input "Don't import new itinerary (use only when segment has dropped out of GDS)" at bounding box center [381, 469] width 9 height 9
checkbox input "true"
click at [742, 539] on div "Requeue Cancel" at bounding box center [577, 534] width 431 height 38
click at [746, 527] on button "Requeue" at bounding box center [735, 526] width 94 height 23
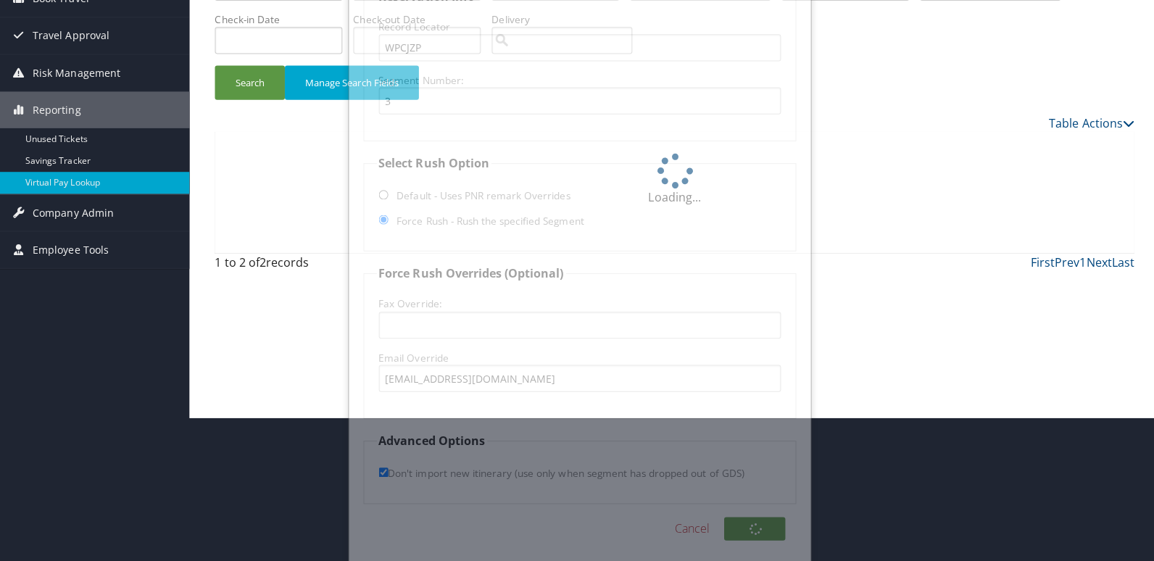
scroll to position [0, 0]
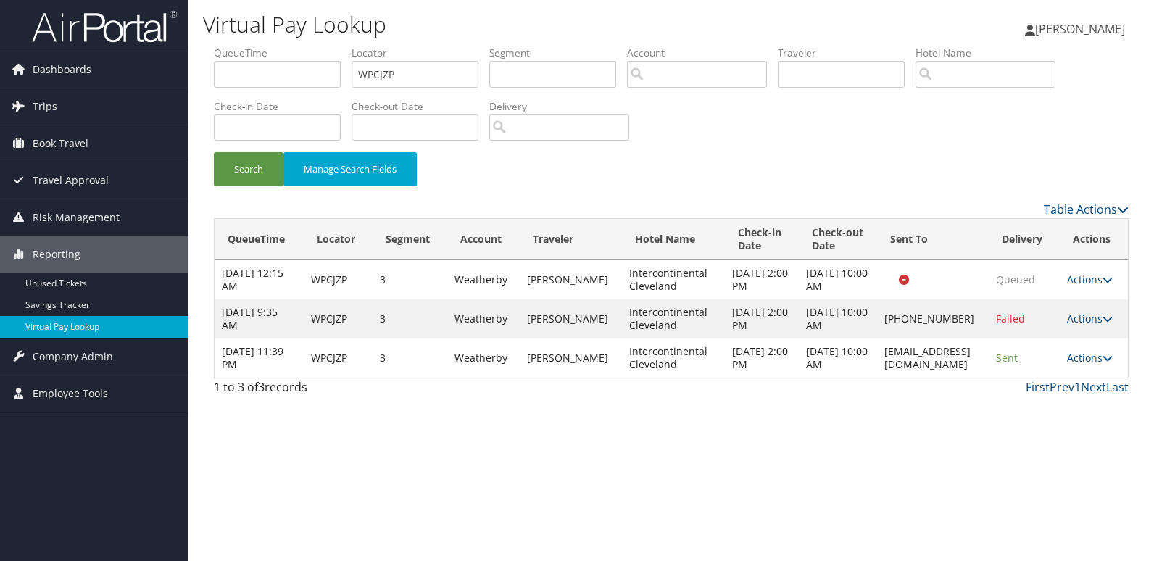
drag, startPoint x: 833, startPoint y: 395, endPoint x: 982, endPoint y: 395, distance: 148.6
click at [982, 378] on td "_amerclehafrontoffice@ihg.com" at bounding box center [933, 358] width 112 height 39
copy td "_amerclehafrontoffice@ihg.com"
click at [1085, 365] on link "Actions" at bounding box center [1090, 358] width 46 height 14
click at [1056, 439] on link "Logs" at bounding box center [1067, 436] width 91 height 25
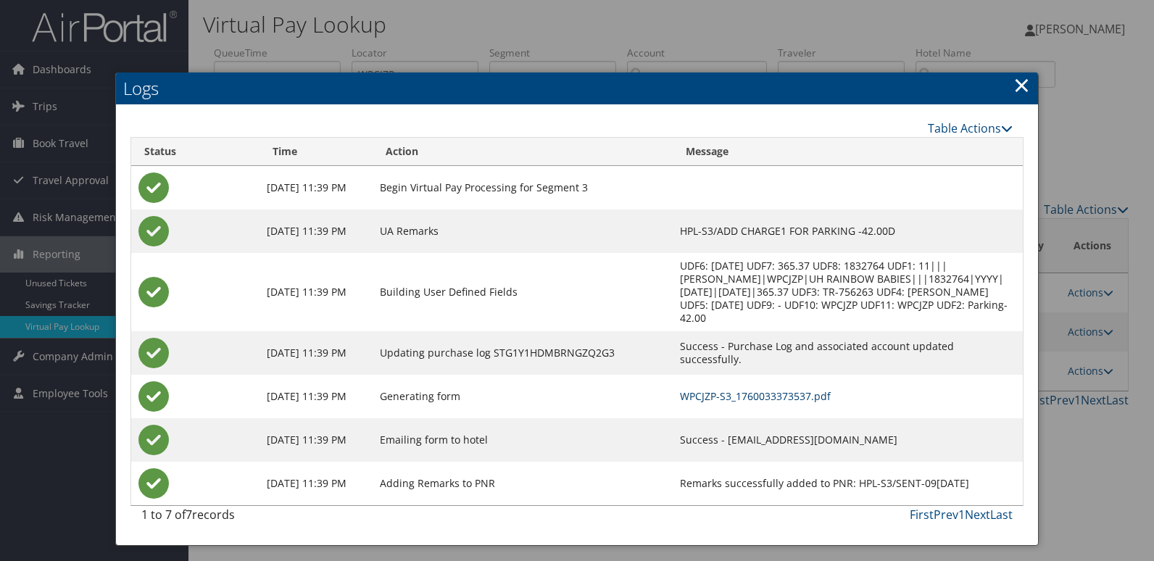
drag, startPoint x: 723, startPoint y: 379, endPoint x: 739, endPoint y: 380, distance: 16.0
click at [724, 389] on link "WPCJZP-S3_1760033373537.pdf" at bounding box center [755, 396] width 151 height 14
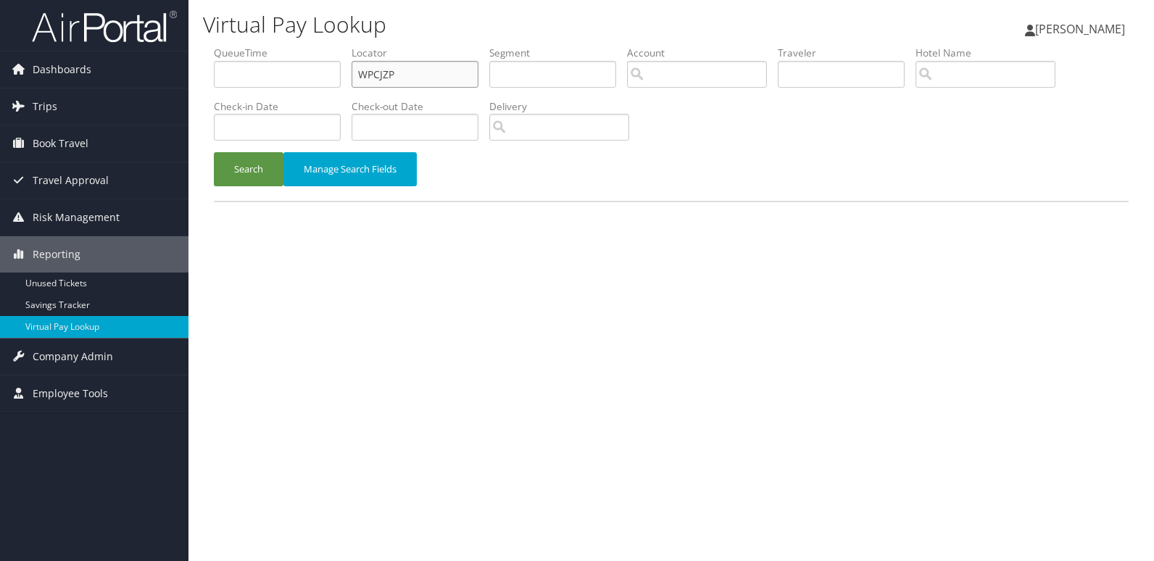
drag, startPoint x: 415, startPoint y: 76, endPoint x: 261, endPoint y: 88, distance: 154.9
click at [279, 46] on ul "QueueTime Locator WPCJZP Segment Account Traveler Hotel Name Check-in Date Chec…" at bounding box center [671, 46] width 915 height 0
paste input "AMLOVT"
type input "AMLOVT"
click at [241, 153] on form "QueueTime Locator AMLOVT Segment Account Traveler Hotel Name Check-in Date Chec…" at bounding box center [671, 123] width 915 height 155
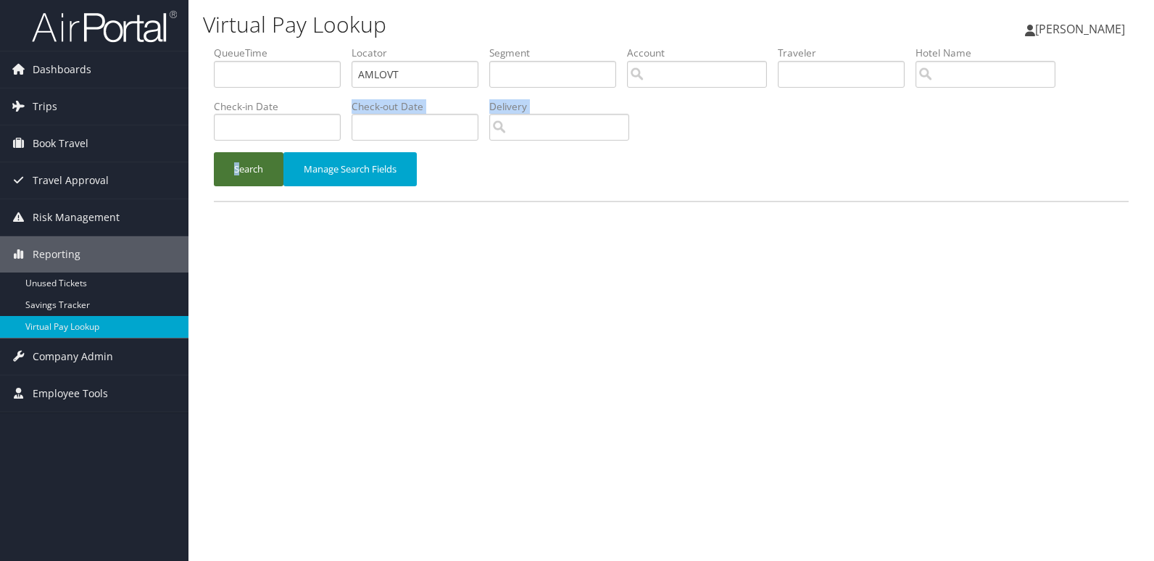
drag, startPoint x: 241, startPoint y: 153, endPoint x: 247, endPoint y: 167, distance: 15.9
click at [247, 167] on button "Search" at bounding box center [249, 169] width 70 height 34
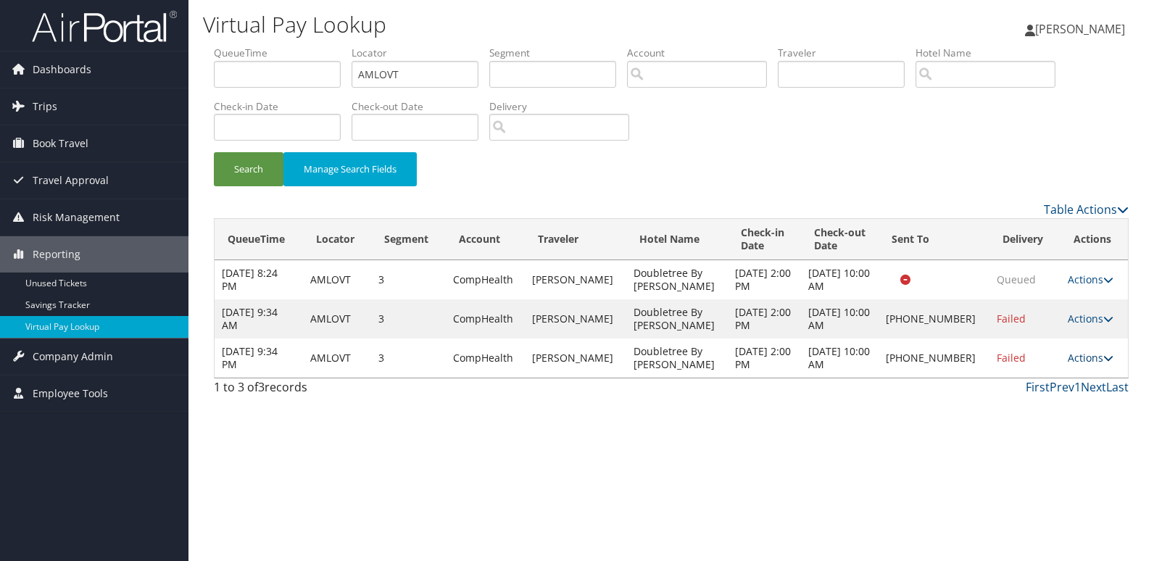
click at [1103, 360] on icon at bounding box center [1108, 358] width 10 height 10
click at [1015, 405] on link "Logs" at bounding box center [1041, 404] width 124 height 25
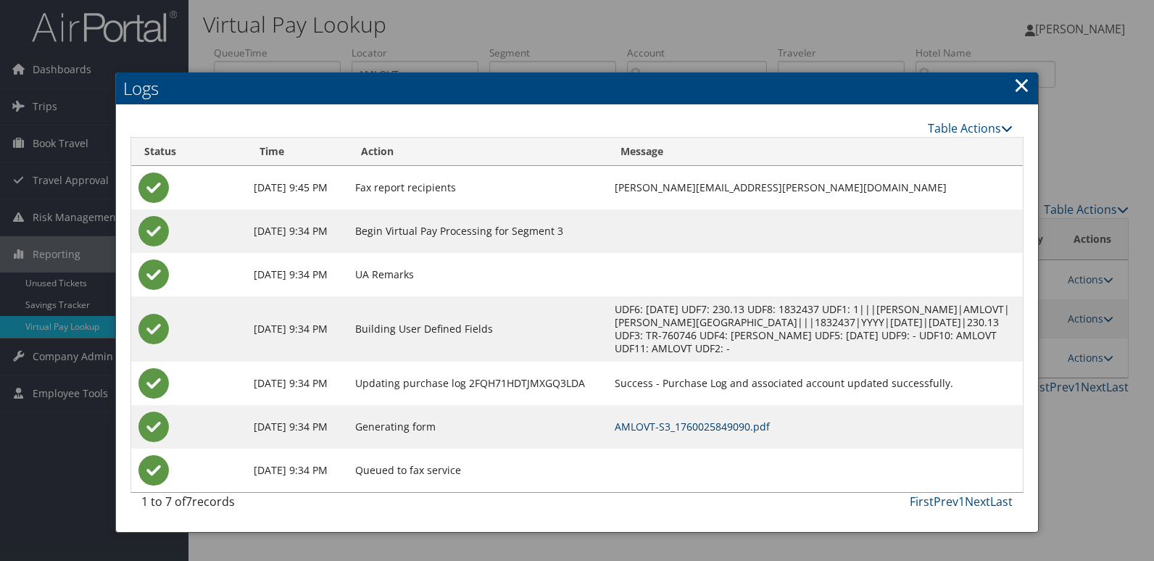
click at [737, 423] on link "AMLOVT-S3_1760025849090.pdf" at bounding box center [692, 427] width 155 height 14
